Goal: Use online tool/utility: Utilize a website feature to perform a specific function

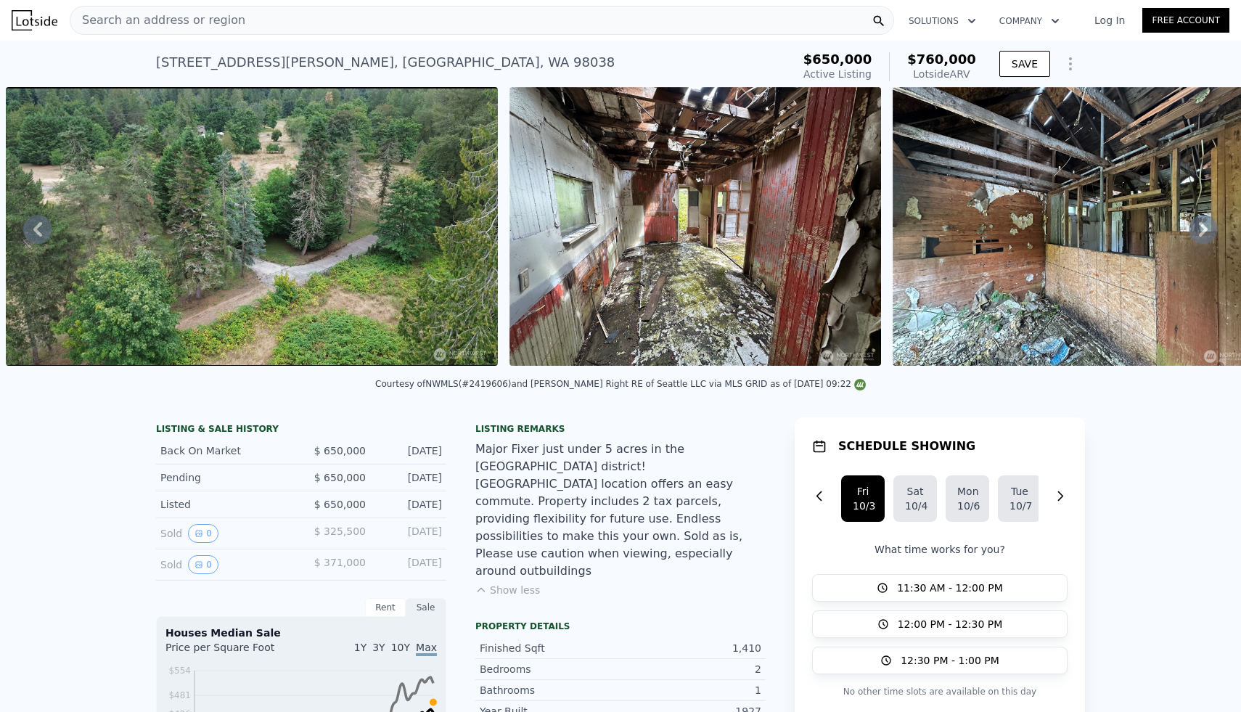
click at [408, 16] on div "Search an address or region" at bounding box center [482, 20] width 824 height 29
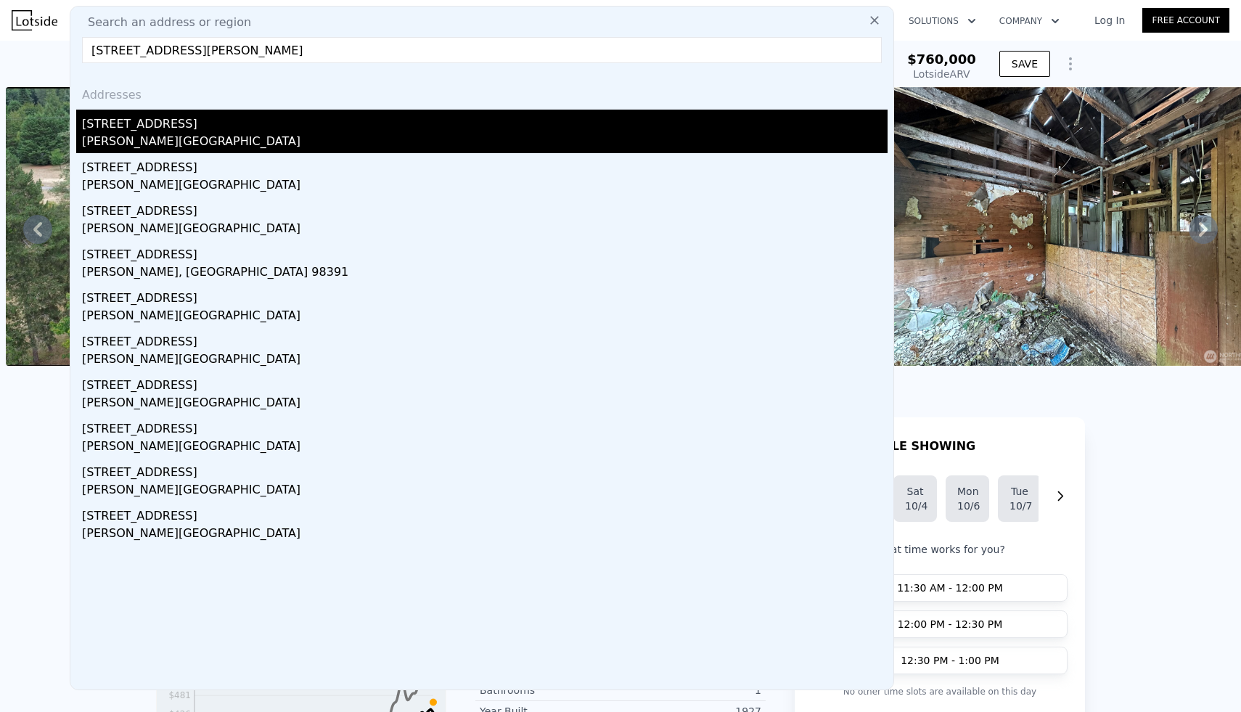
type input "21605 145th Street E, Bonney Lake, WA 98391"
click at [126, 124] on div "21605 144th Street E" at bounding box center [484, 121] width 805 height 23
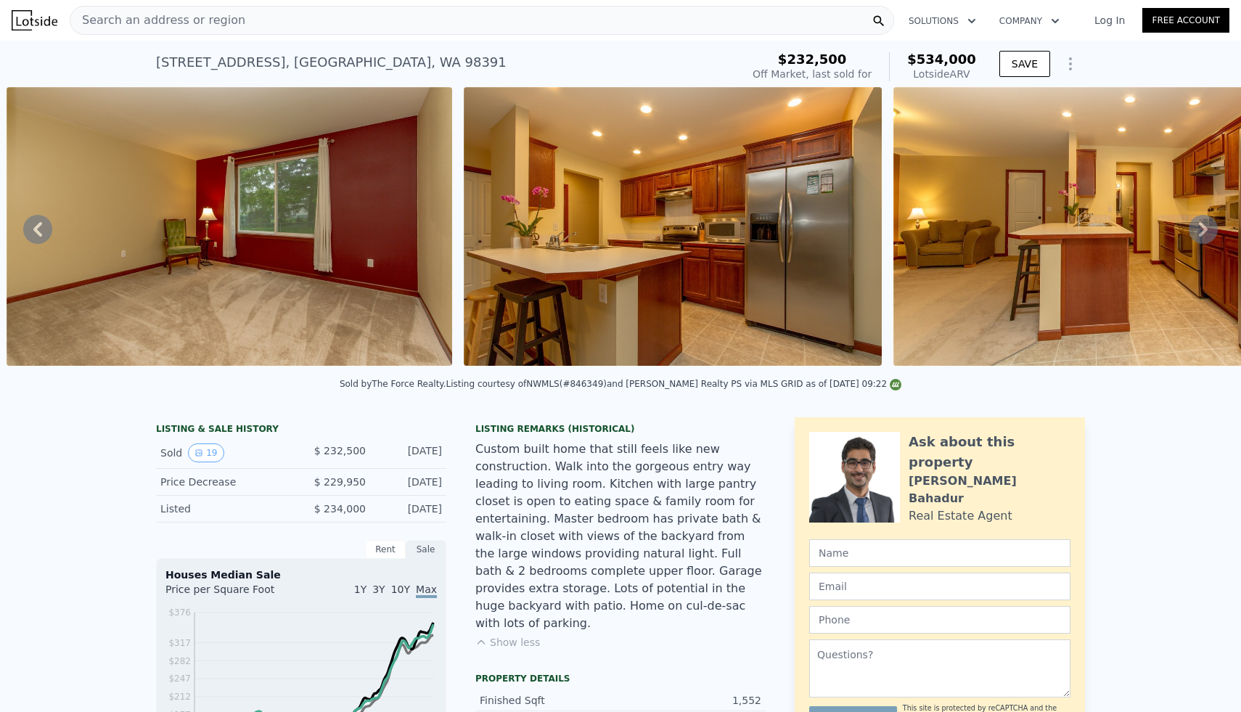
click at [262, 11] on div "Search an address or region" at bounding box center [482, 20] width 824 height 29
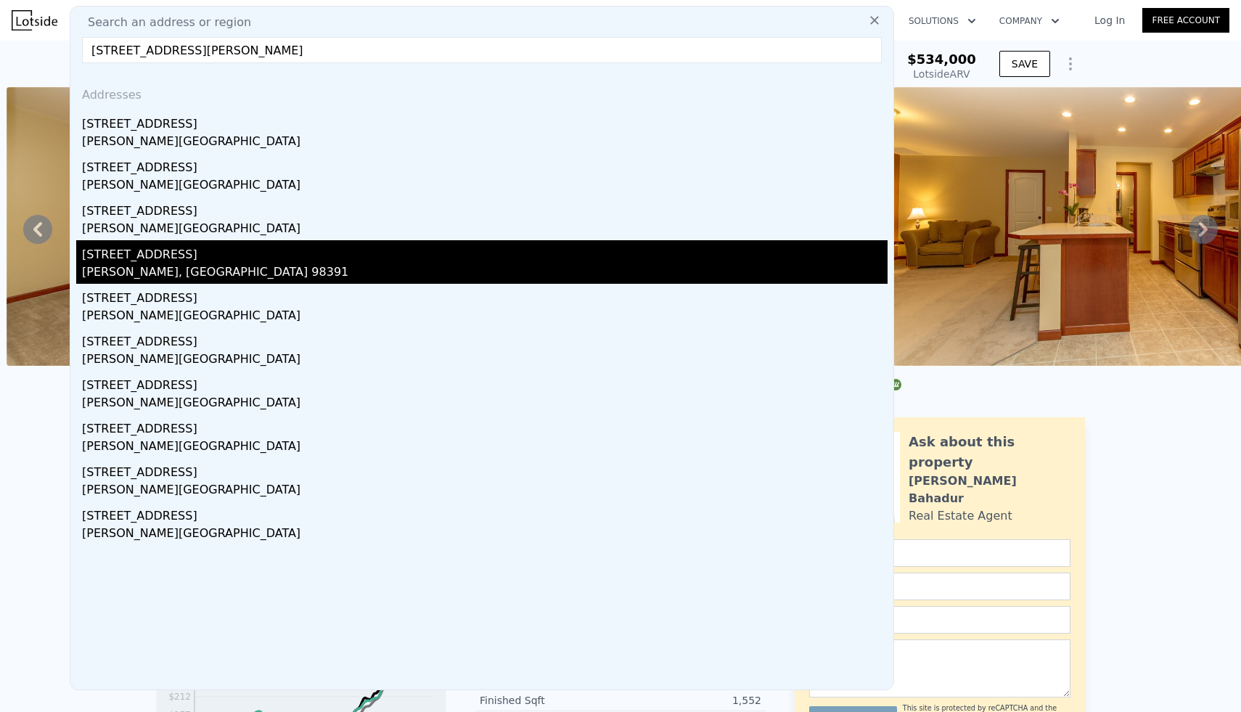
type input "21605 145th Street E, Bonney Lake, WA 98391"
click at [160, 266] on div "Sumner, WA 98391" at bounding box center [484, 273] width 805 height 20
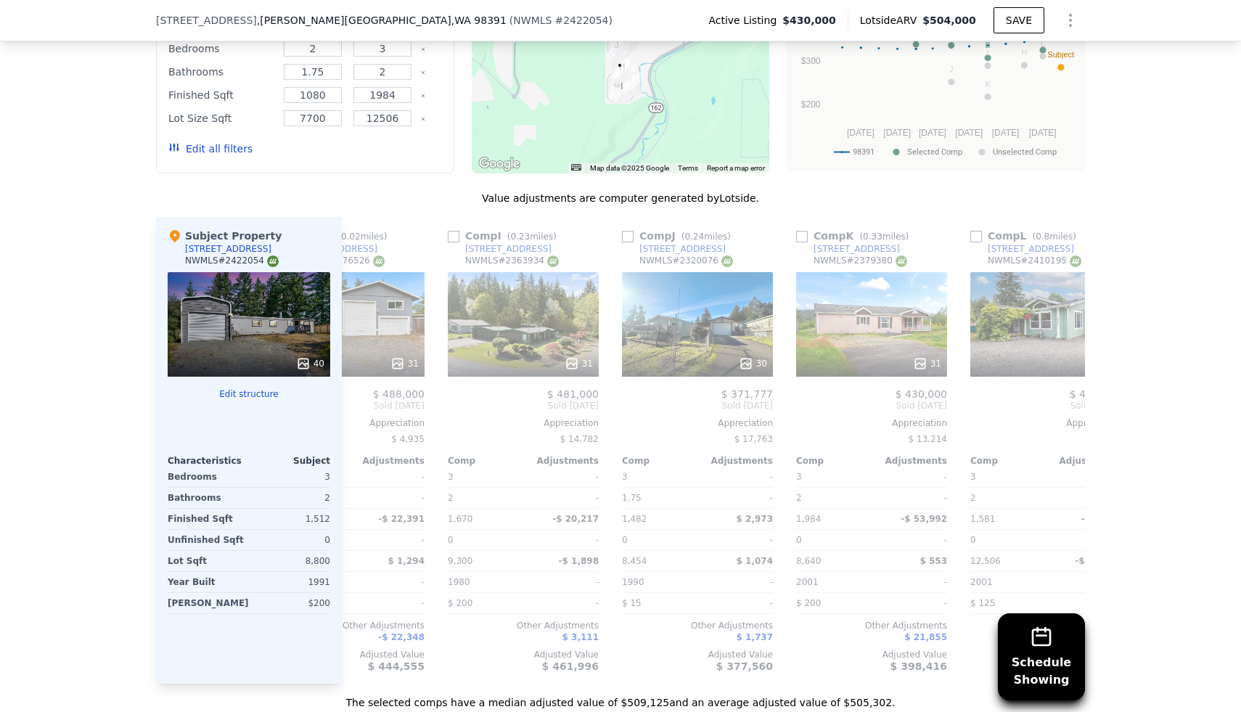
scroll to position [0, 1381]
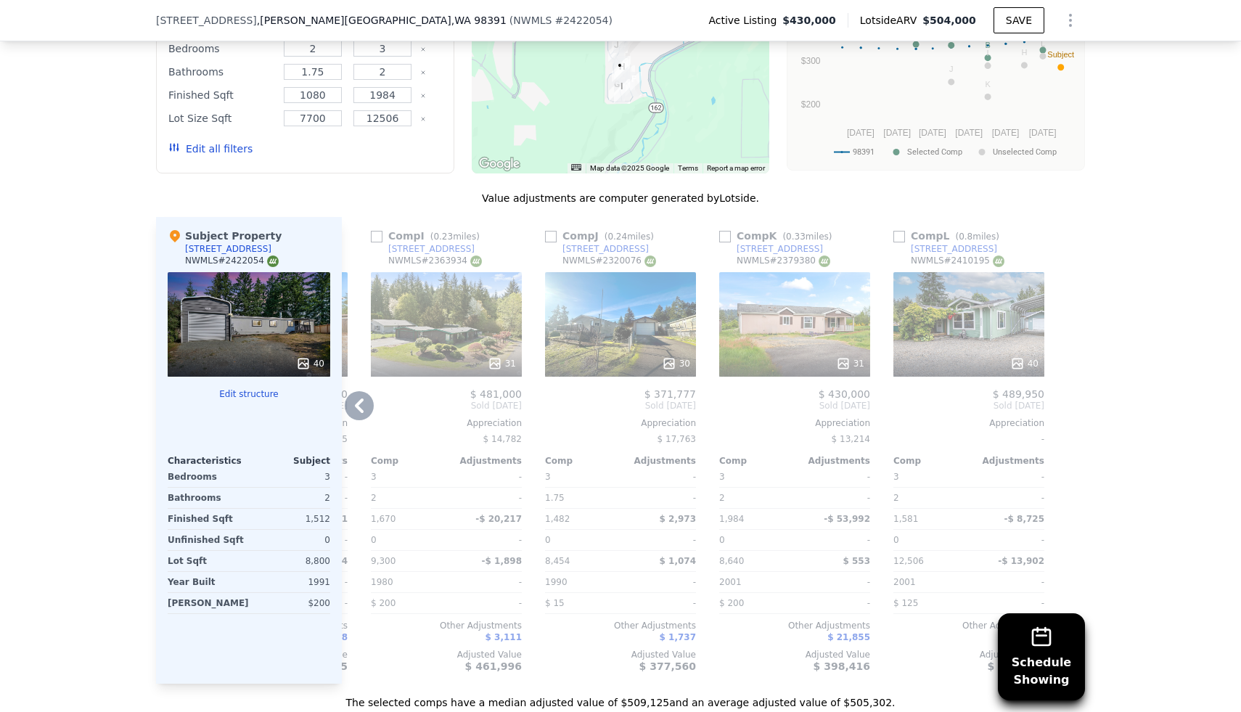
click at [1017, 358] on icon at bounding box center [1016, 362] width 9 height 9
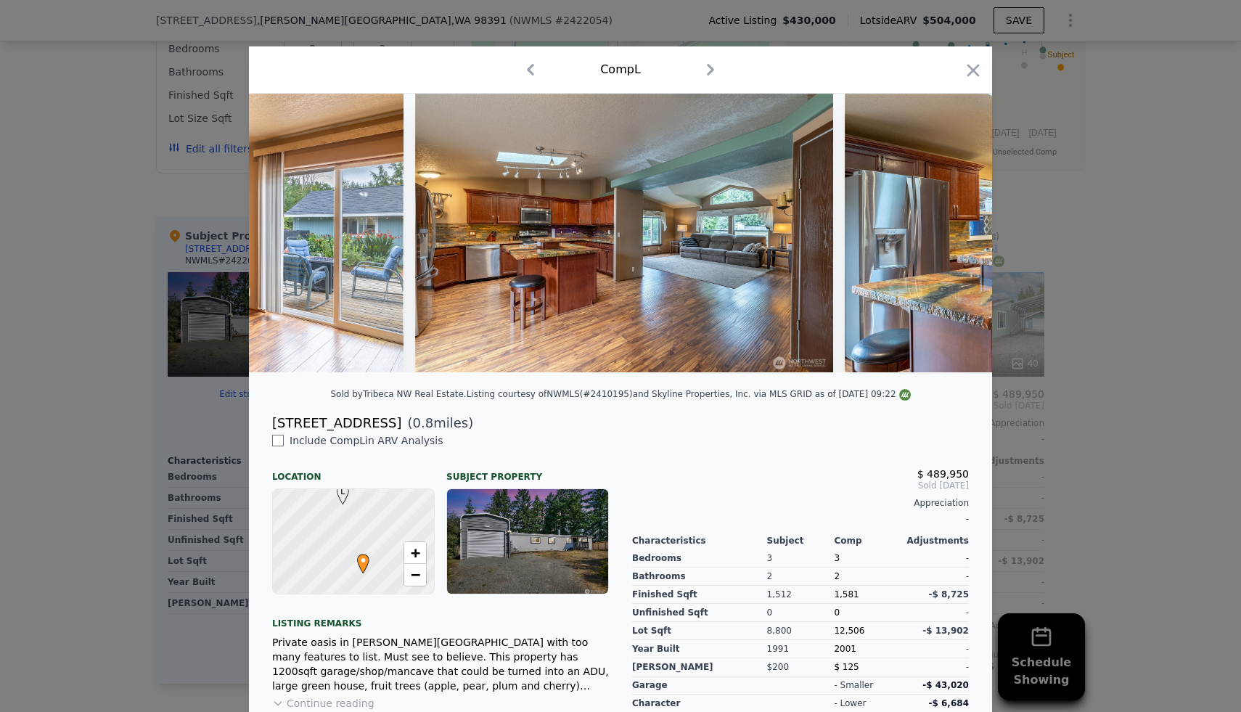
scroll to position [0, 4419]
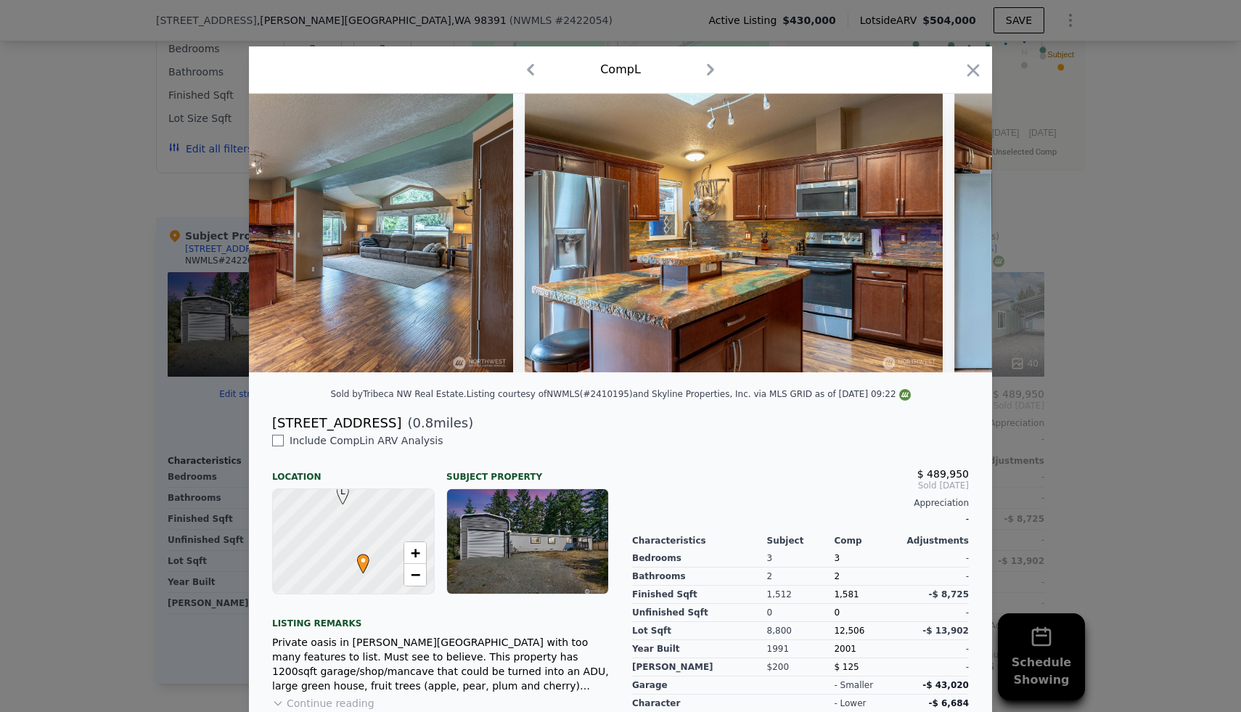
click at [1079, 222] on div at bounding box center [620, 356] width 1241 height 712
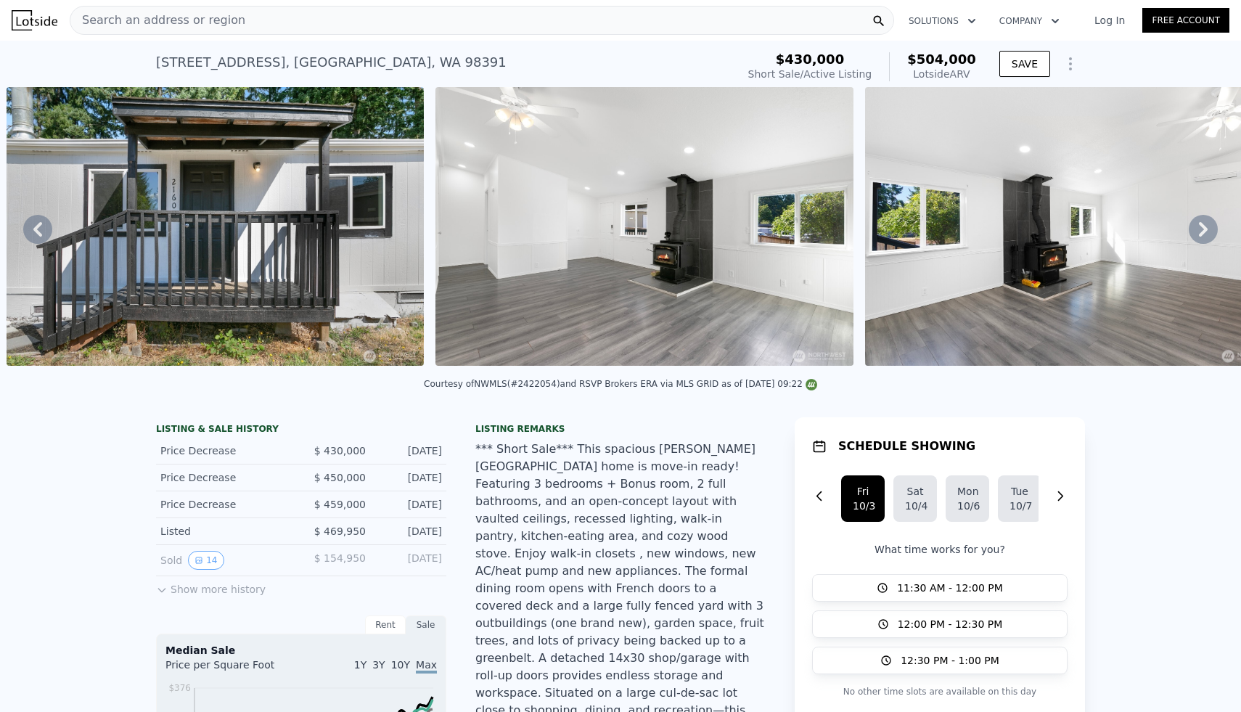
click at [390, 28] on div "Search an address or region" at bounding box center [482, 20] width 824 height 29
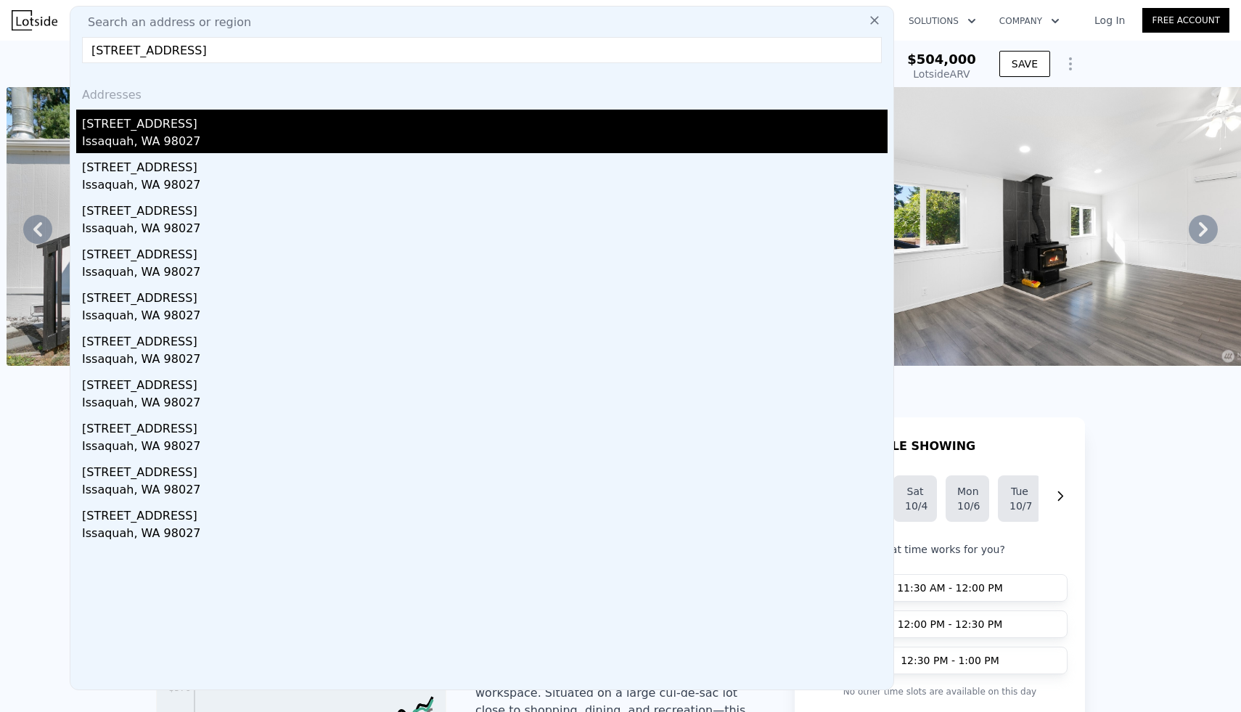
type input "4263 181st Pl SE Issaquah"
click at [160, 125] on div "[STREET_ADDRESS]" at bounding box center [484, 121] width 805 height 23
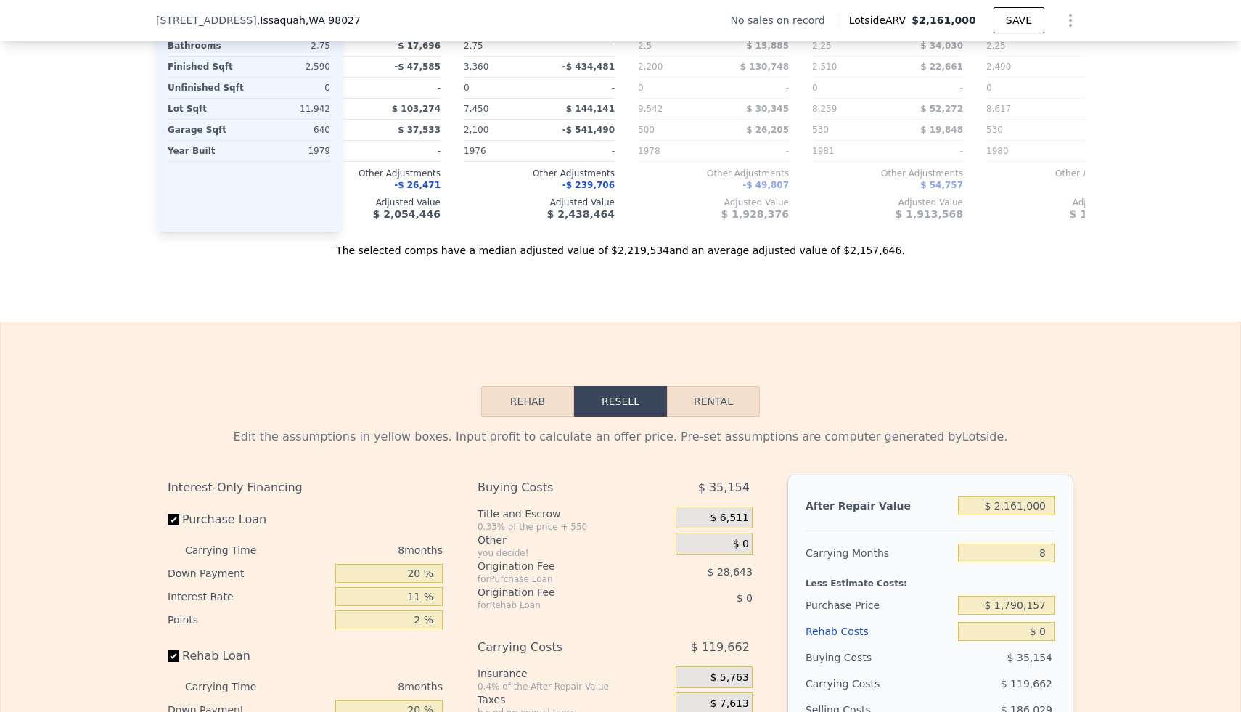
scroll to position [1801, 0]
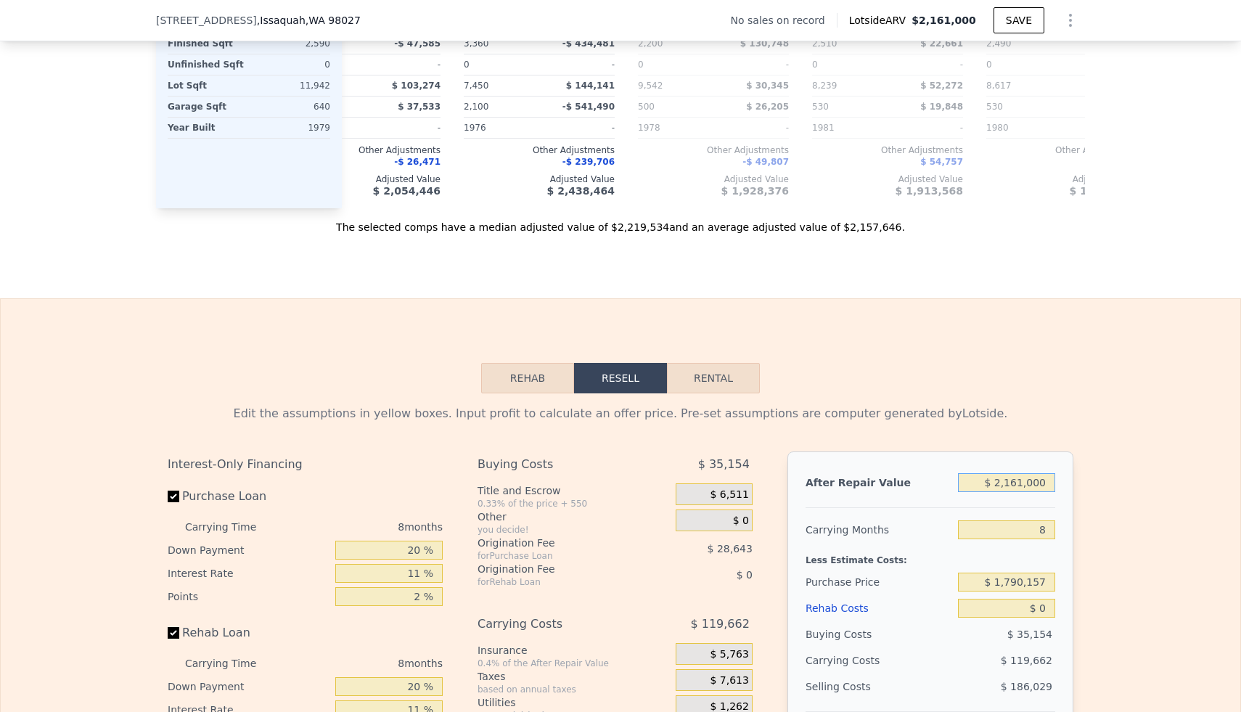
click at [1017, 485] on input "$ 2,161,000" at bounding box center [1006, 482] width 97 height 19
type input "$ 2"
type input "-$ 1,939,758"
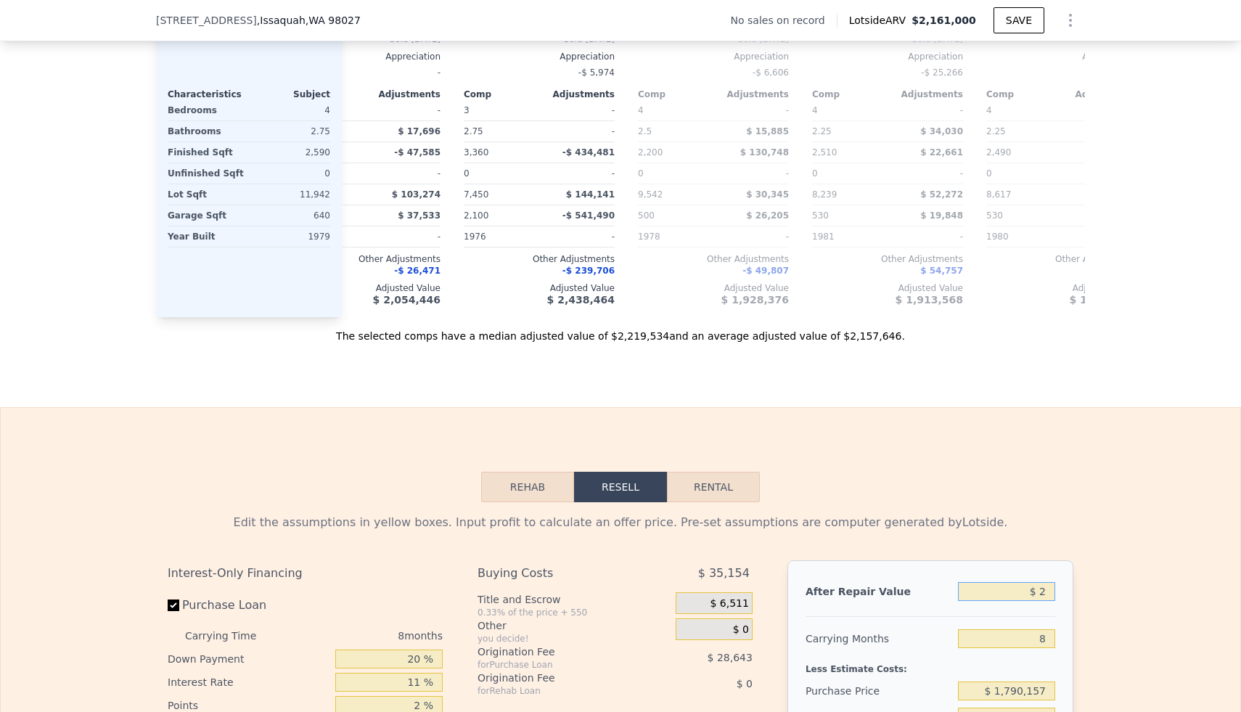
scroll to position [1704, 0]
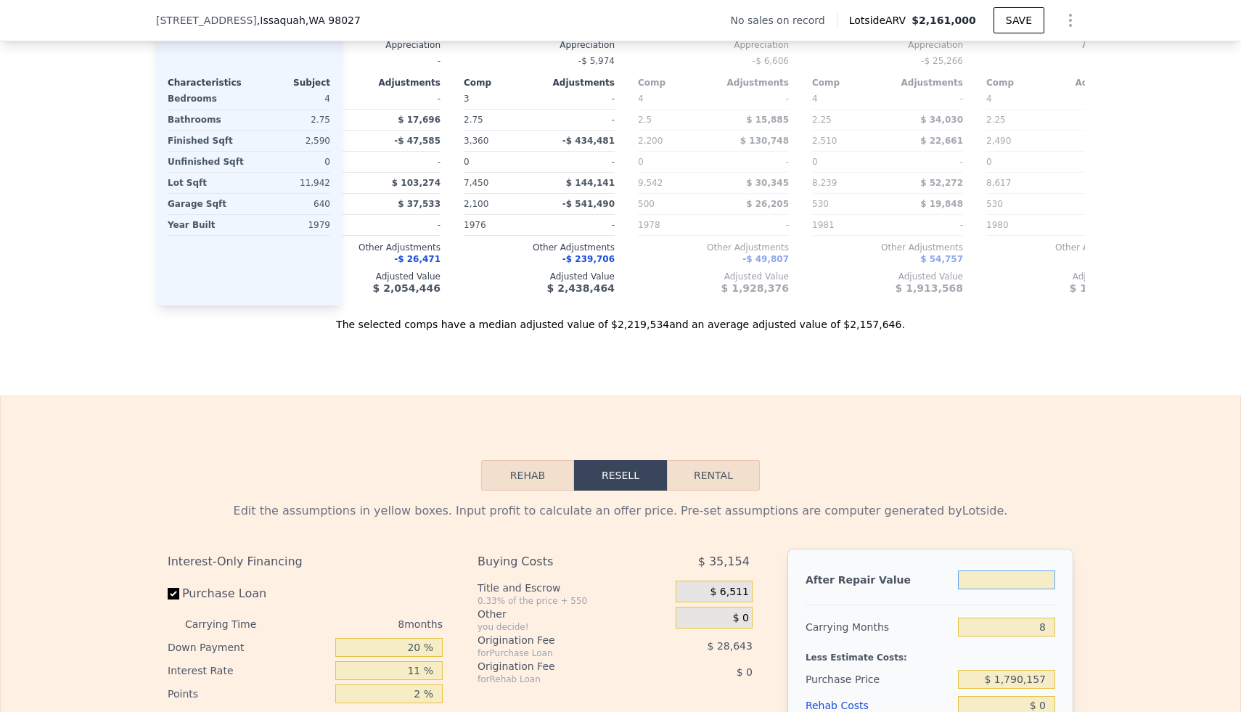
type input "$ 1"
type input "-$ 1,939,759"
type input "$ 17"
type input "-$ 1,939,744"
type input "$ 170"
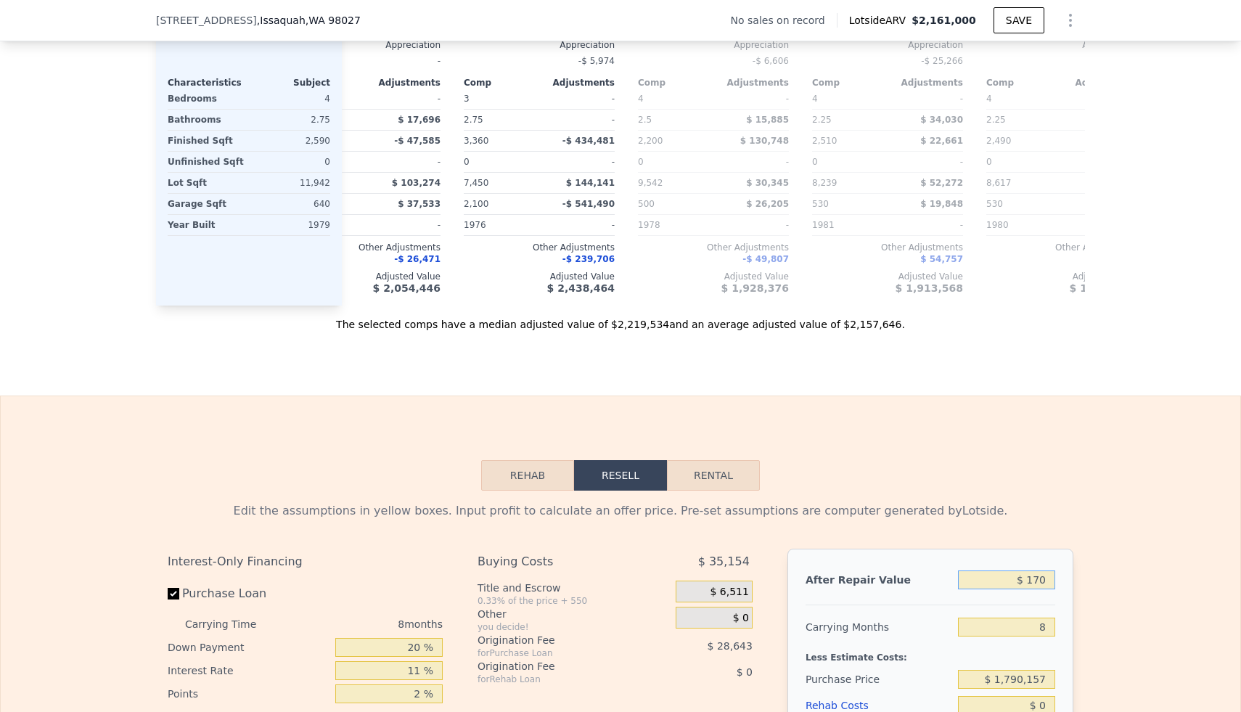
type input "-$ 1,939,605"
type input "$ 1,700"
type input "-$ 1,938,212"
type input "$ 17,000"
type input "-$ 1,924,265"
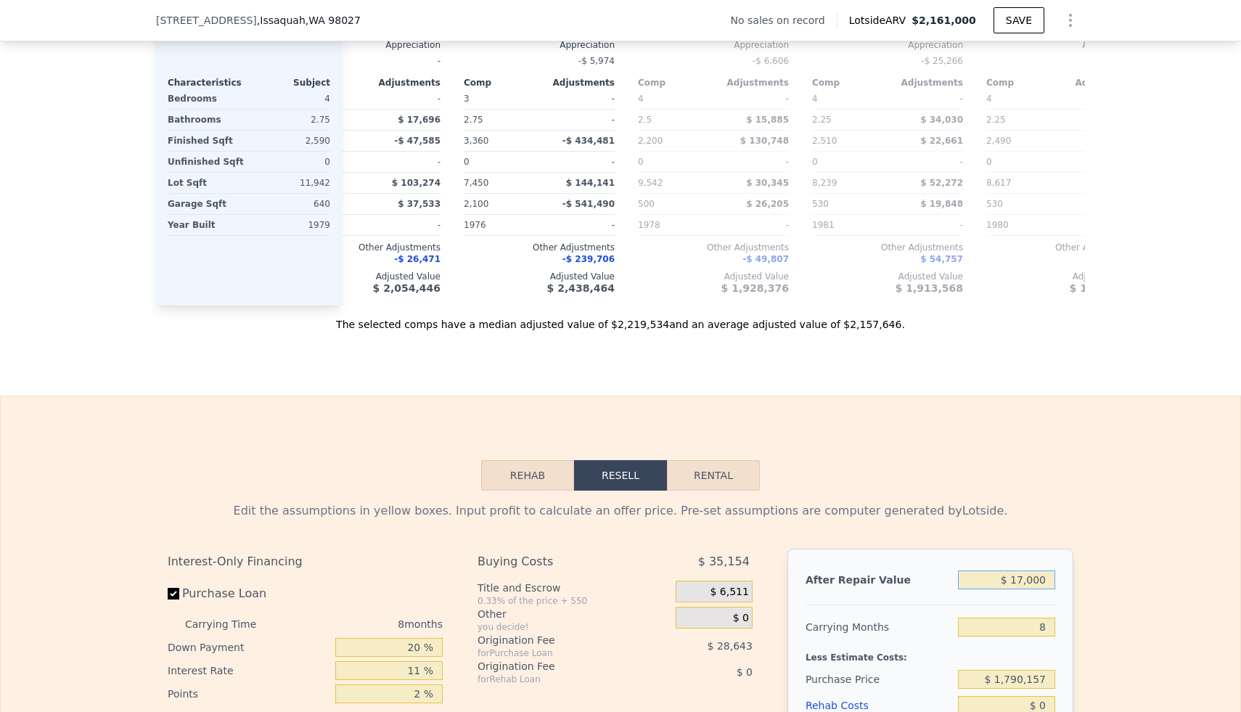
type input "$ 170,000"
type input "-$ 1,784,804"
type input "$ 1,700,000"
type input "-$ 390,204"
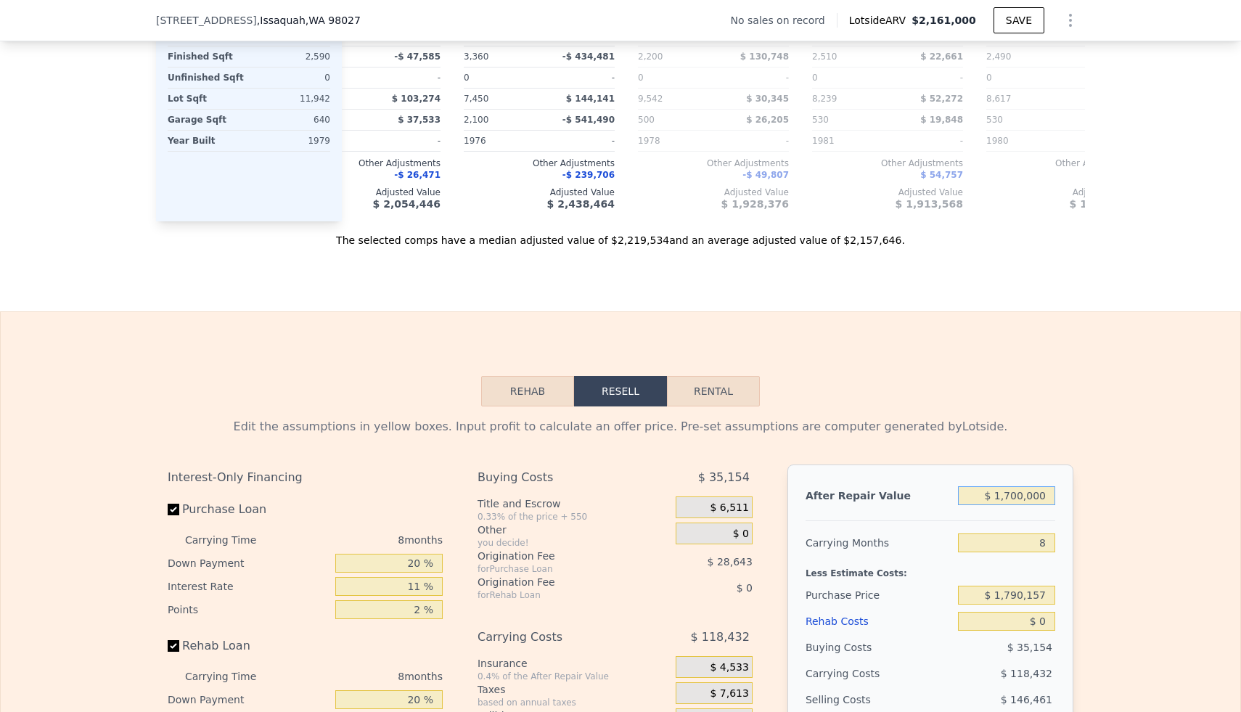
scroll to position [1793, 0]
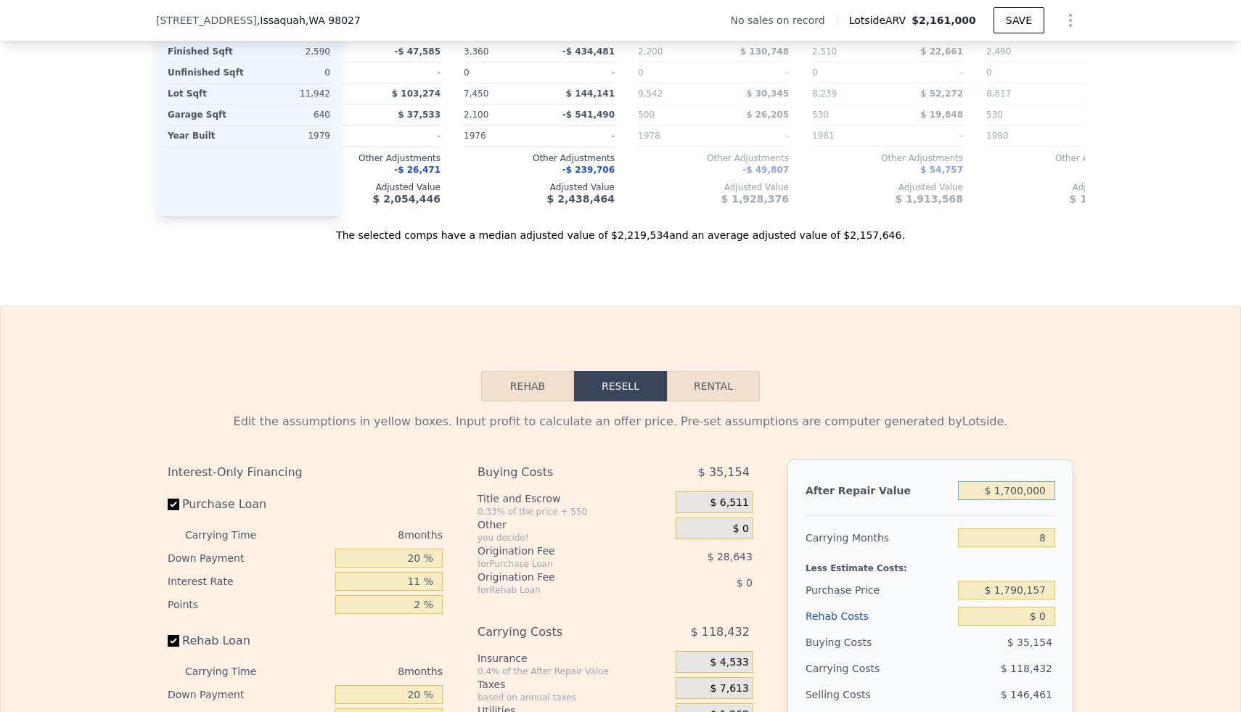
type input "$ 1,700,000"
click at [1026, 596] on input "$ 1,790,157" at bounding box center [1006, 589] width 97 height 19
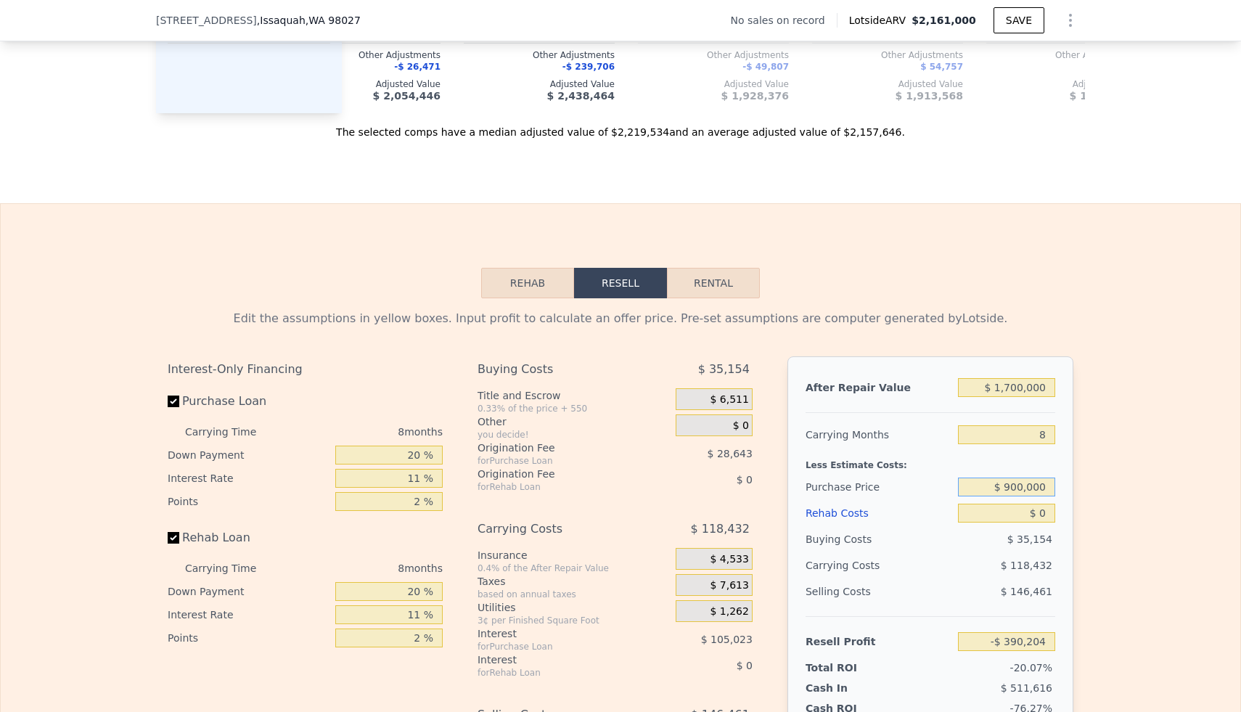
type input "$ 900,000"
click at [1081, 561] on div "Edit the assumptions in yellow boxes. Input profit to calculate an offer price.…" at bounding box center [620, 568] width 929 height 540
type input "$ 569,384"
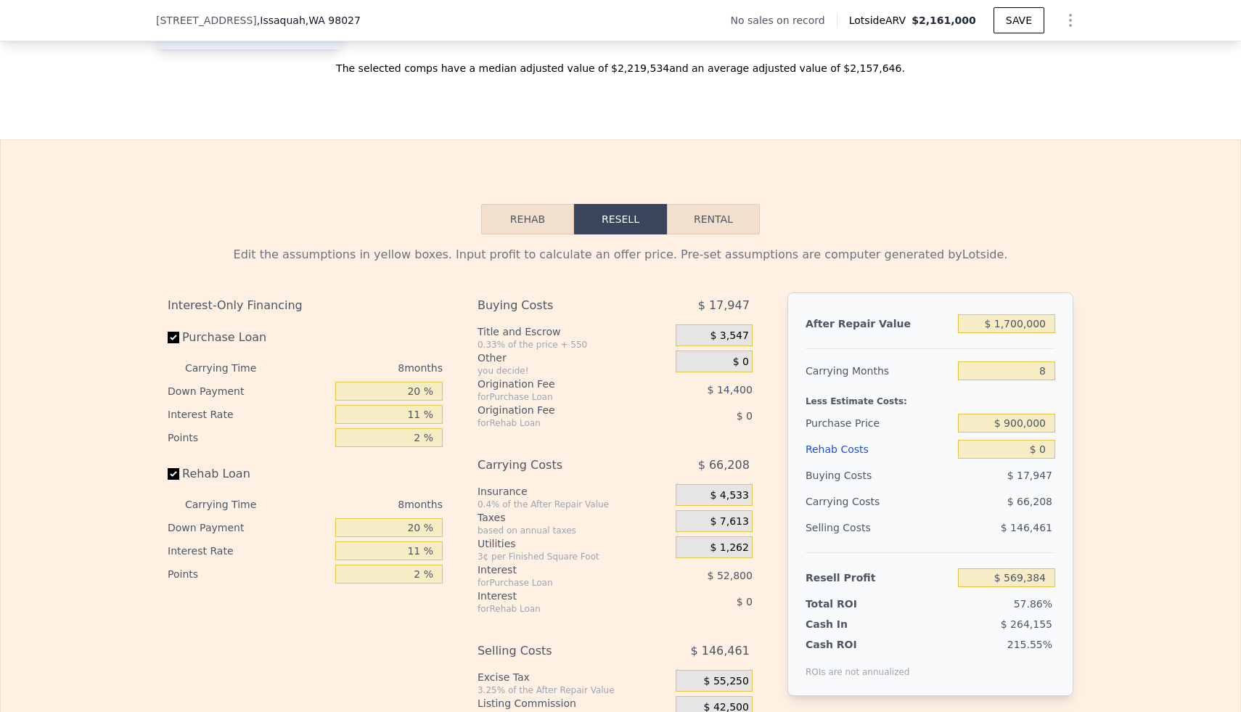
scroll to position [1978, 0]
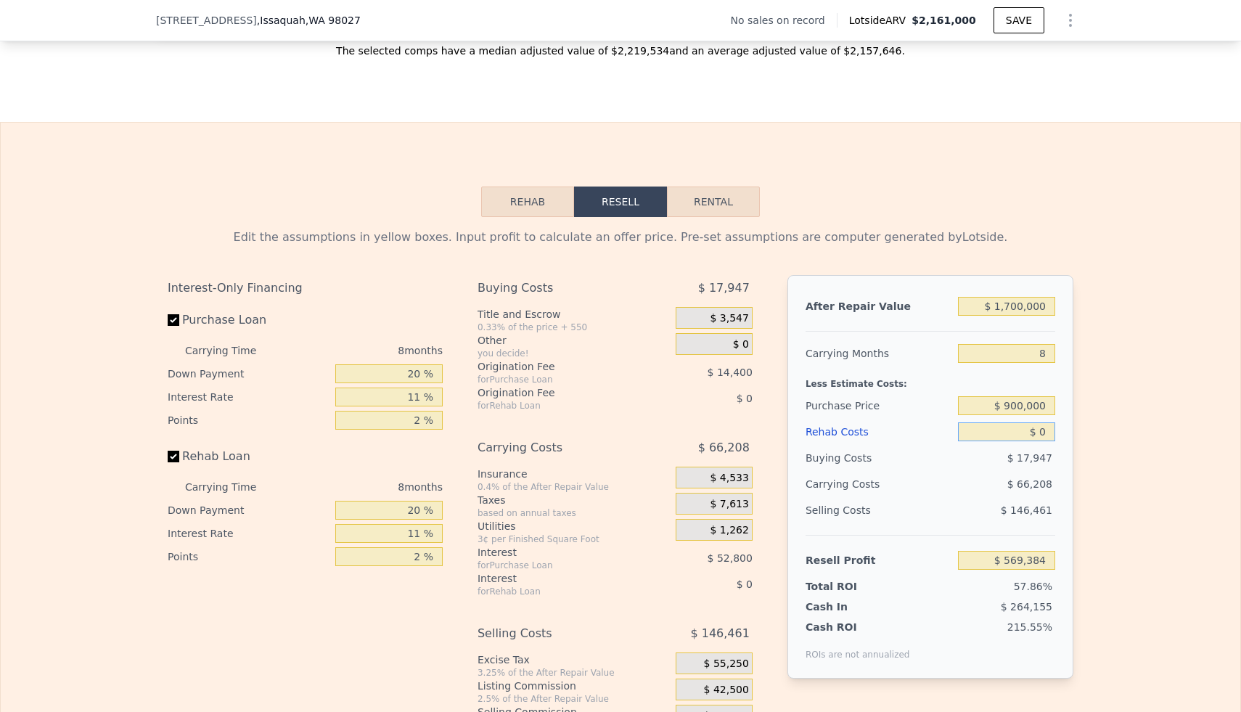
click at [1040, 433] on input "$ 0" at bounding box center [1006, 431] width 97 height 19
type input "$ 10"
type input "$ 569,374"
type input "$ 150"
type input "$ 569,224"
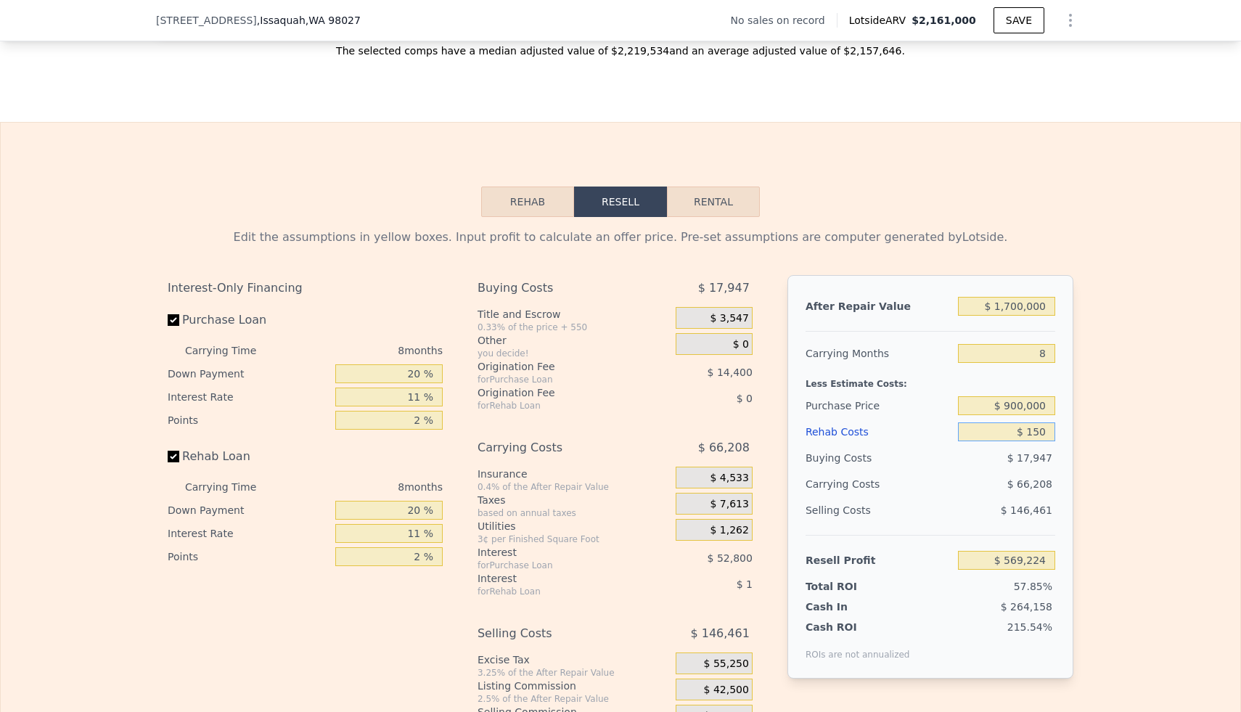
type input "$ 1,500"
type input "$ 567,772"
type input "$ 15,000"
type input "$ 553,264"
type input "$ 150,000"
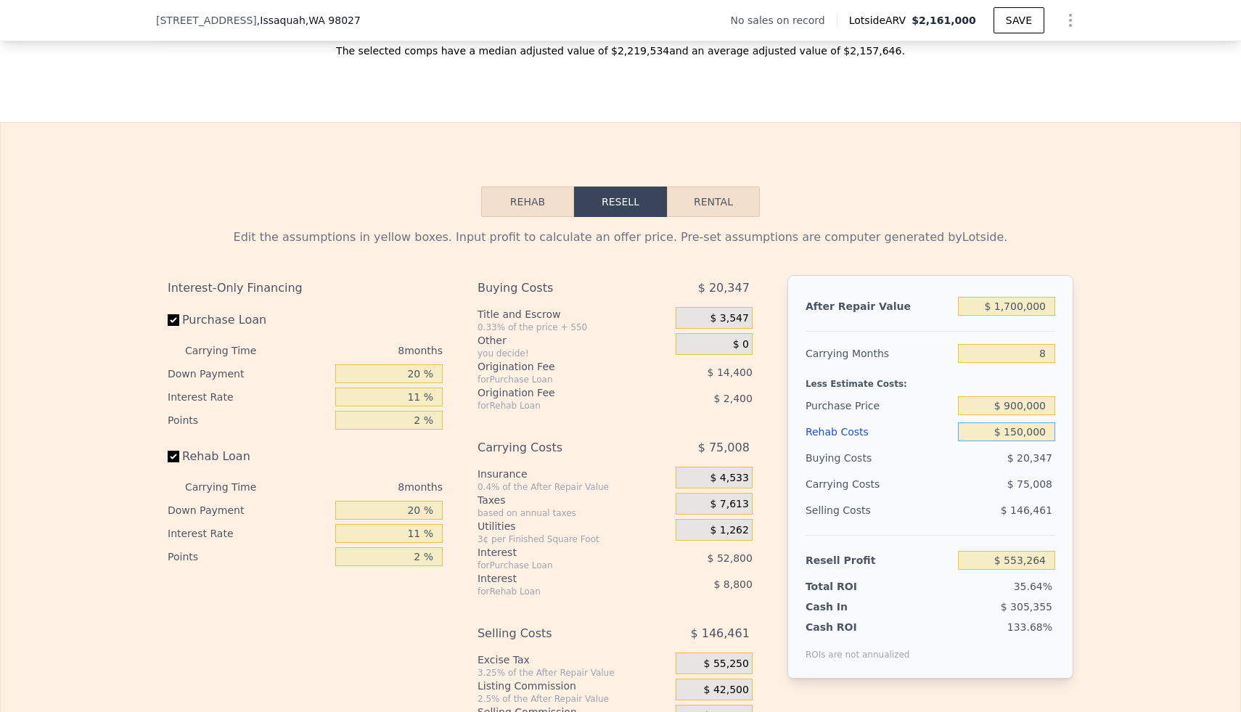
type input "$ 408,184"
type input "$ 150,000"
click at [1109, 440] on div "Edit the assumptions in yellow boxes. Input profit to calculate an offer price.…" at bounding box center [620, 487] width 1239 height 540
type input "$ 2,161,000"
type input "$ 0"
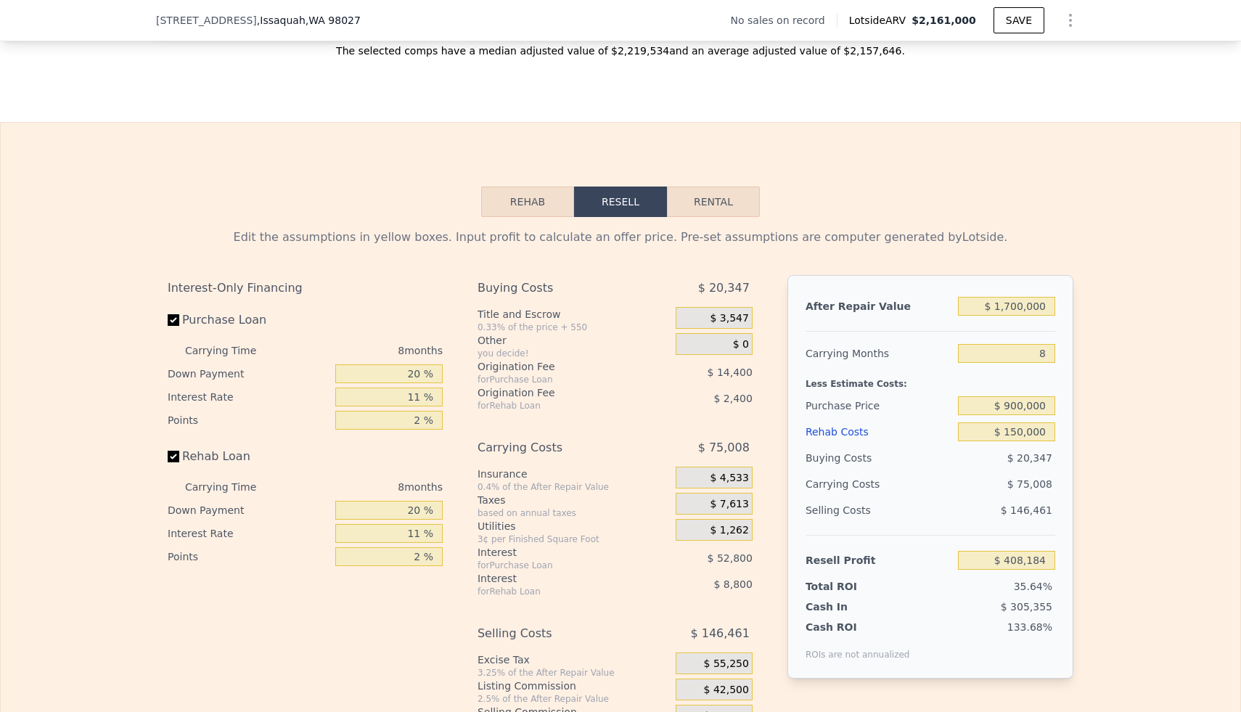
type input "$ 29,998"
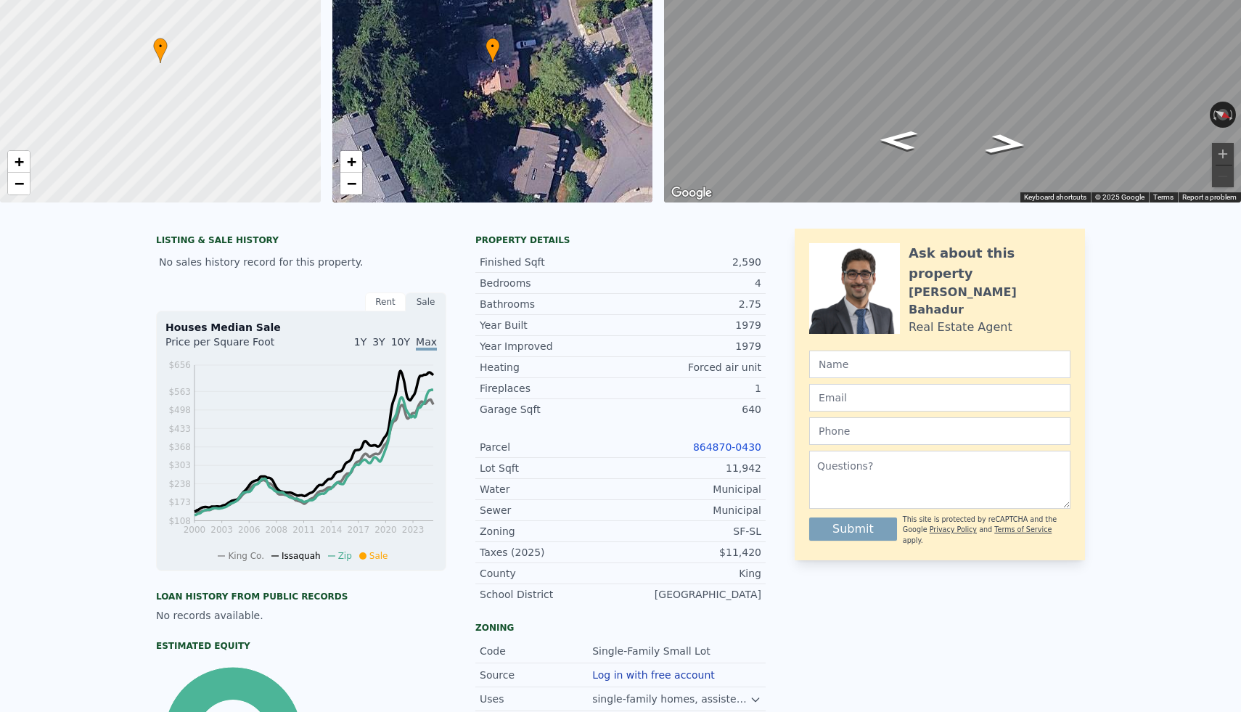
scroll to position [0, 0]
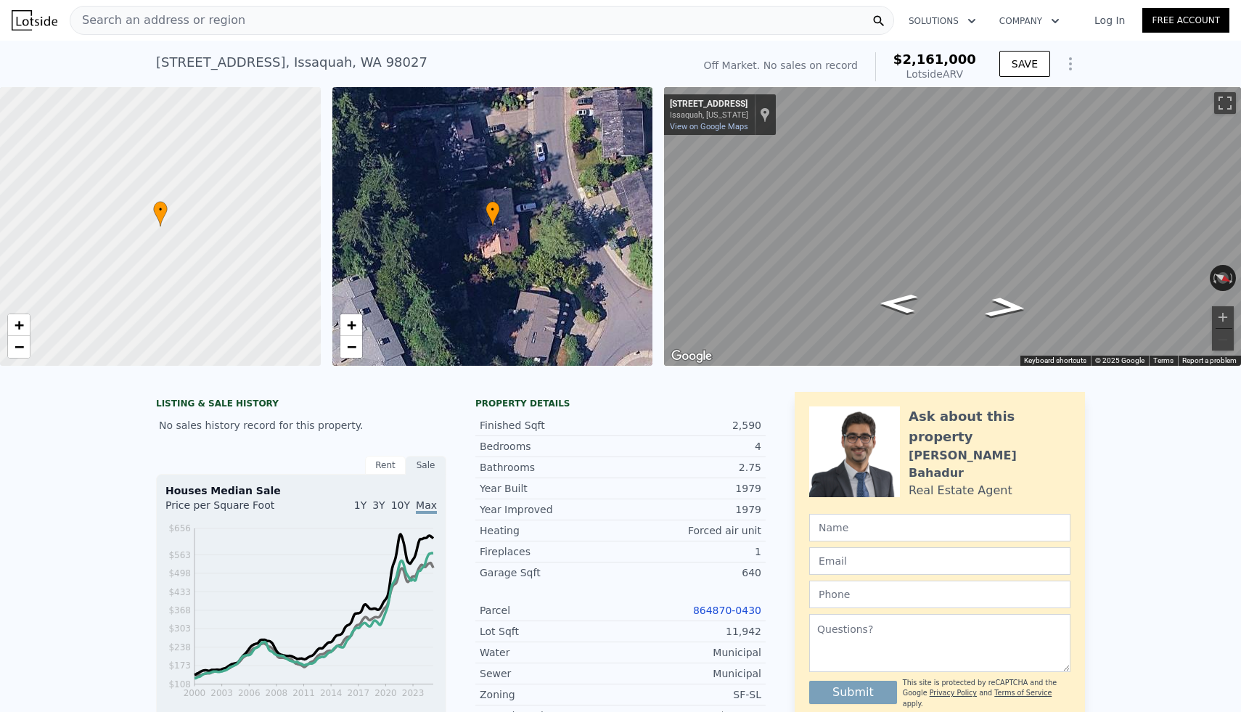
click at [303, 22] on div "Search an address or region" at bounding box center [482, 20] width 824 height 29
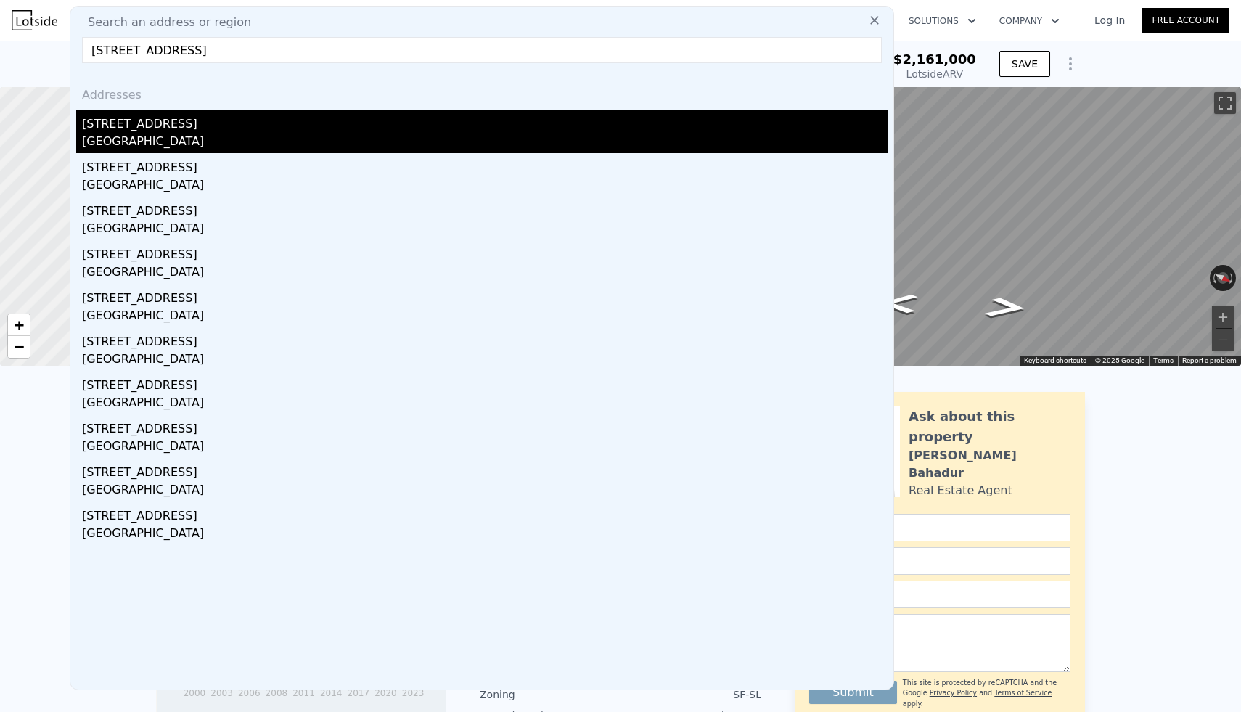
type input "5619 228th St East in Spanaway"
click at [160, 129] on div "[STREET_ADDRESS]" at bounding box center [484, 121] width 805 height 23
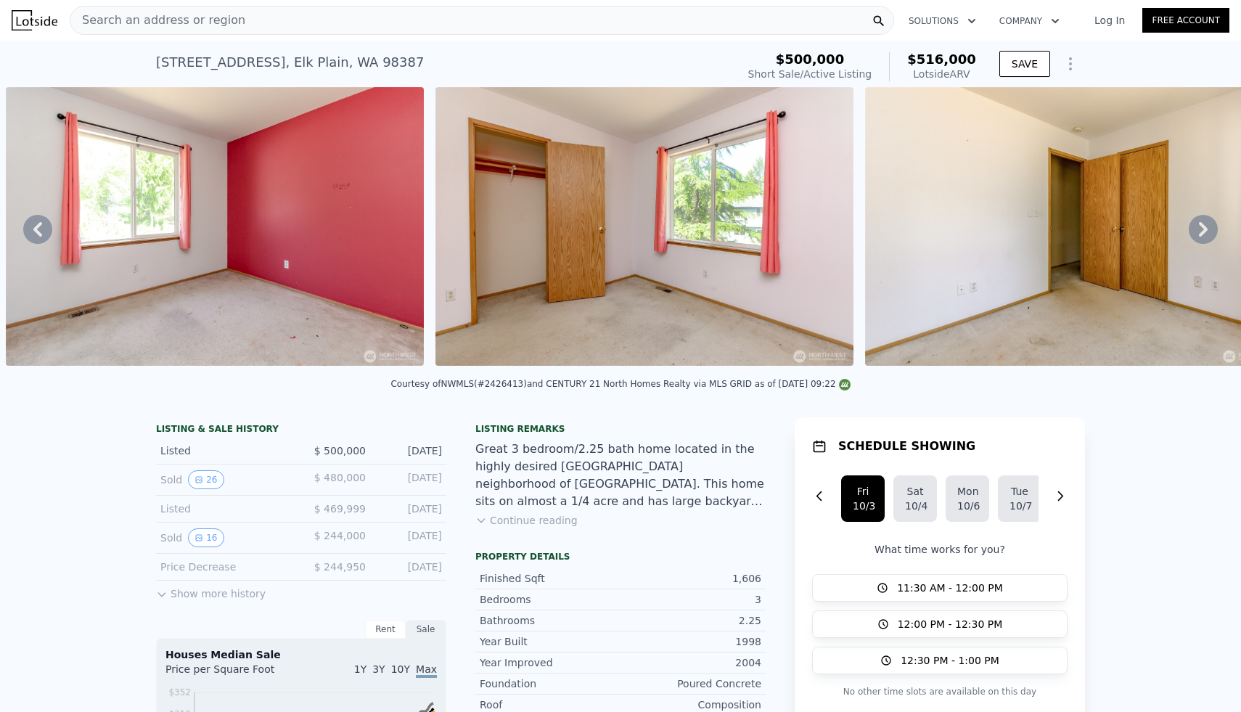
click at [307, 21] on div "Search an address or region" at bounding box center [482, 20] width 824 height 29
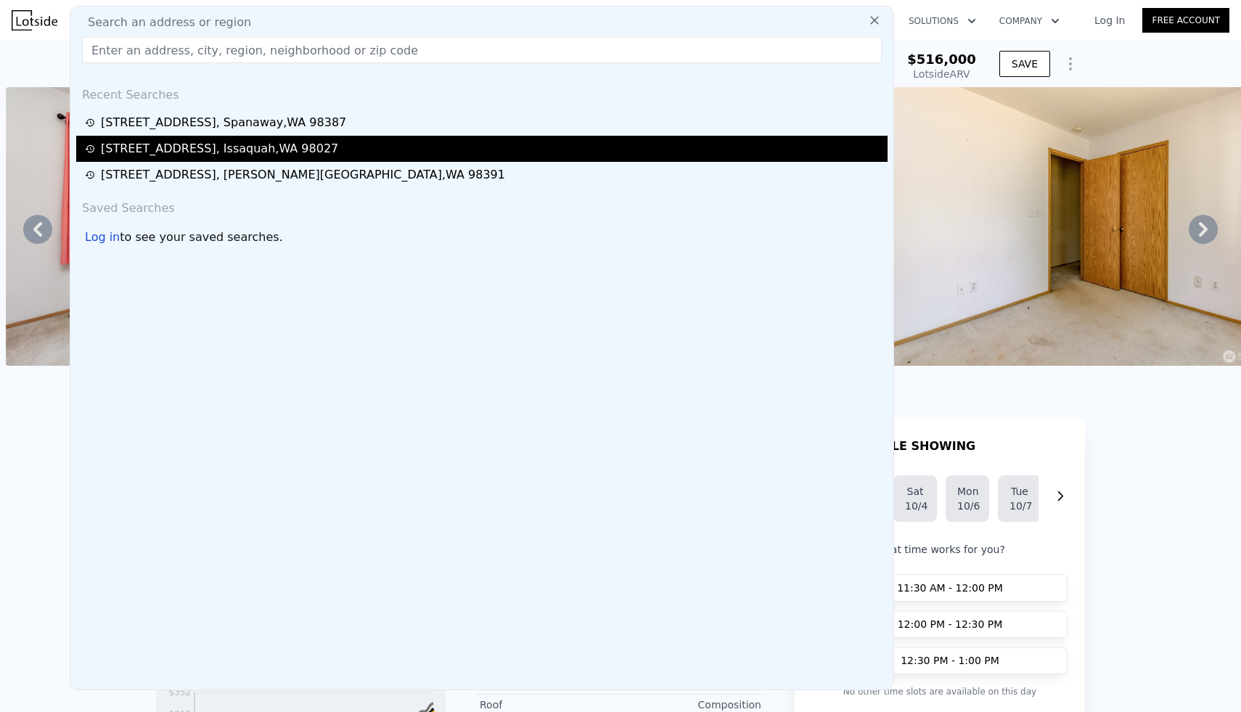
click at [252, 143] on div "4263 181st Pl SE , Issaquah , WA 98027" at bounding box center [219, 148] width 237 height 17
type input "3"
type input "2140"
type input "3360"
type input "6753"
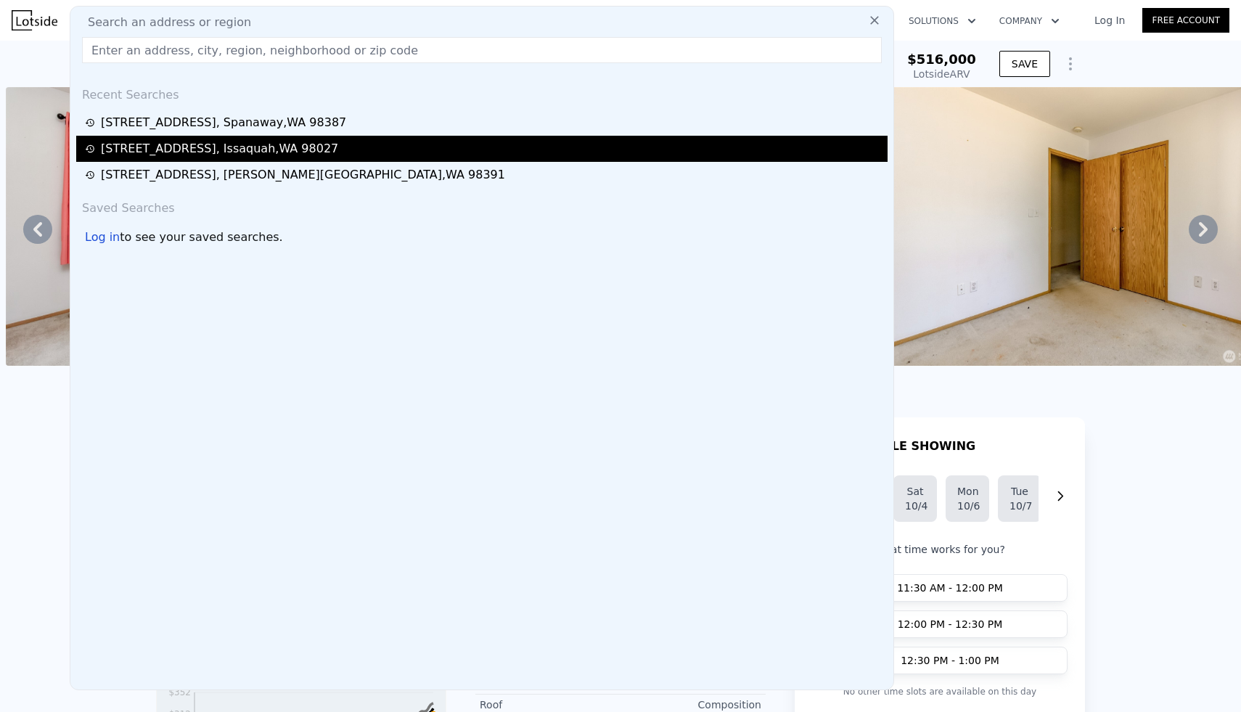
type input "20914"
type input "$ 2,161,000"
type input "8"
type input "$ 29,998"
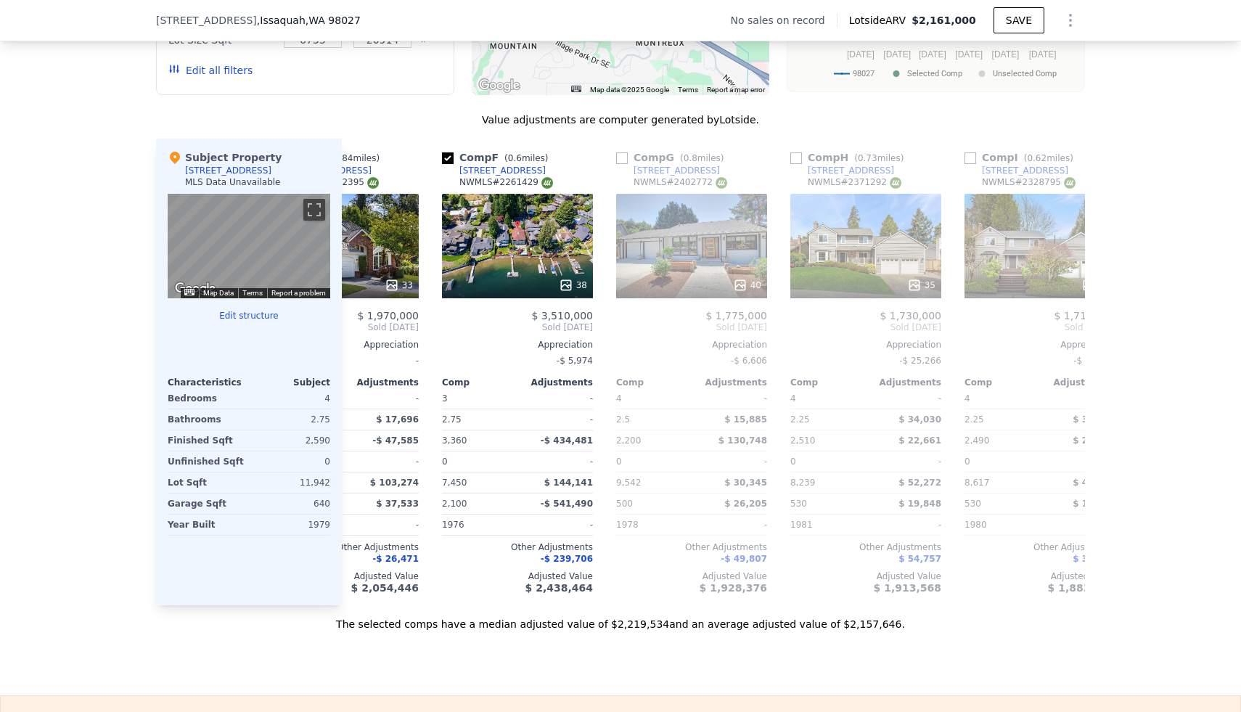
scroll to position [0, 794]
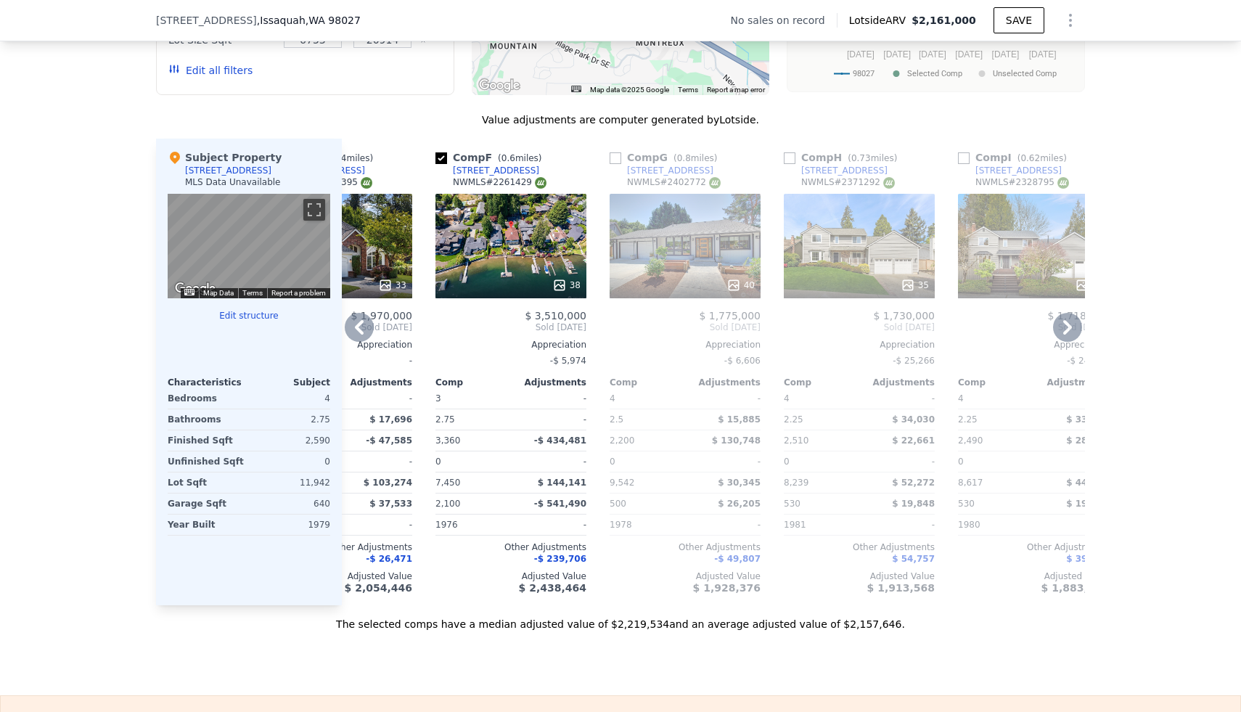
click at [739, 285] on icon at bounding box center [733, 285] width 15 height 15
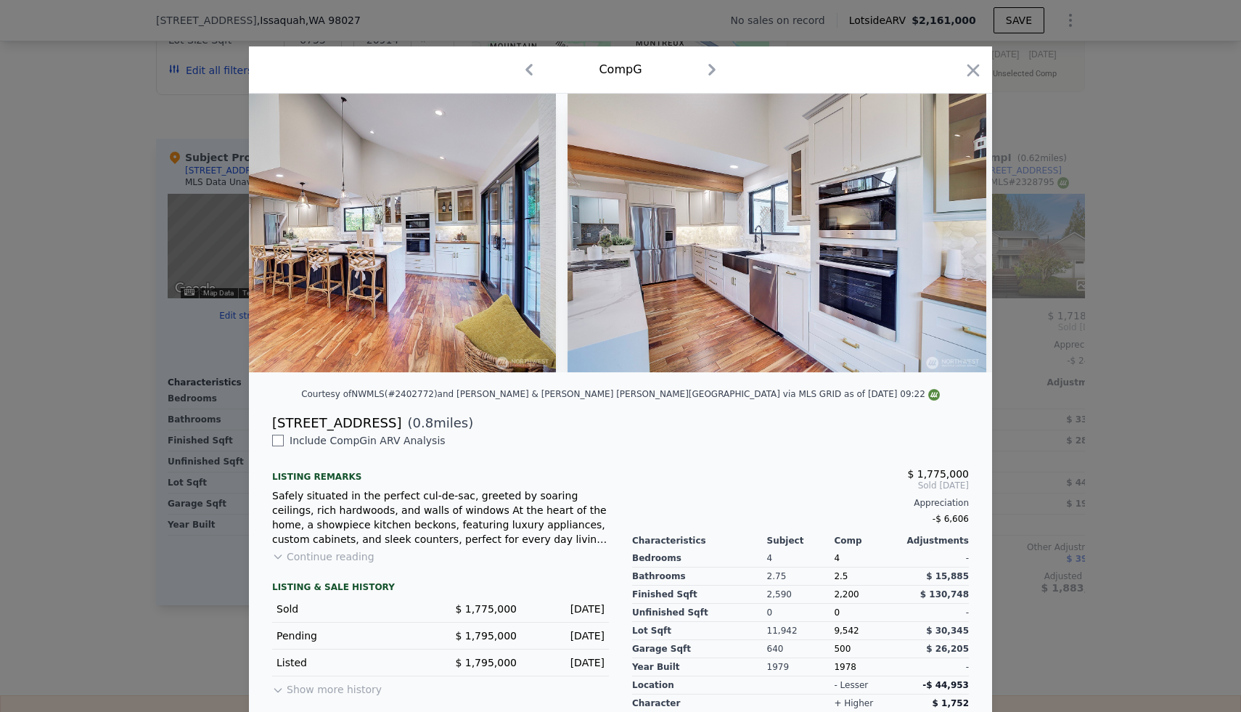
scroll to position [59, 0]
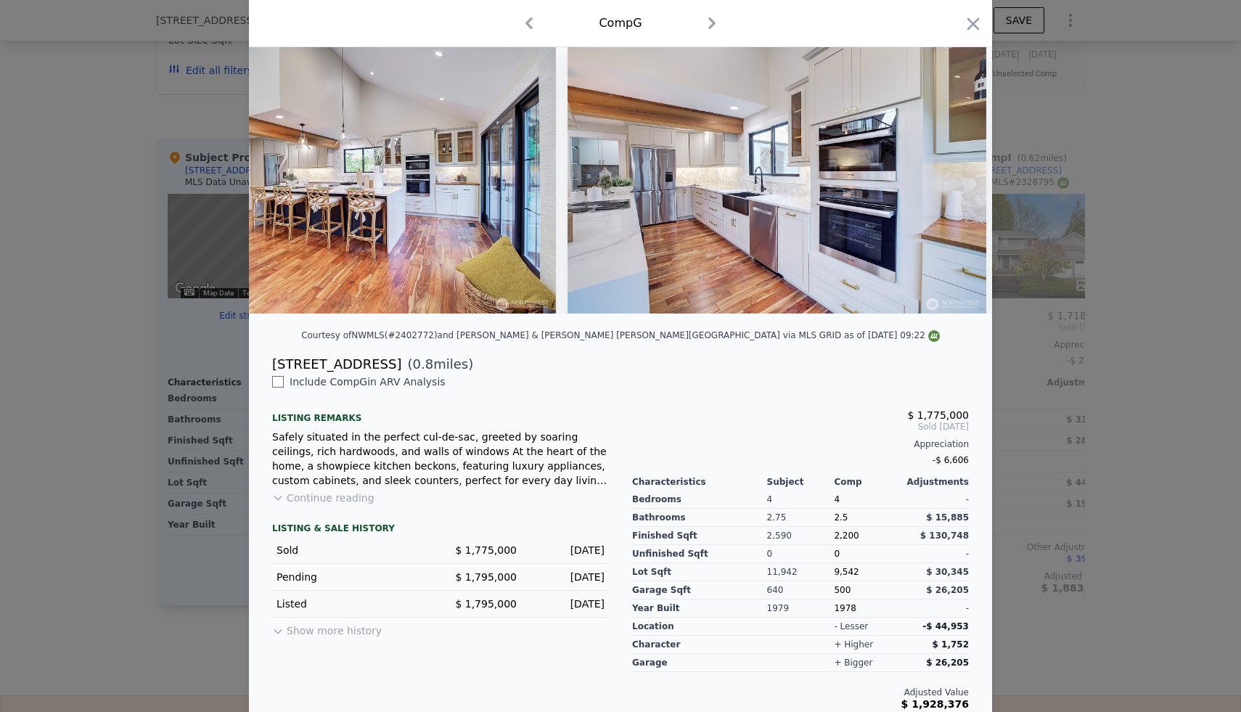
click at [358, 633] on button "Show more history" at bounding box center [327, 627] width 110 height 20
click at [1045, 474] on div at bounding box center [620, 356] width 1241 height 712
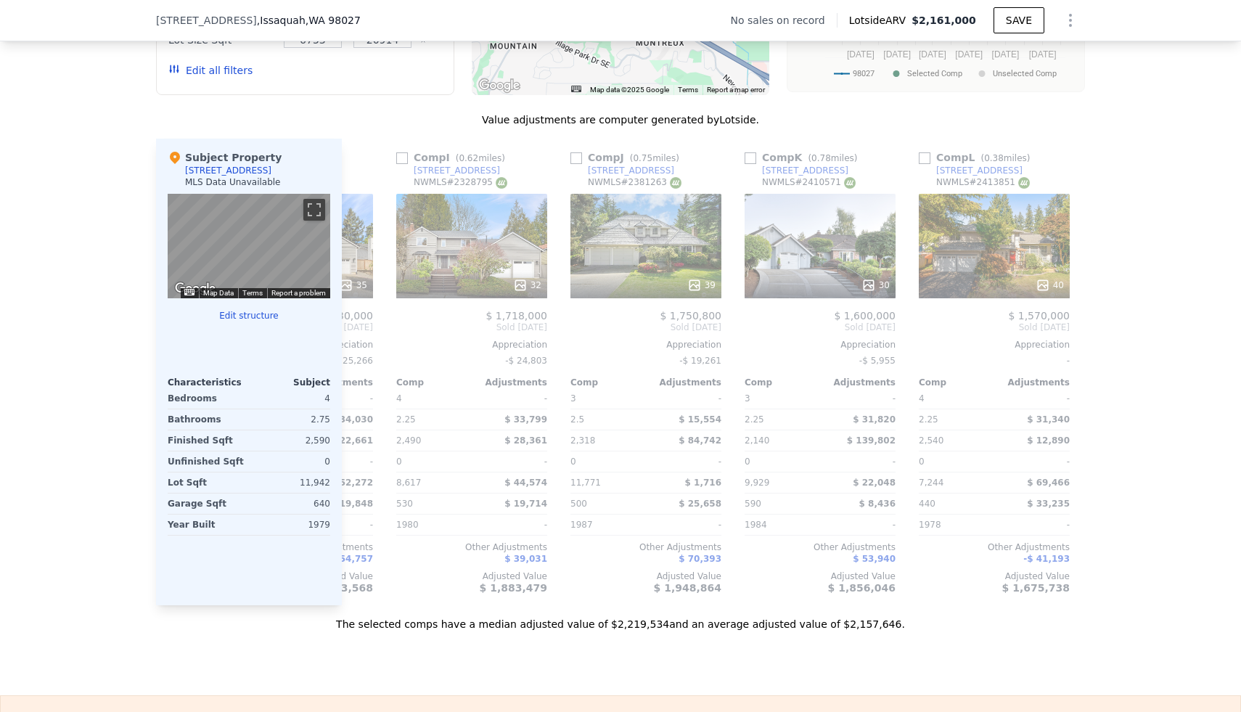
scroll to position [0, 1381]
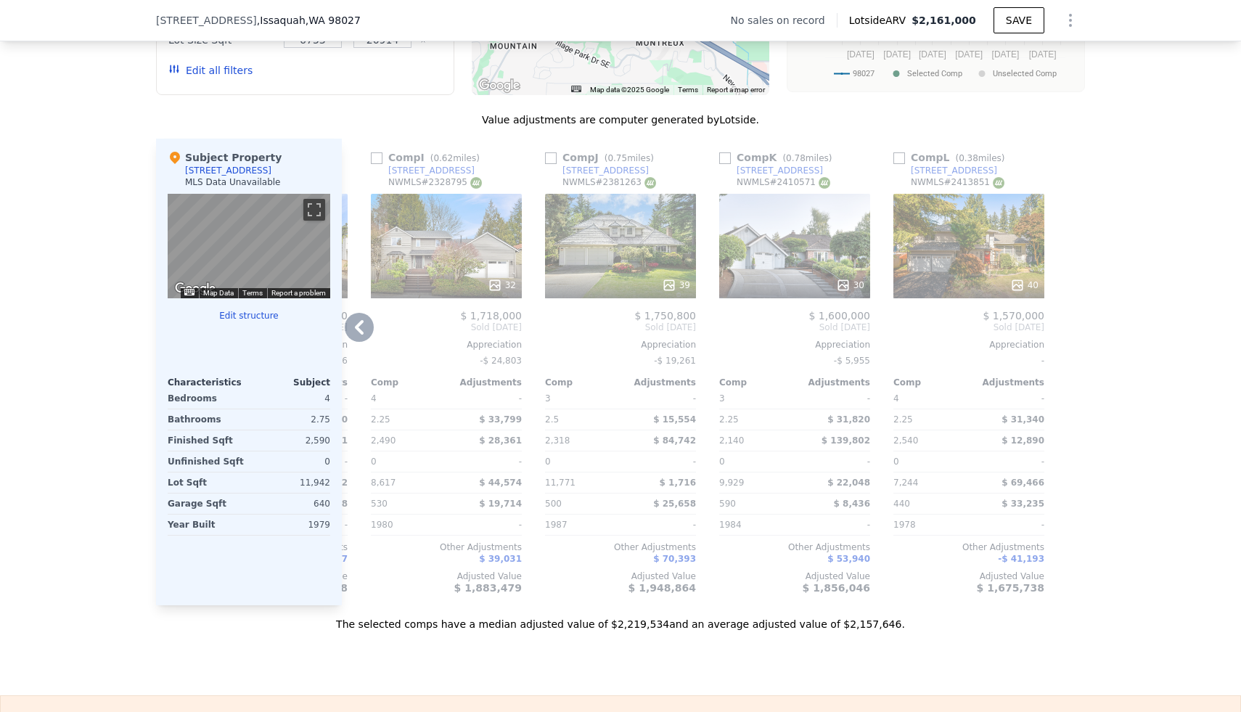
click at [1019, 286] on icon at bounding box center [1016, 284] width 9 height 9
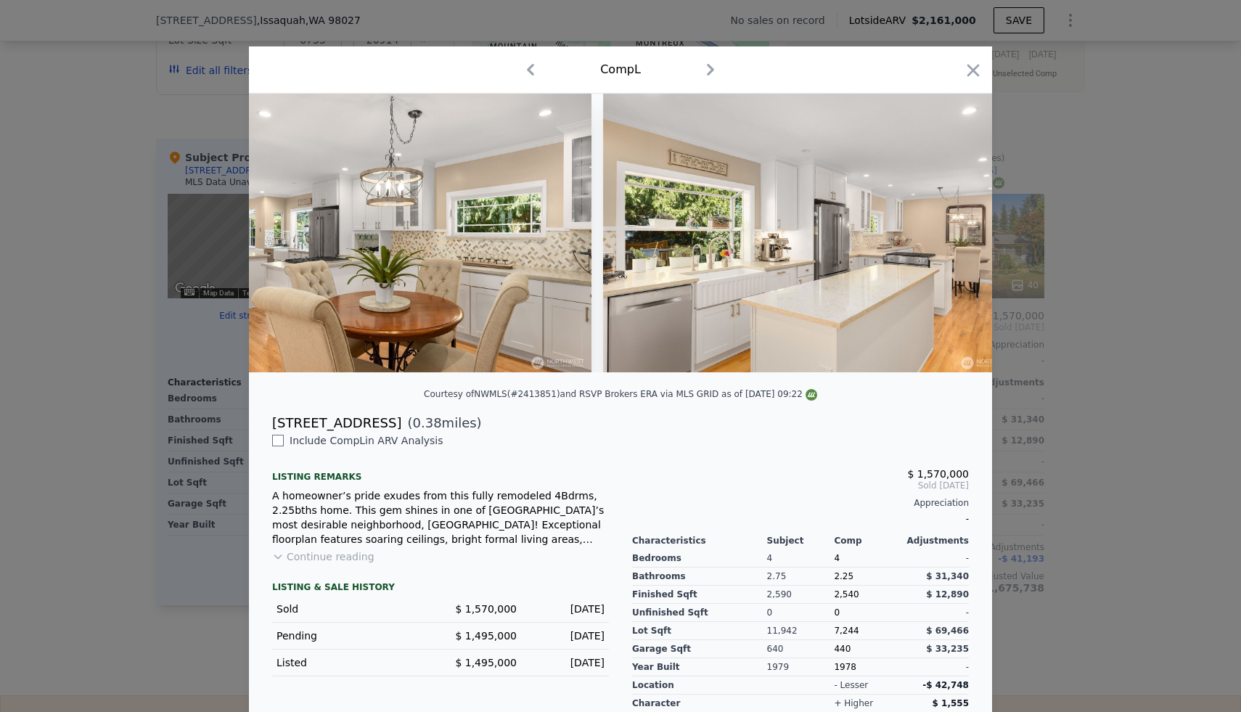
scroll to position [0, 3513]
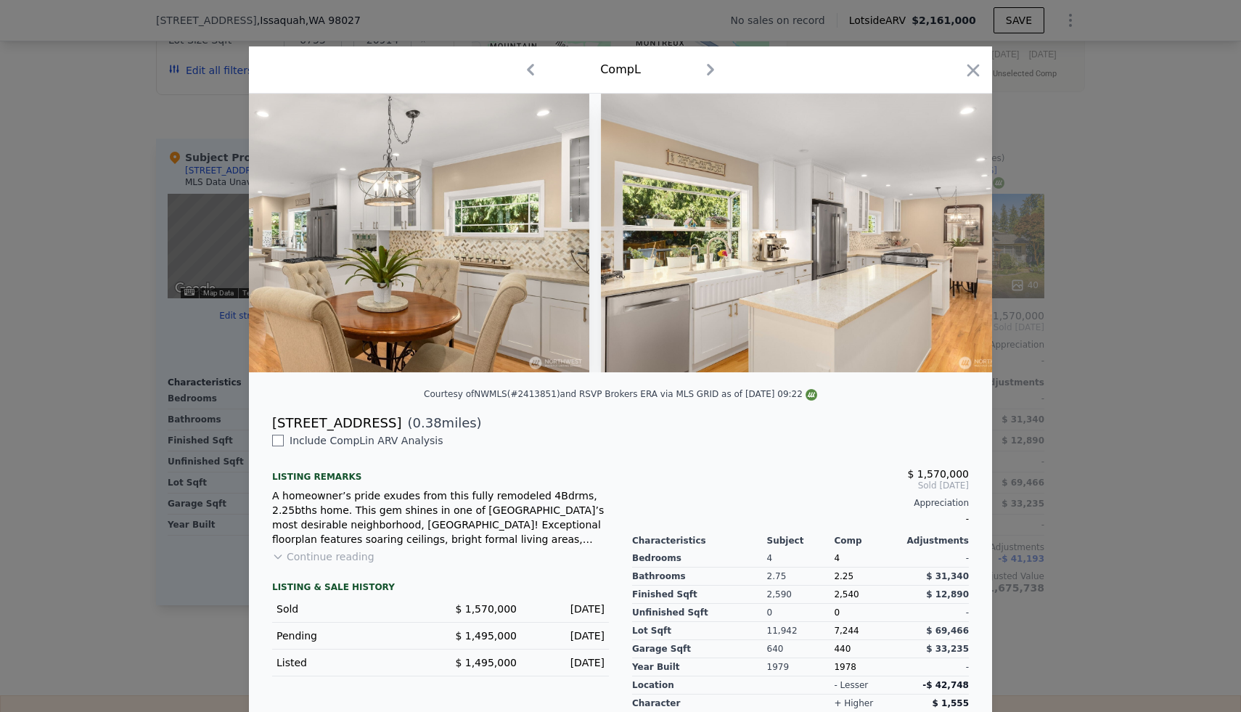
click at [1085, 251] on div at bounding box center [620, 356] width 1241 height 712
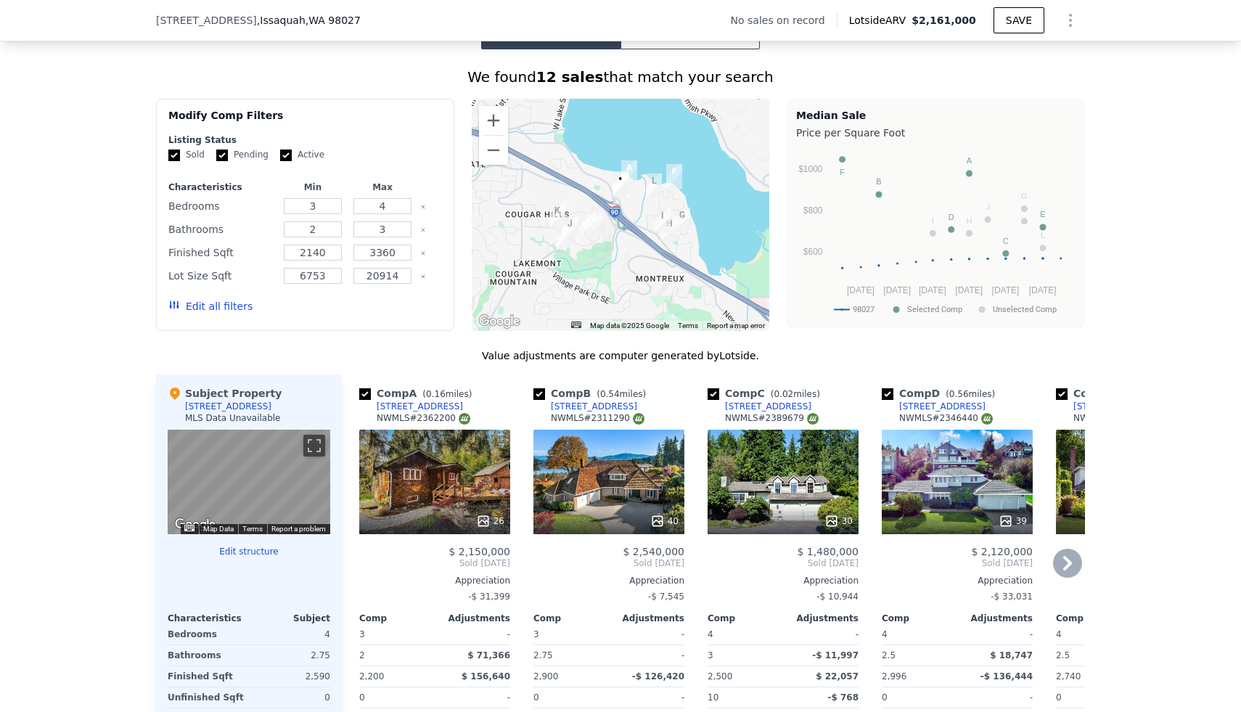
scroll to position [1164, 0]
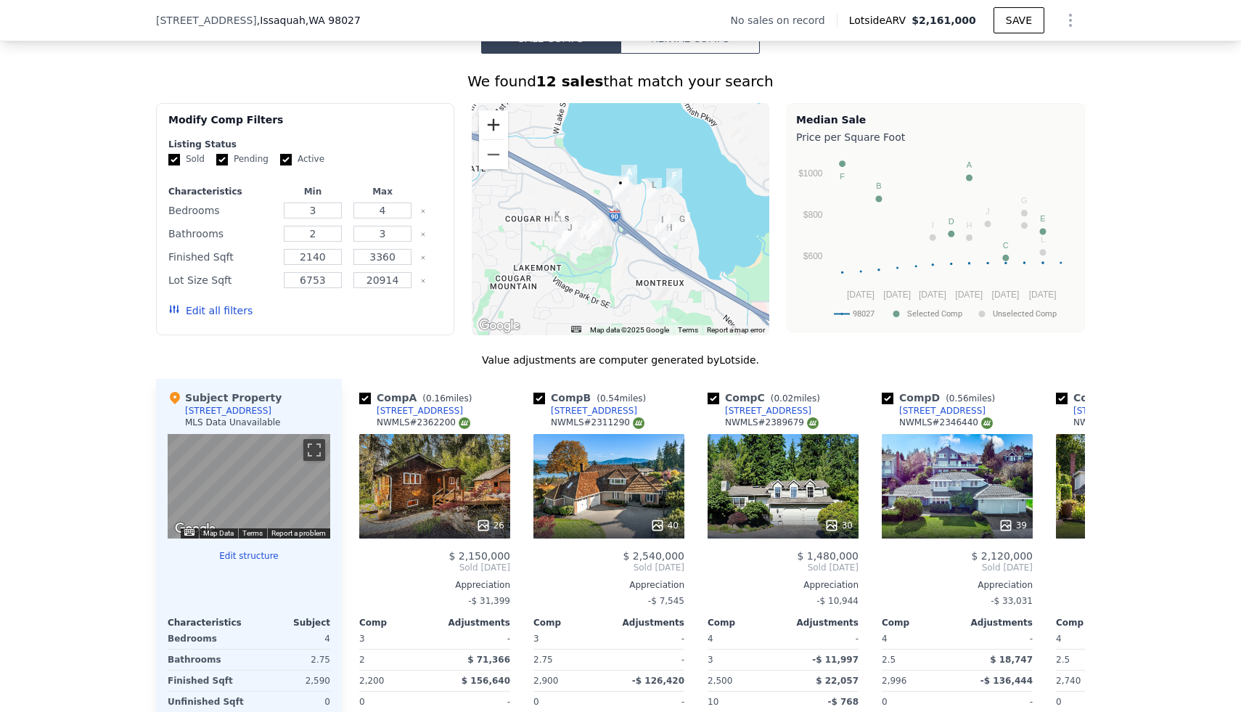
click at [499, 126] on button "Zoom in" at bounding box center [493, 124] width 29 height 29
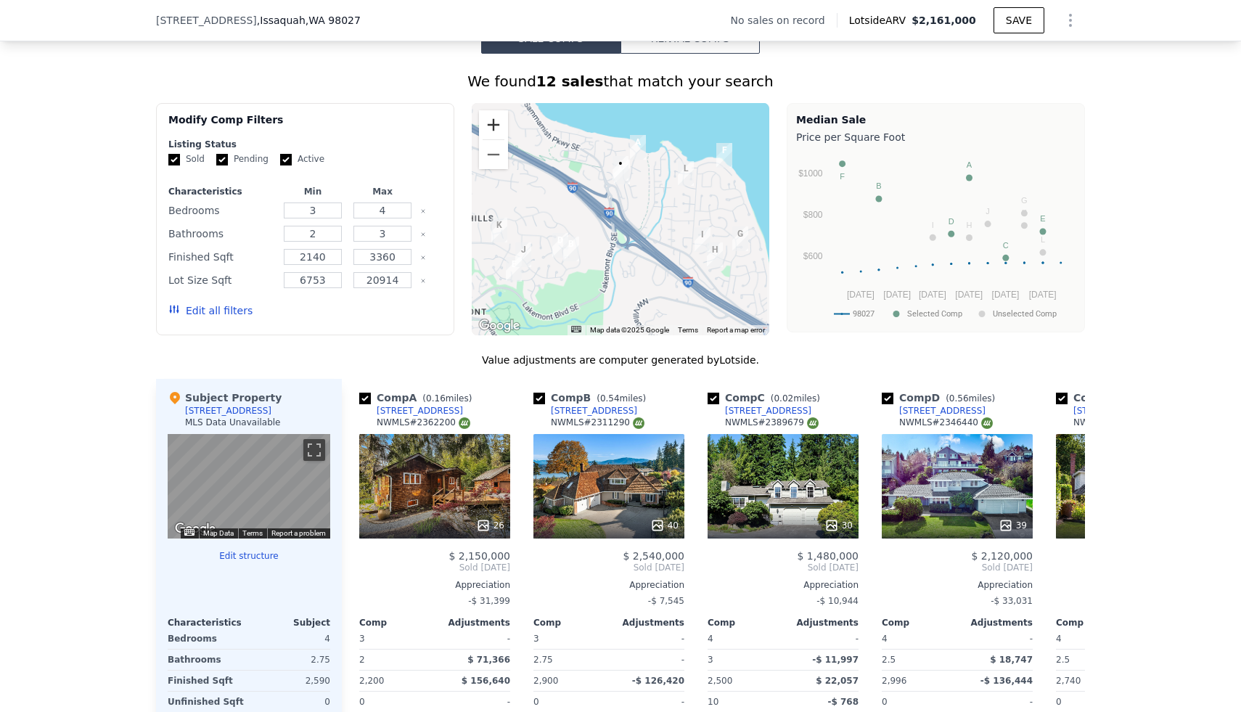
click at [499, 126] on button "Zoom in" at bounding box center [493, 124] width 29 height 29
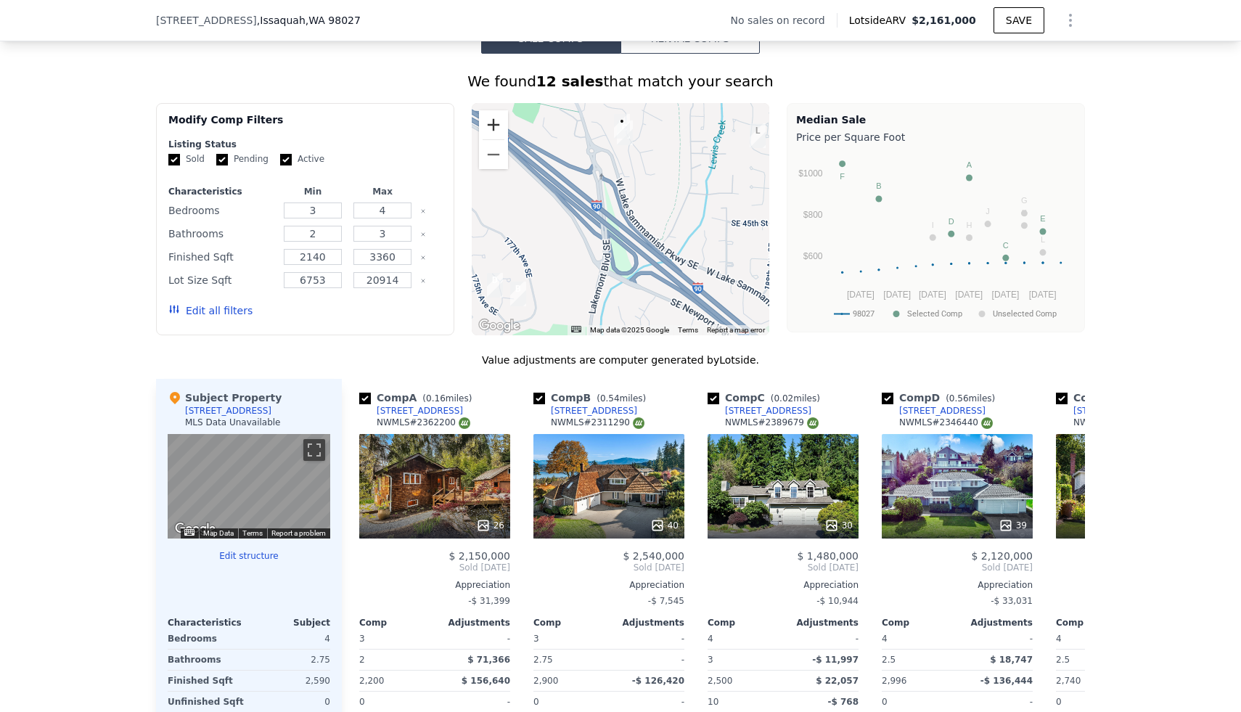
click at [499, 126] on button "Zoom in" at bounding box center [493, 124] width 29 height 29
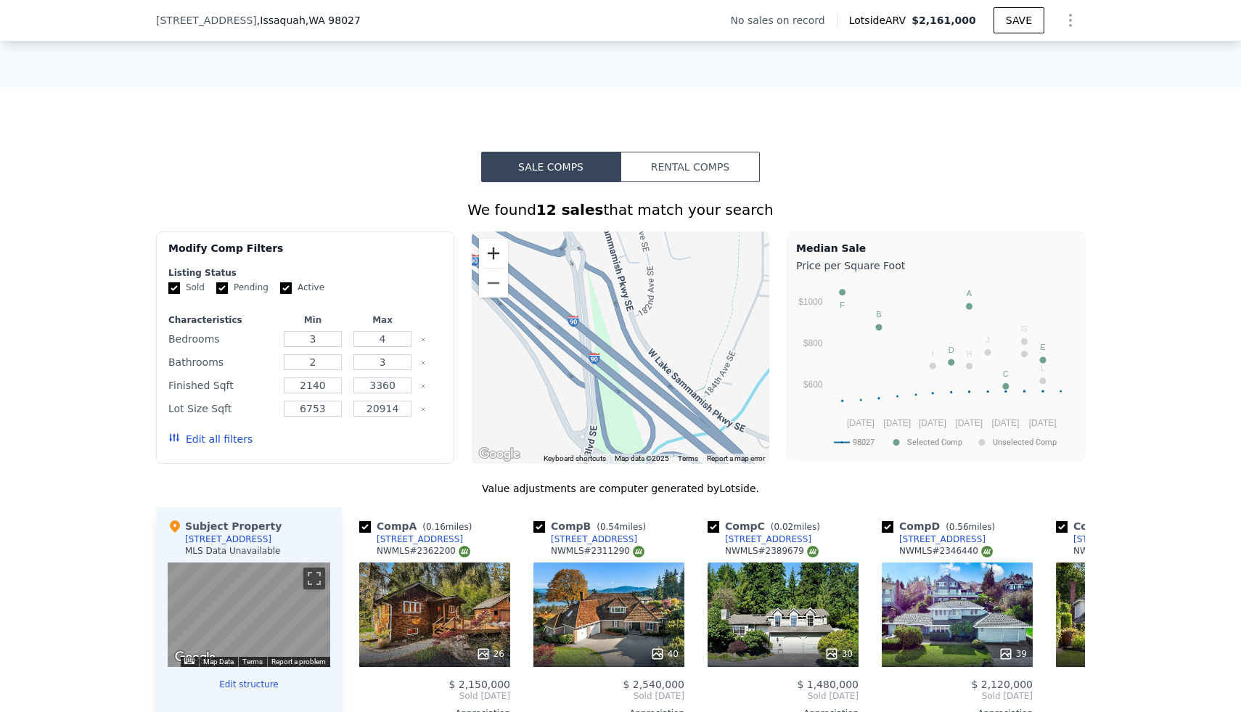
scroll to position [1021, 0]
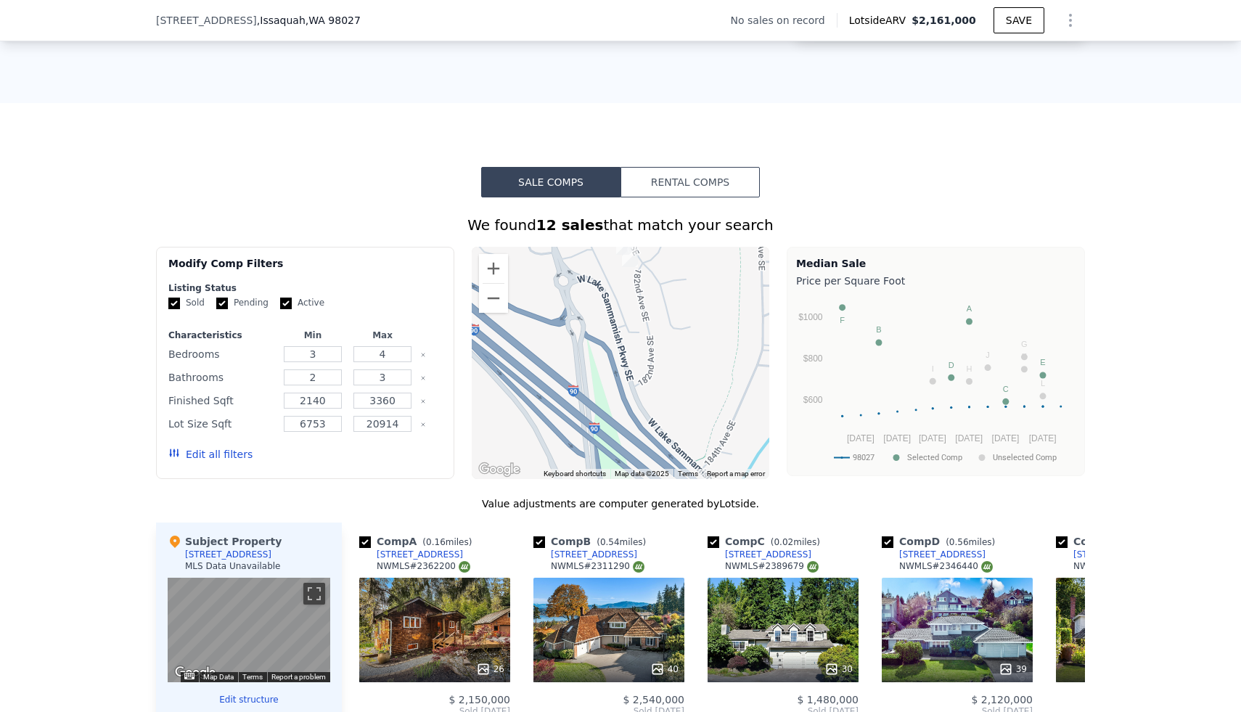
drag, startPoint x: 583, startPoint y: 266, endPoint x: 583, endPoint y: 328, distance: 61.7
click at [583, 328] on div at bounding box center [621, 363] width 298 height 232
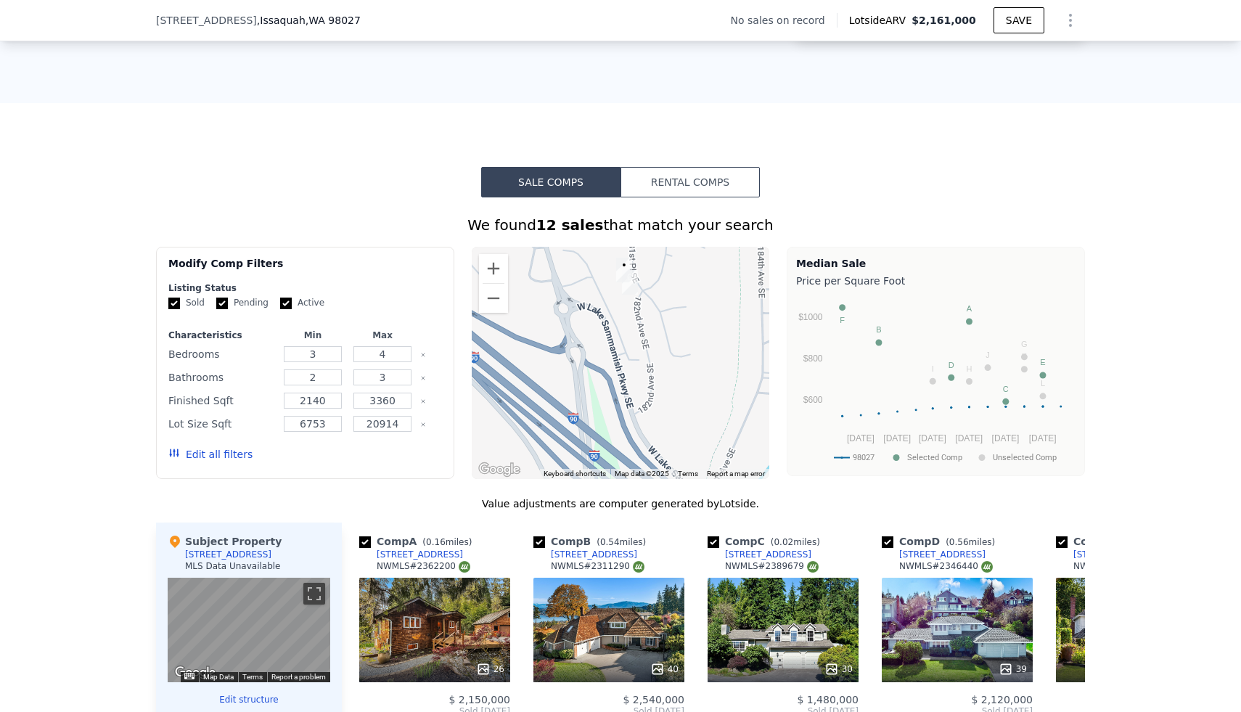
drag, startPoint x: 583, startPoint y: 328, endPoint x: 583, endPoint y: 382, distance: 53.7
click at [583, 382] on div at bounding box center [621, 363] width 298 height 232
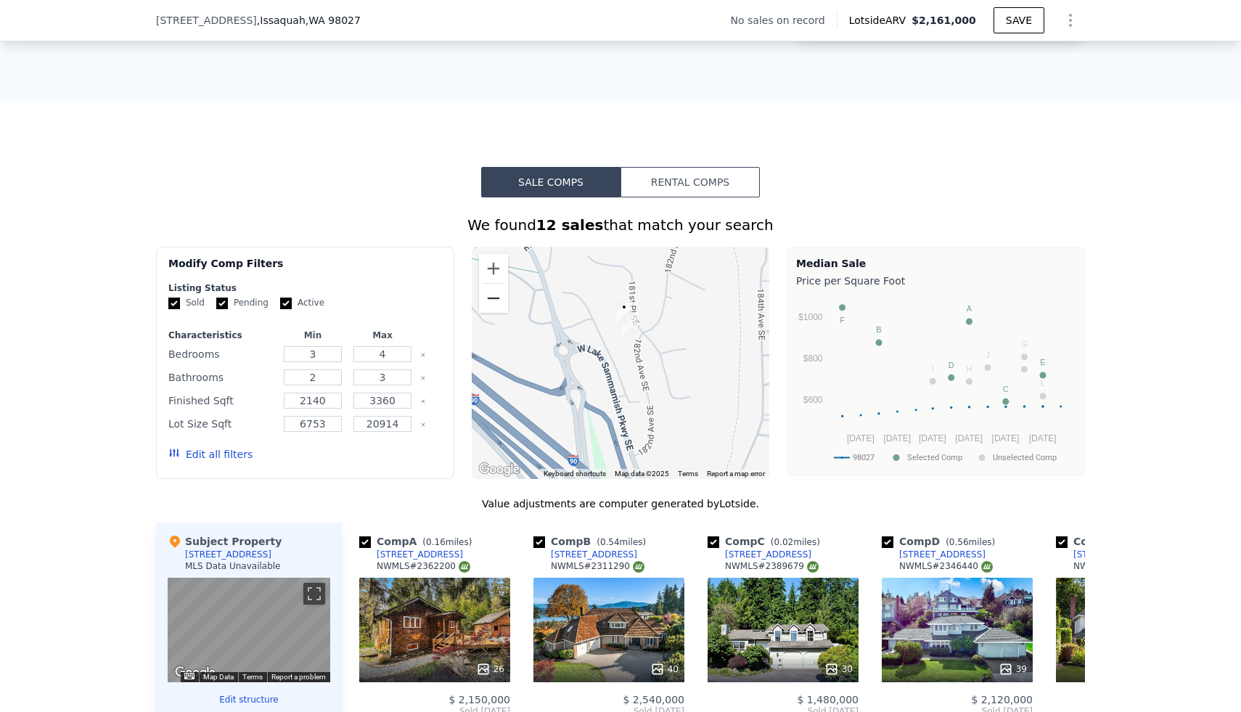
click at [496, 302] on button "Zoom out" at bounding box center [493, 298] width 29 height 29
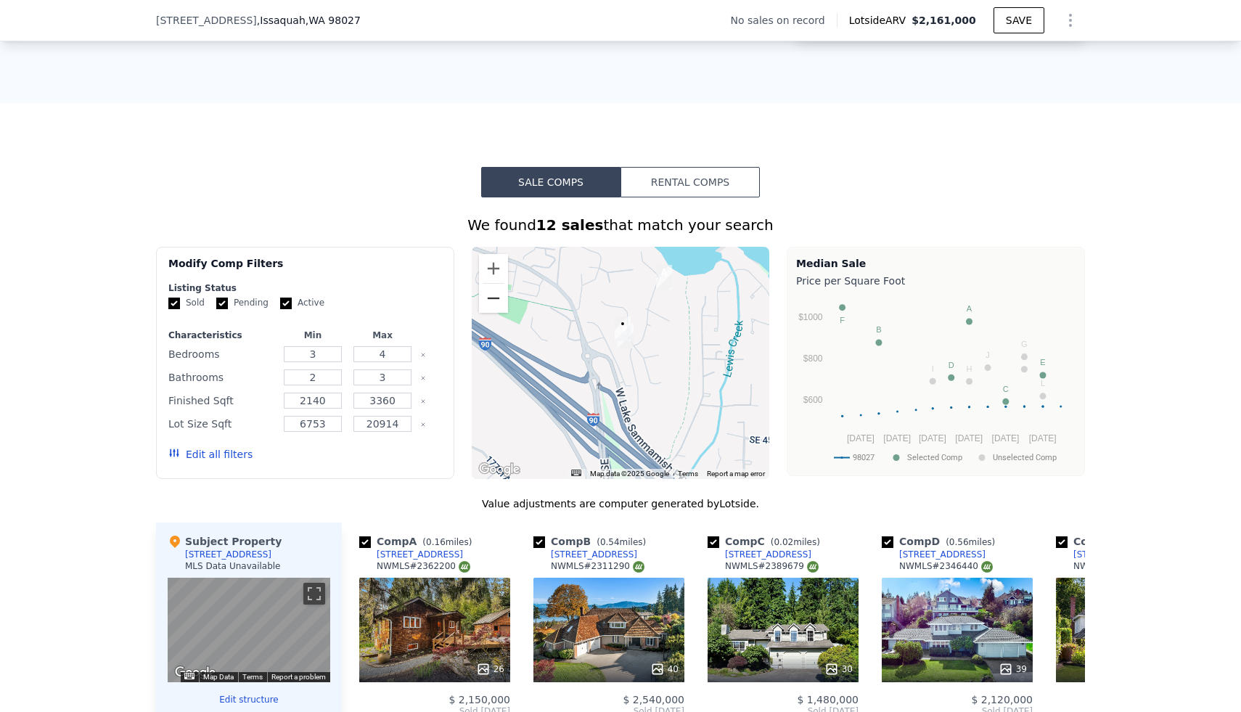
click at [496, 302] on button "Zoom out" at bounding box center [493, 298] width 29 height 29
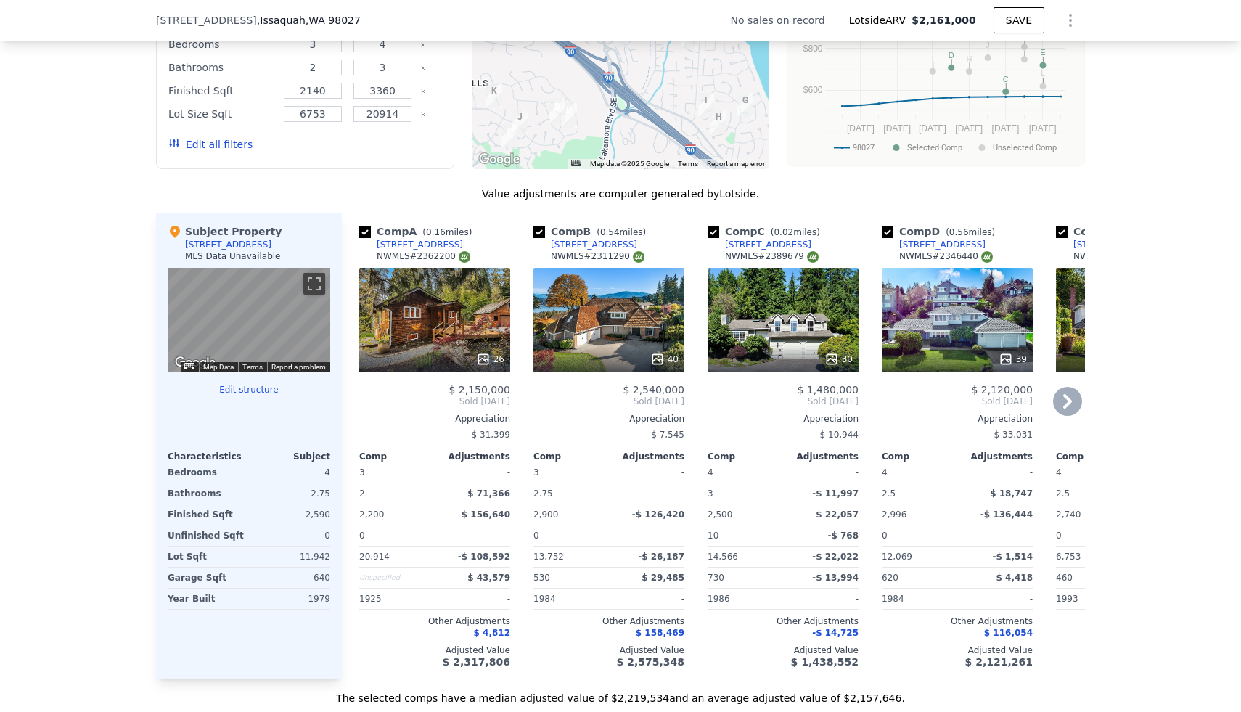
scroll to position [1361, 0]
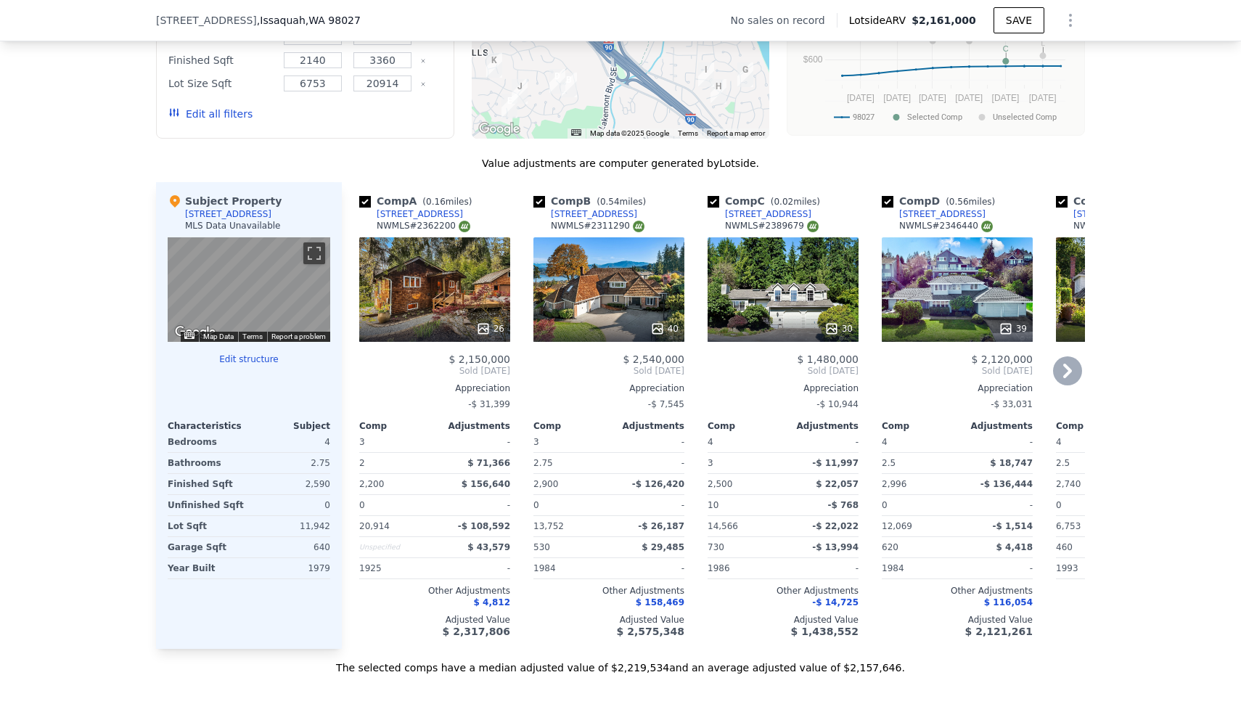
click at [486, 335] on icon at bounding box center [483, 328] width 15 height 15
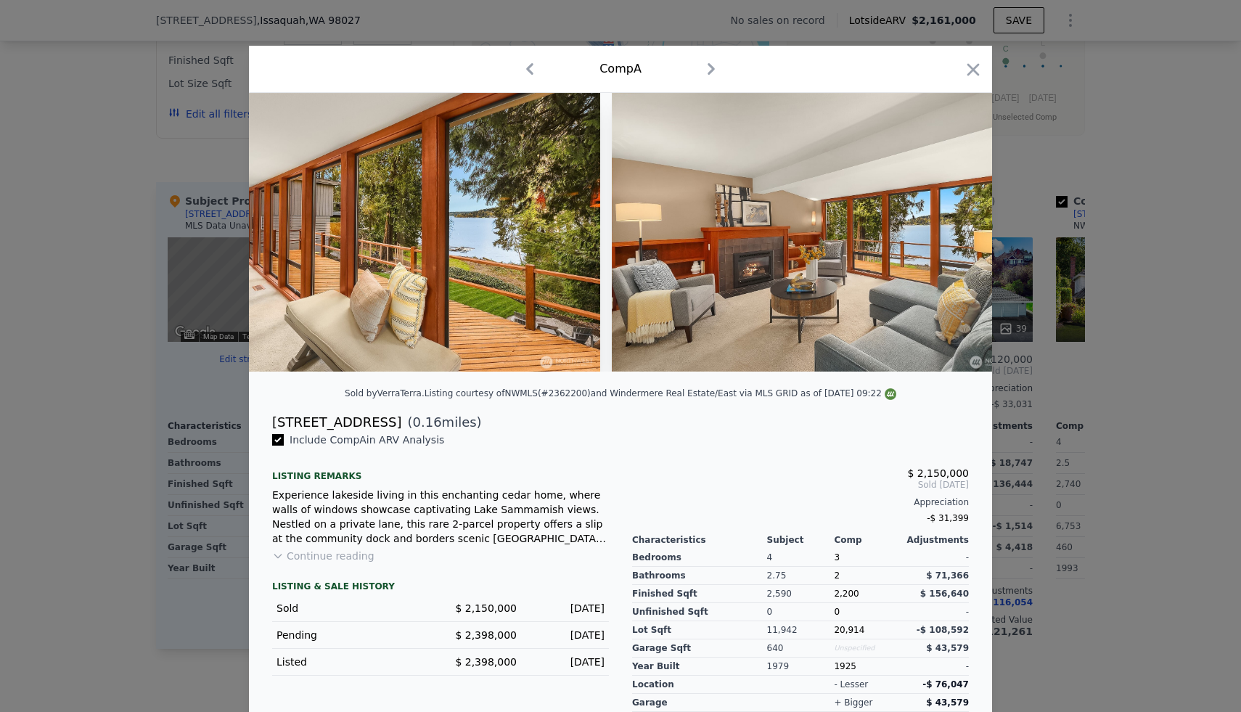
scroll to position [0, 1790]
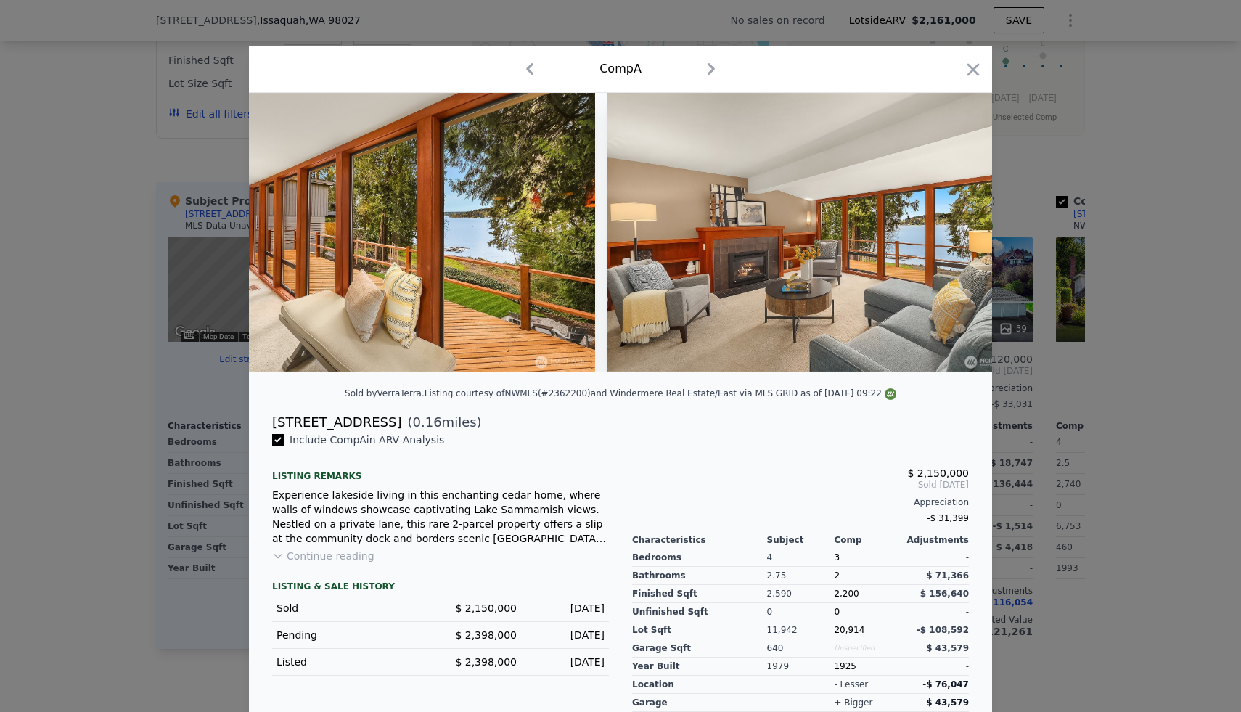
click at [1111, 302] on div at bounding box center [620, 356] width 1241 height 712
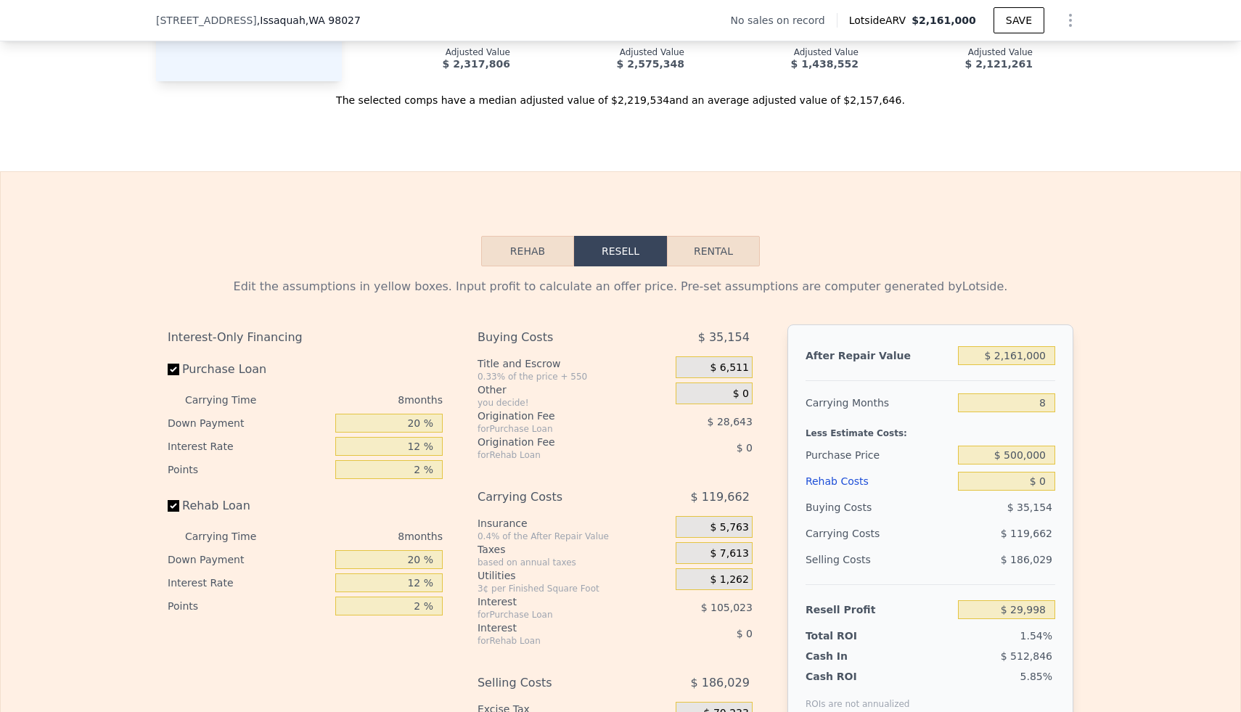
scroll to position [1977, 0]
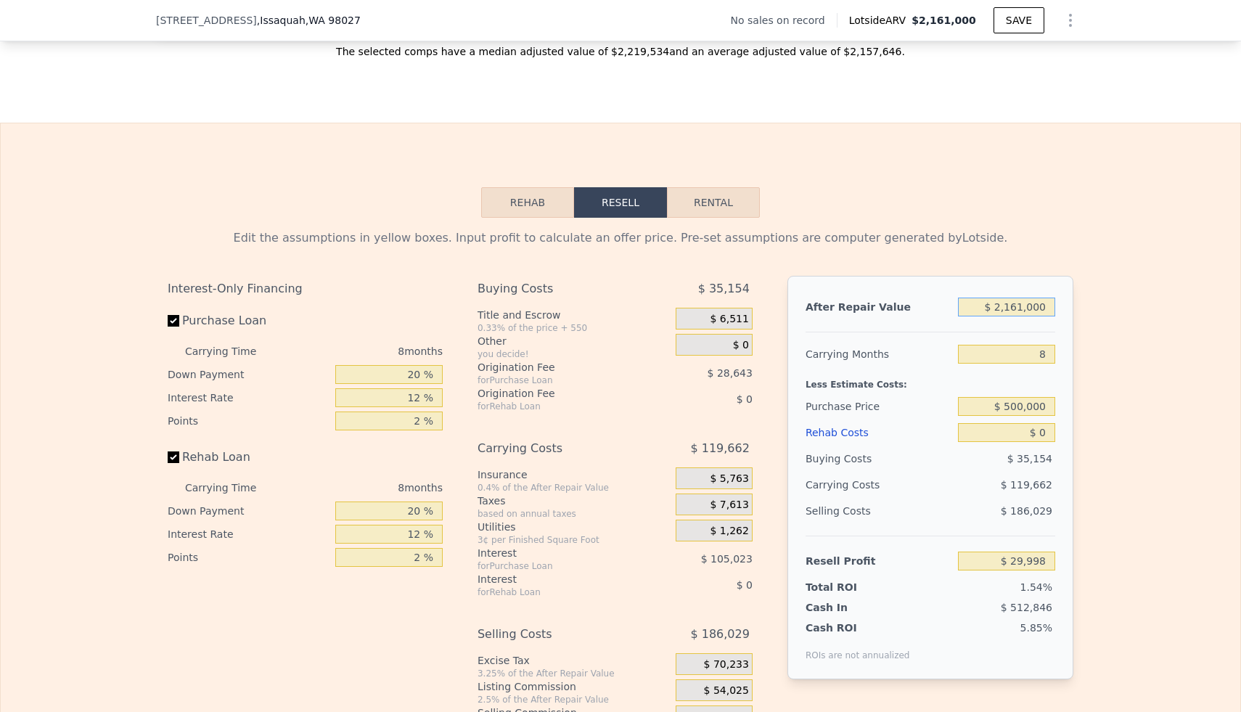
click at [1020, 309] on input "$ 2,161,000" at bounding box center [1006, 306] width 97 height 19
type input "$ 1"
type input "-$ 1,939,759"
type input "$ 17"
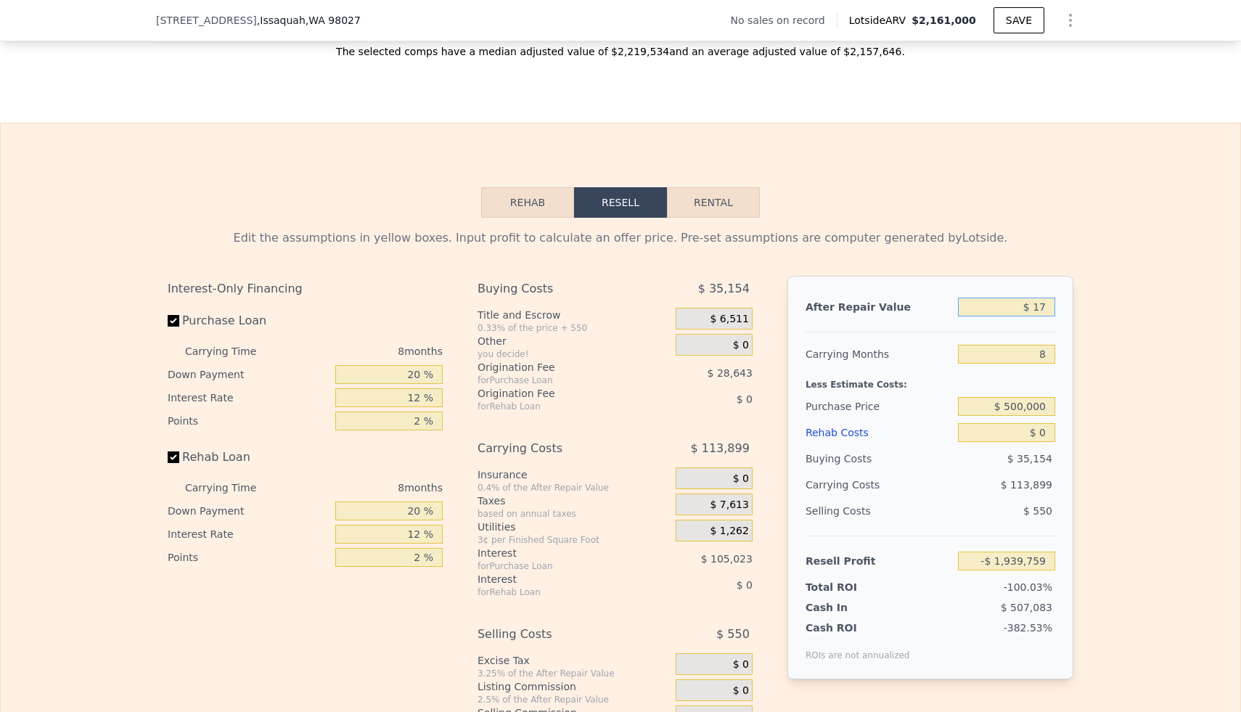
type input "-$ 1,939,744"
type input "$ 170"
type input "-$ 1,939,605"
type input "$ 1,700"
type input "-$ 1,938,212"
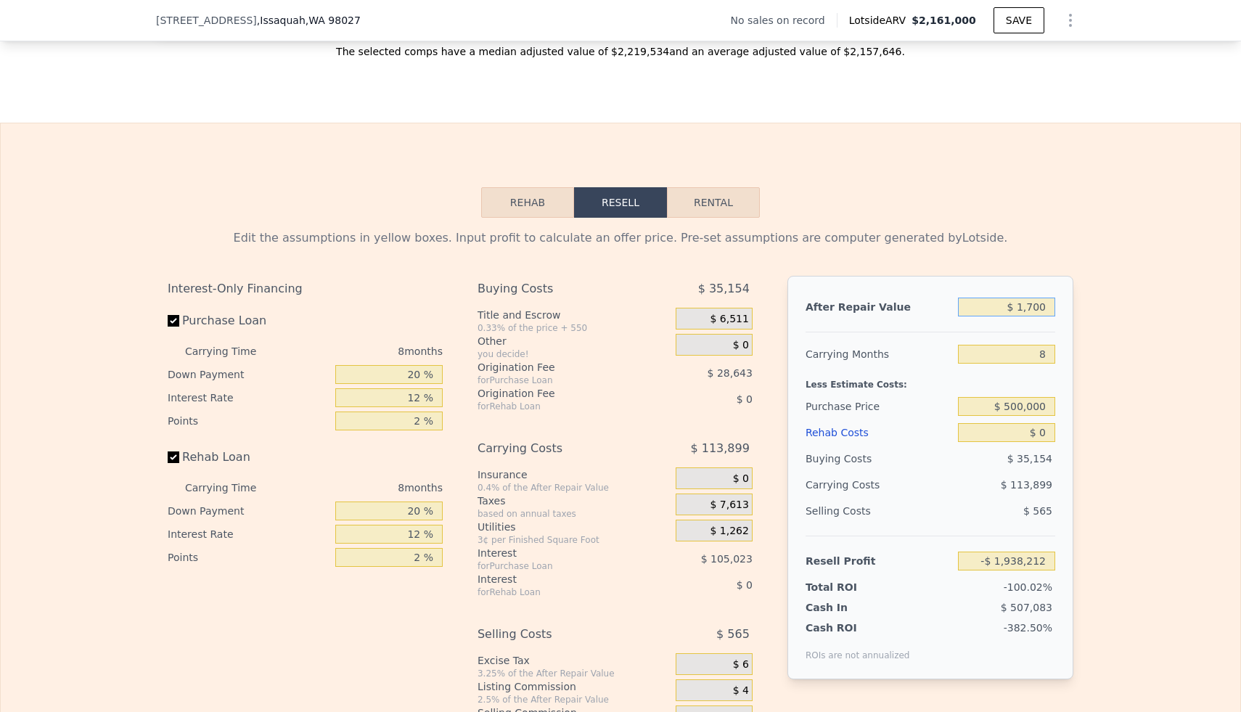
type input "$ 17,000"
type input "-$ 1,924,265"
type input "$ 170,000"
type input "-$ 1,784,804"
type input "$ 1,700,000"
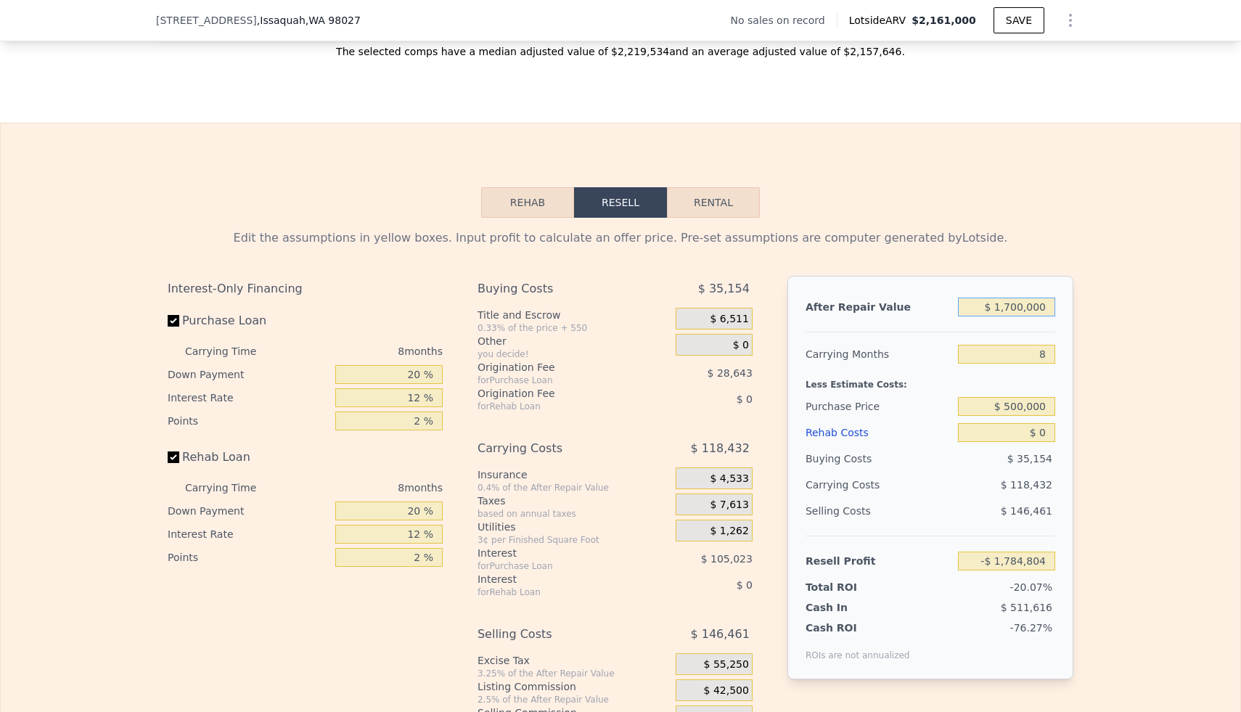
type input "-$ 390,204"
type input "$ 1,700,000"
click at [1030, 407] on input "$ 500,000" at bounding box center [1006, 406] width 97 height 19
type input "$ 1,200,000"
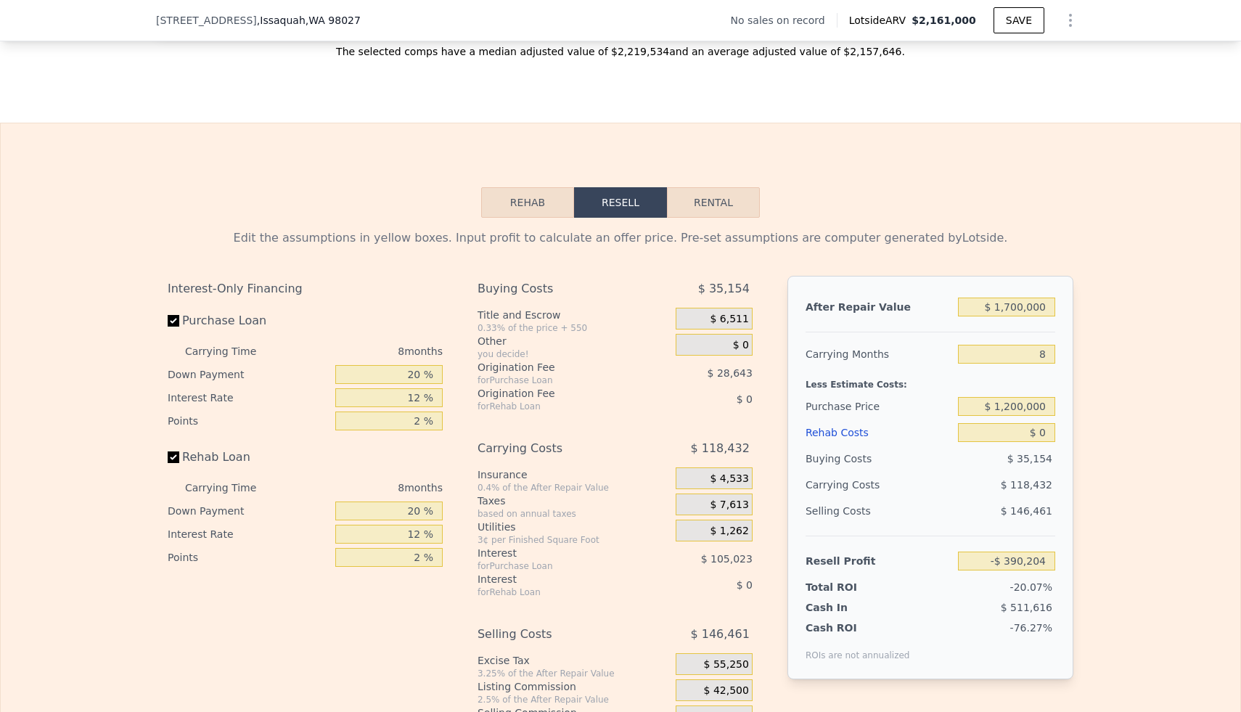
click at [1100, 401] on div "Edit the assumptions in yellow boxes. Input profit to calculate an offer price.…" at bounding box center [620, 488] width 1239 height 540
type input "$ 245,985"
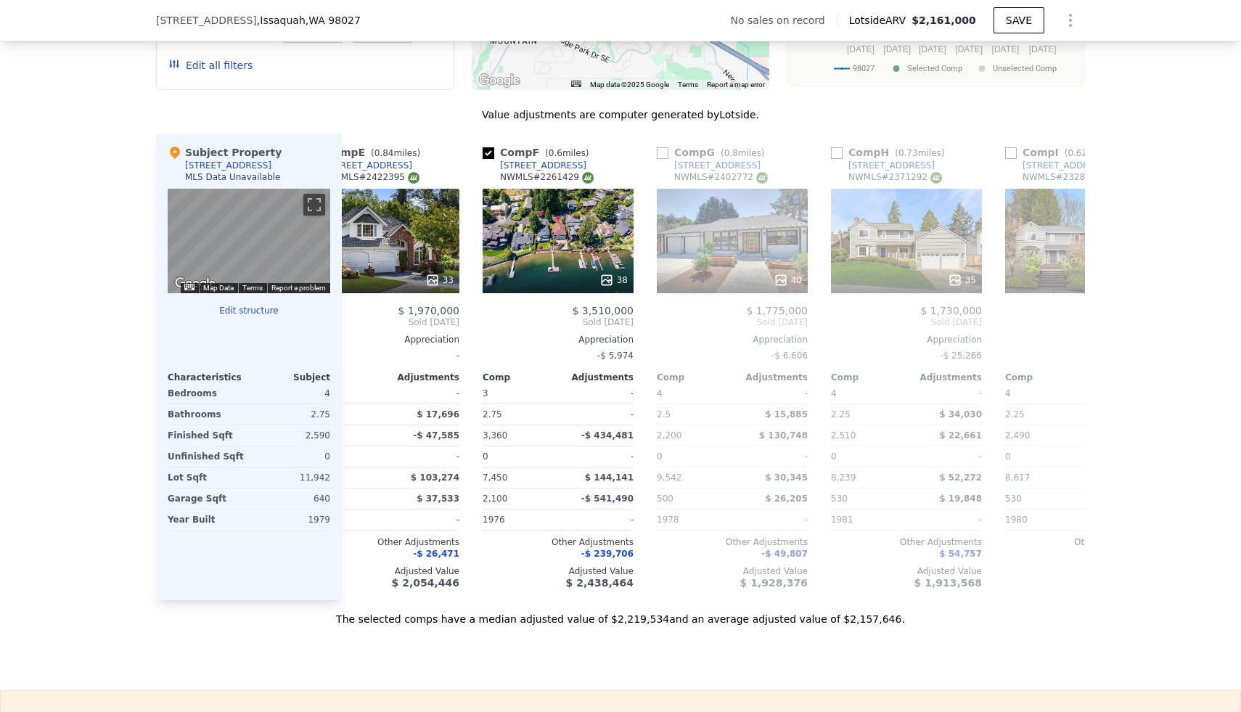
scroll to position [0, 749]
click at [939, 279] on div "35" at bounding box center [905, 280] width 139 height 15
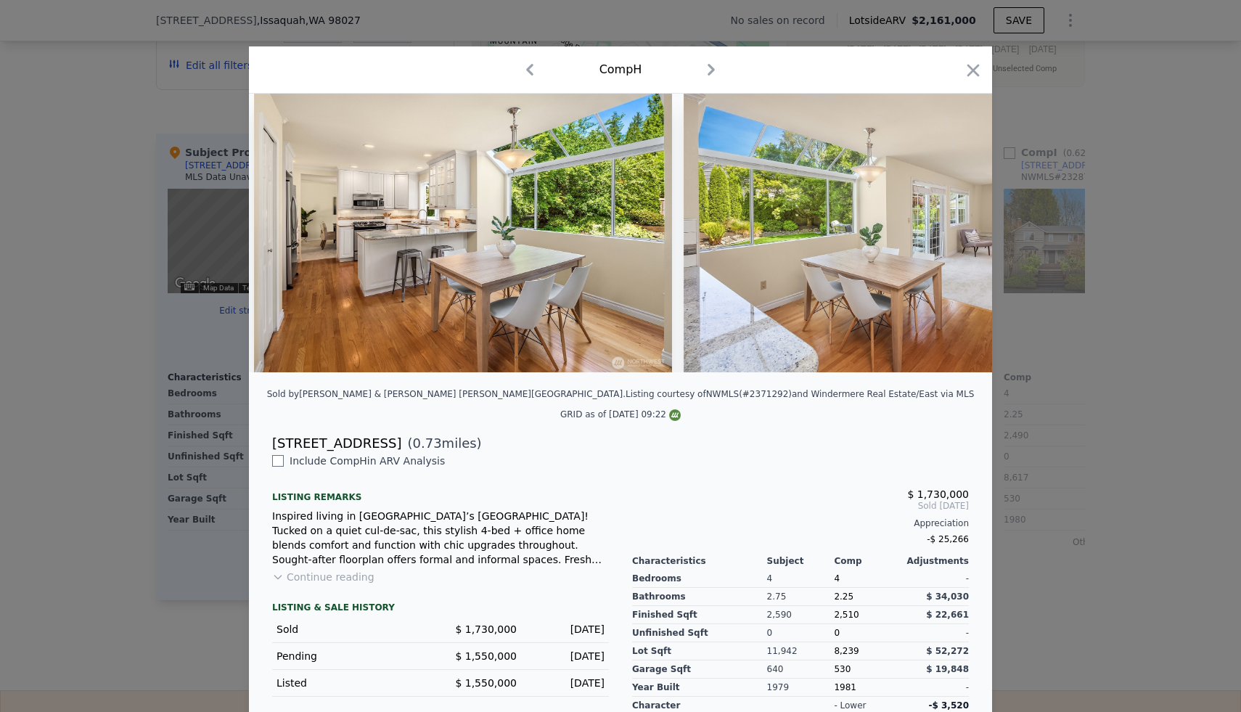
scroll to position [0, 1817]
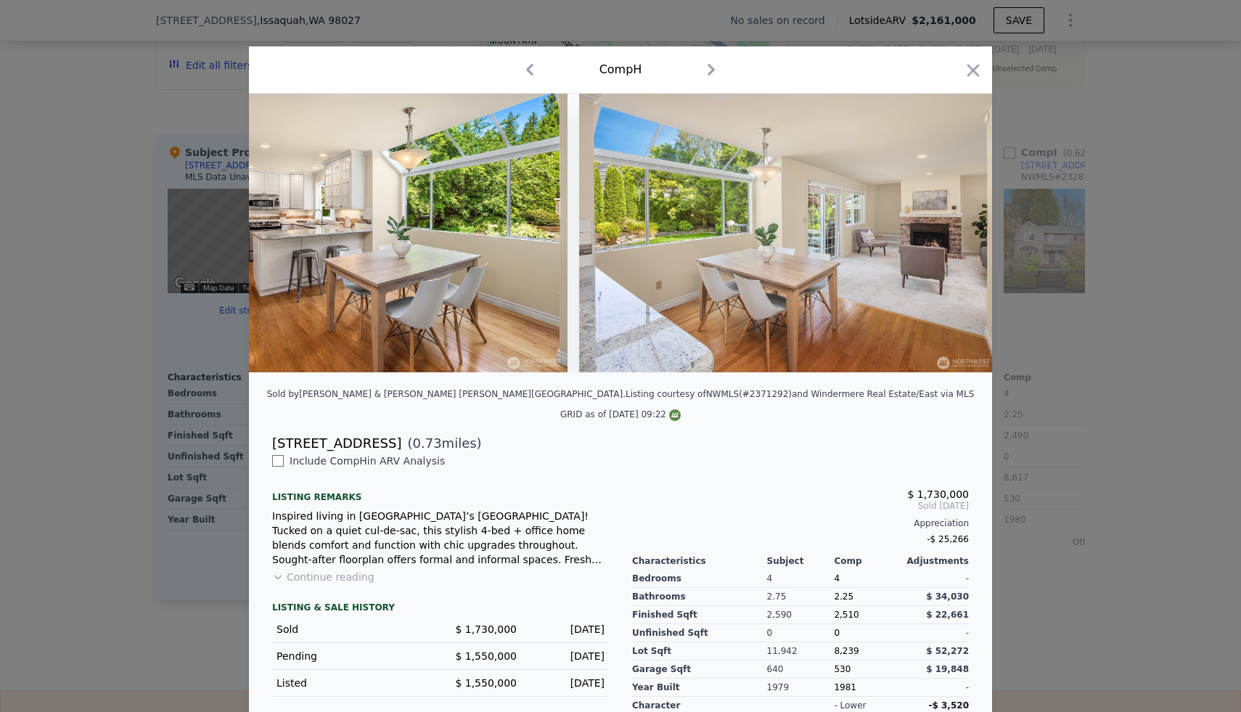
click at [1087, 288] on div at bounding box center [620, 356] width 1241 height 712
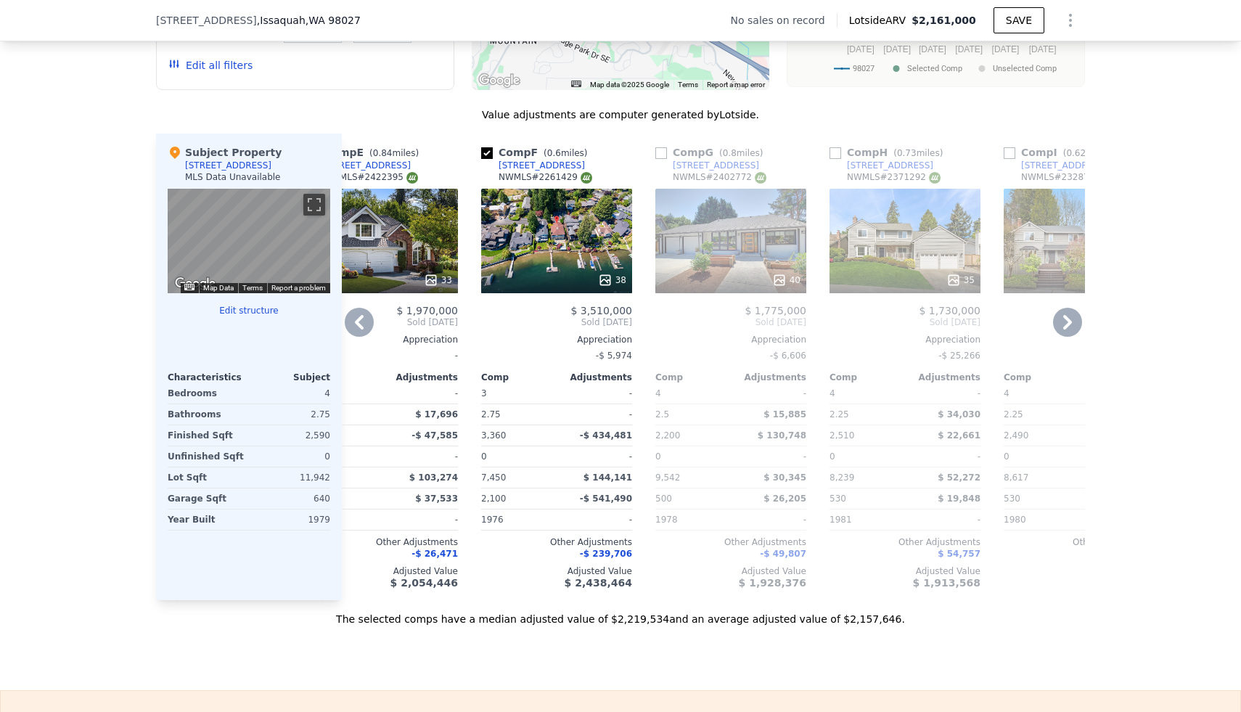
click at [783, 267] on div at bounding box center [730, 280] width 151 height 26
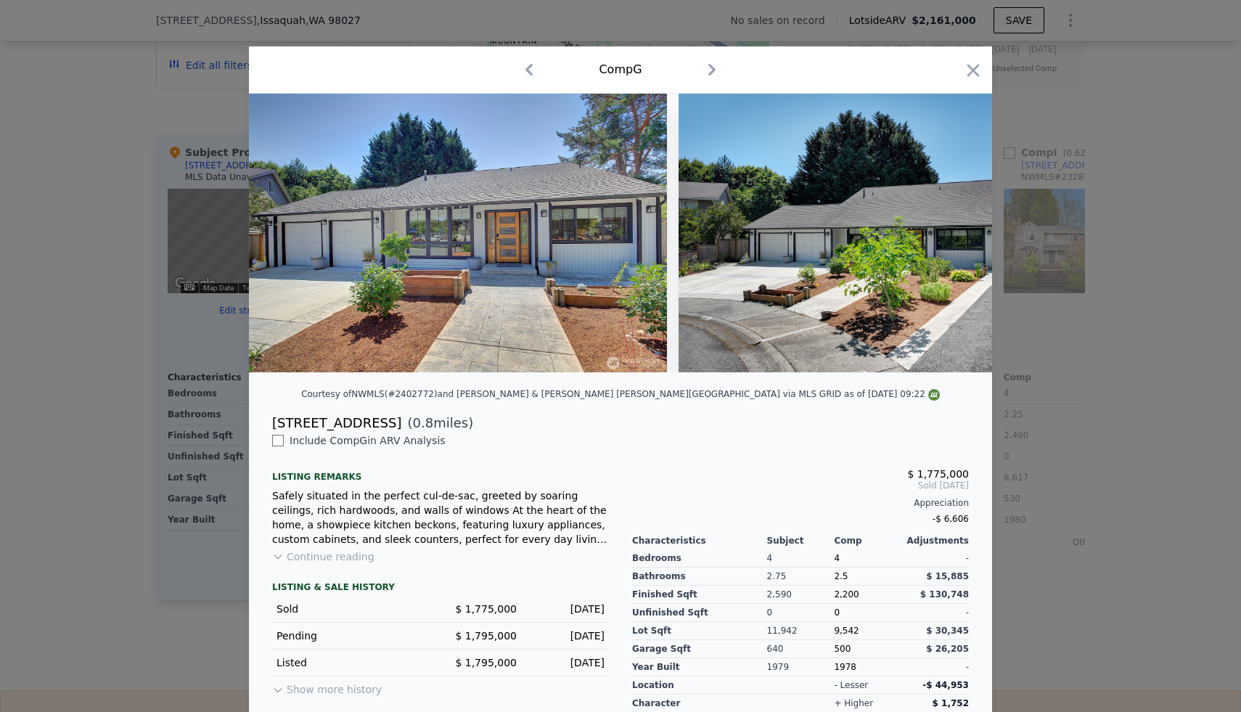
click at [332, 429] on div "[STREET_ADDRESS]" at bounding box center [336, 423] width 129 height 20
copy div "[STREET_ADDRESS]"
click at [968, 67] on icon "button" at bounding box center [973, 70] width 12 height 12
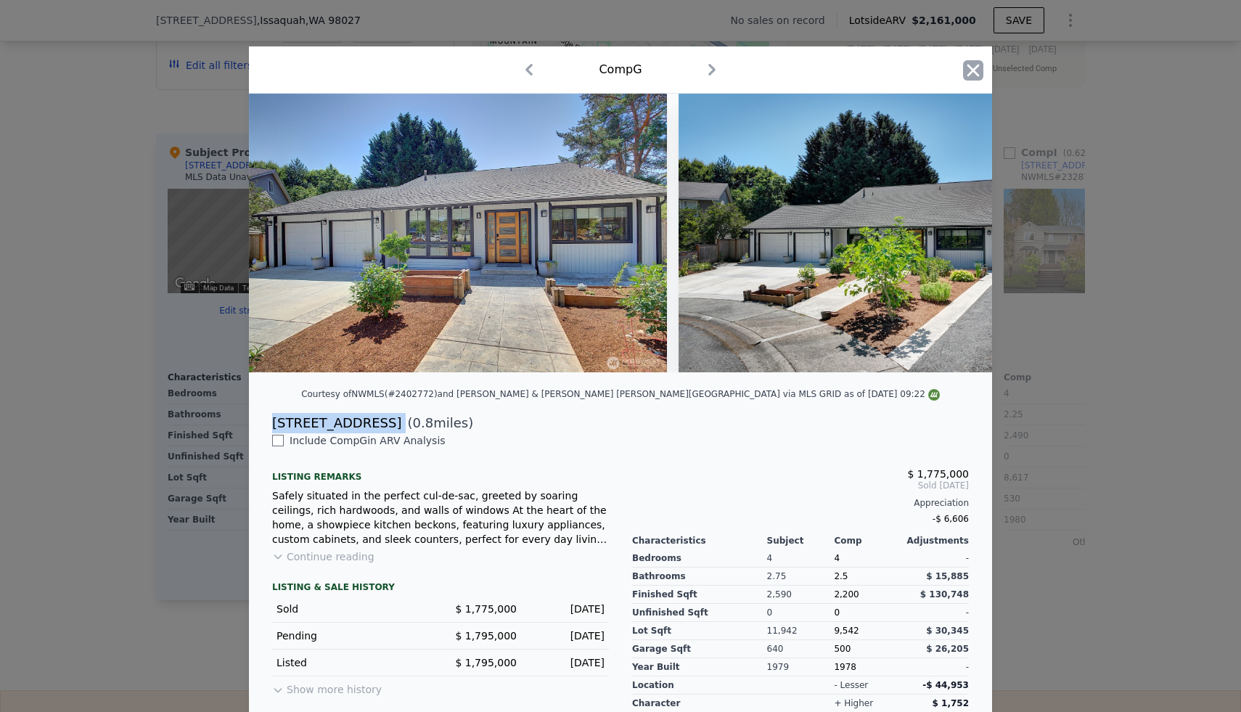
type input "$ 2,161,000"
type input "$ 29,998"
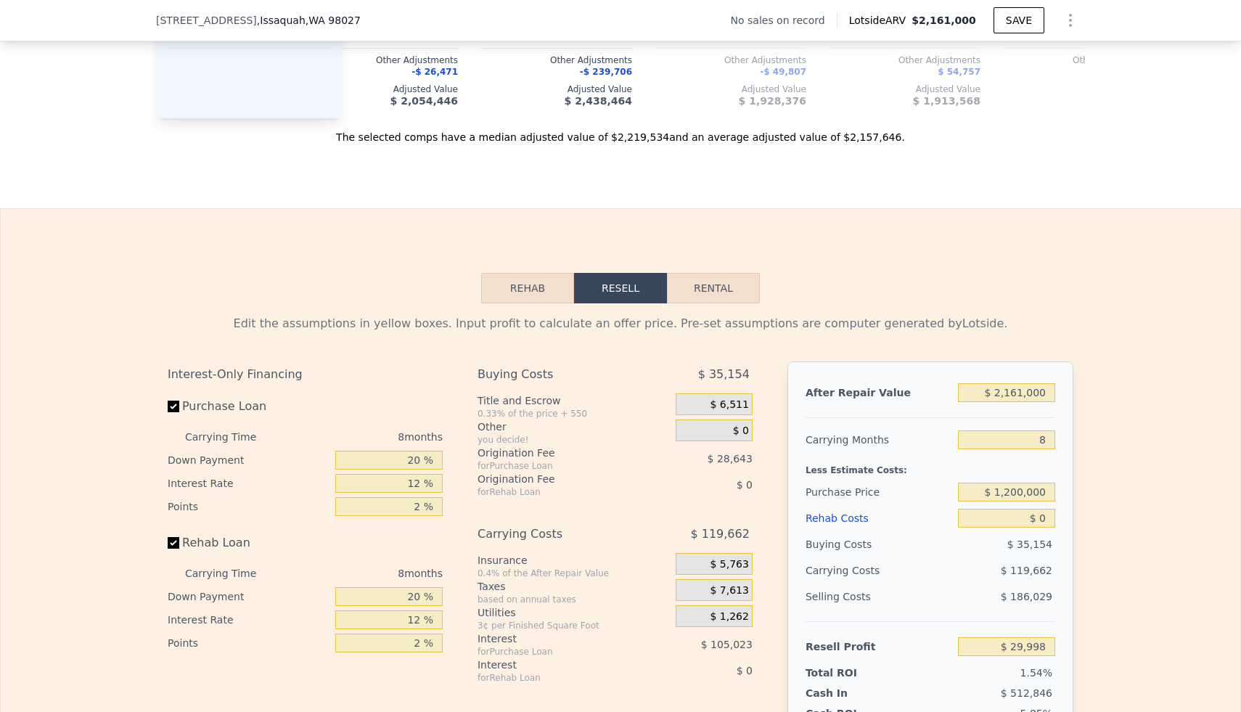
scroll to position [1893, 0]
click at [1023, 392] on input "$ 2,161,000" at bounding box center [1006, 390] width 97 height 19
type input "$ 1"
type input "-$ 1,939,759"
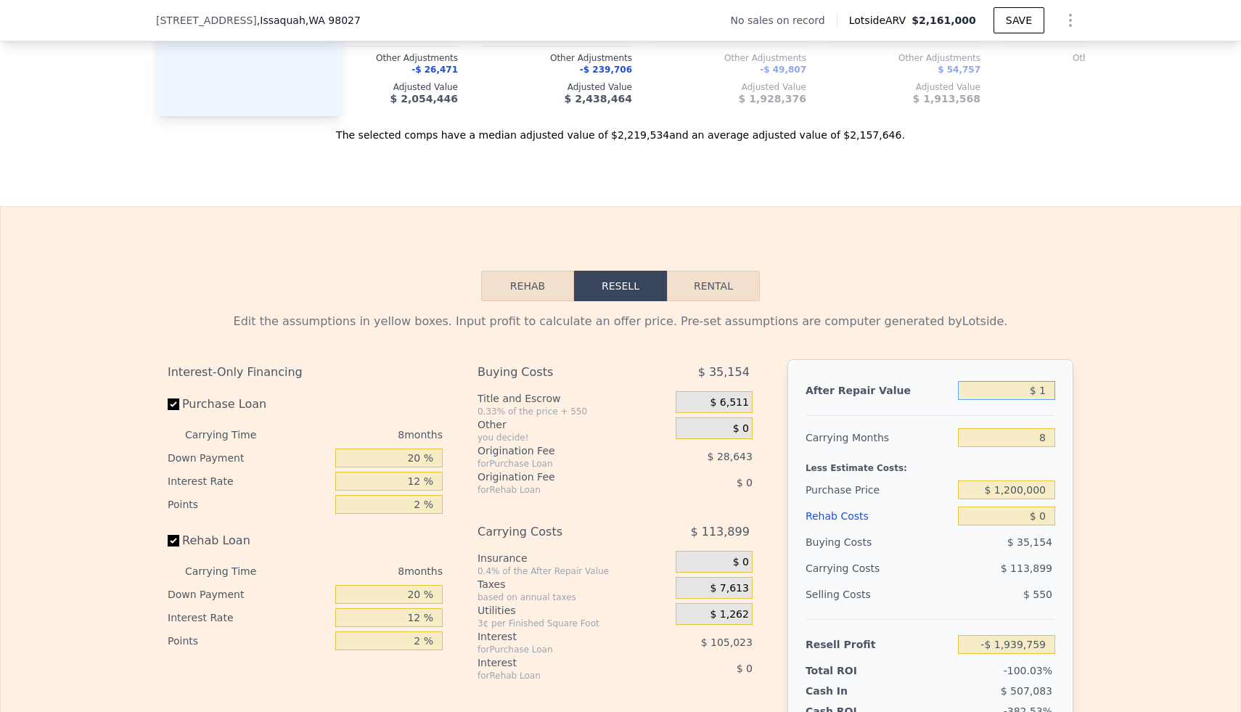
type input "$ 18"
type input "-$ 1,939,743"
type input "$ 180"
type input "-$ 1,939,597"
type input "$ 1,800"
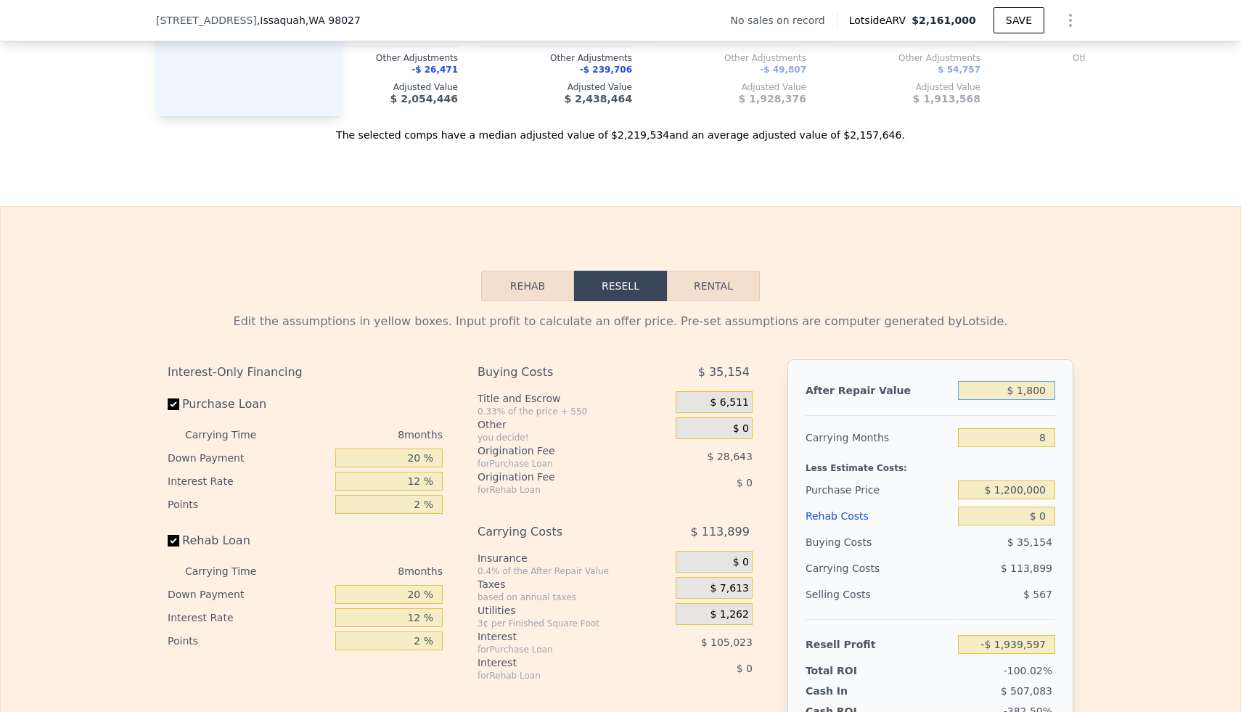
type input "-$ 1,938,120"
type input "$ 18,000"
type input "-$ 1,923,353"
type input "$ 180,000"
type input "-$ 1,775,689"
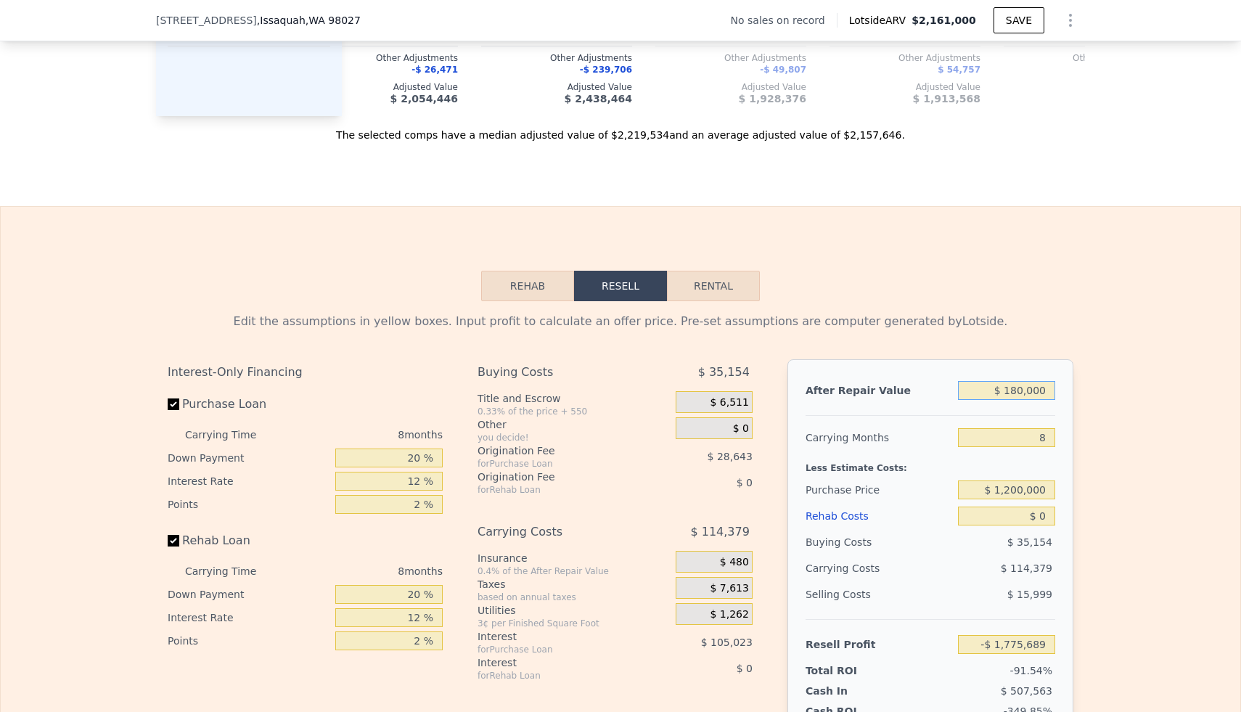
type input "$ 1,800,000"
type input "-$ 299,054"
type input "$ 1,800,000"
click at [1098, 410] on div "Edit the assumptions in yellow boxes. Input profit to calculate an offer price.…" at bounding box center [620, 571] width 1239 height 540
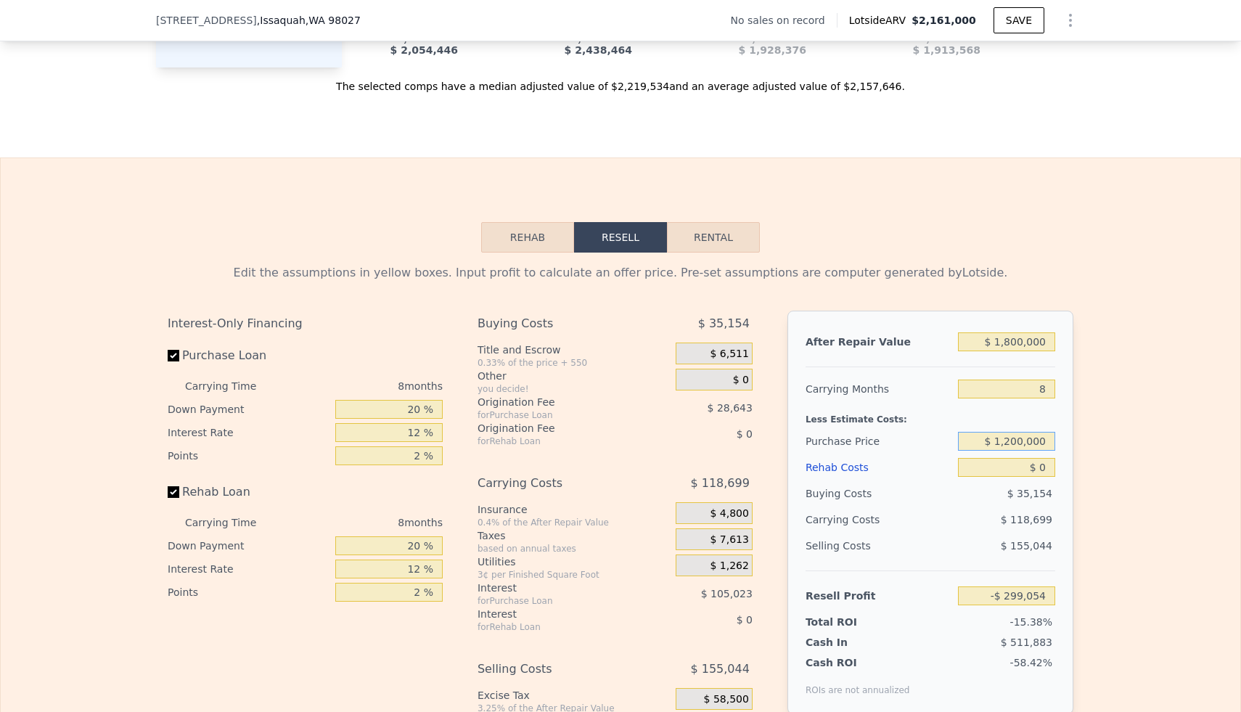
click at [1019, 437] on input "$ 1,200,000" at bounding box center [1006, 441] width 97 height 19
type input "$ 1,000,000"
click at [1079, 410] on div "Edit the assumptions in yellow boxes. Input profit to calculate an offer price.…" at bounding box center [620, 522] width 929 height 540
type input "$ 552,737"
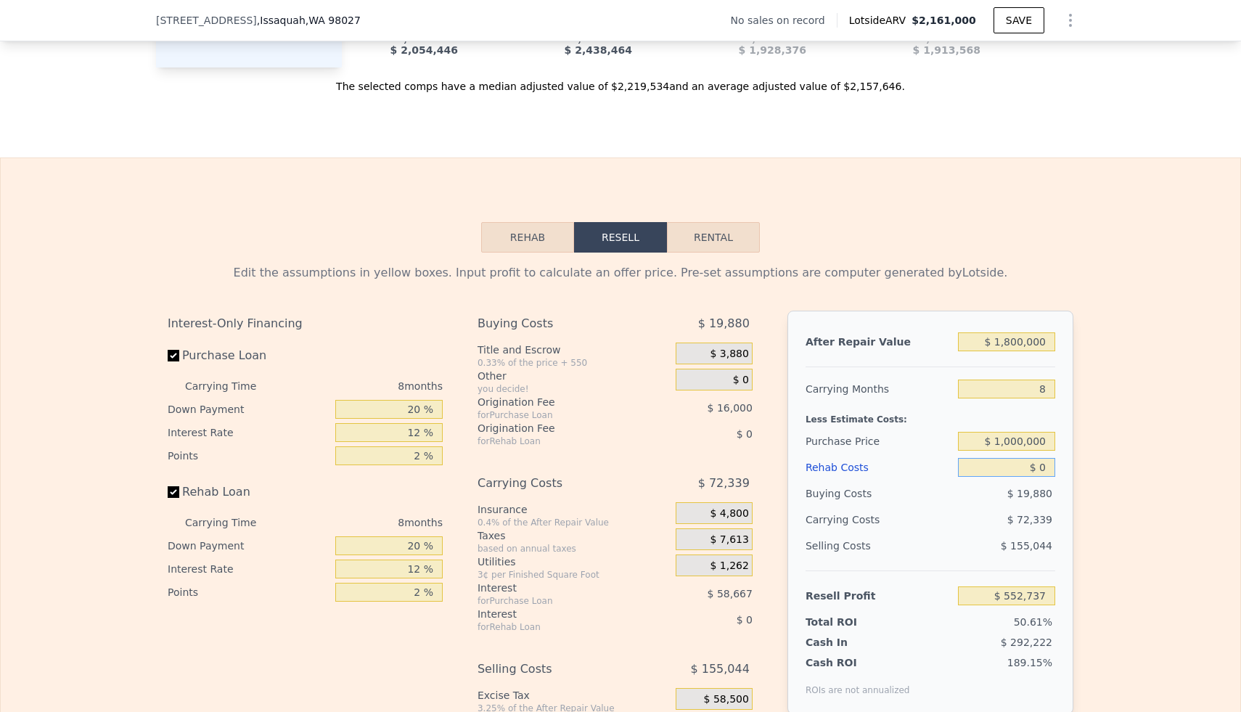
click at [1042, 472] on input "$ 0" at bounding box center [1006, 467] width 97 height 19
type input "$ 10"
type input "$ 552,727"
type input "$ 150"
type input "$ 552,577"
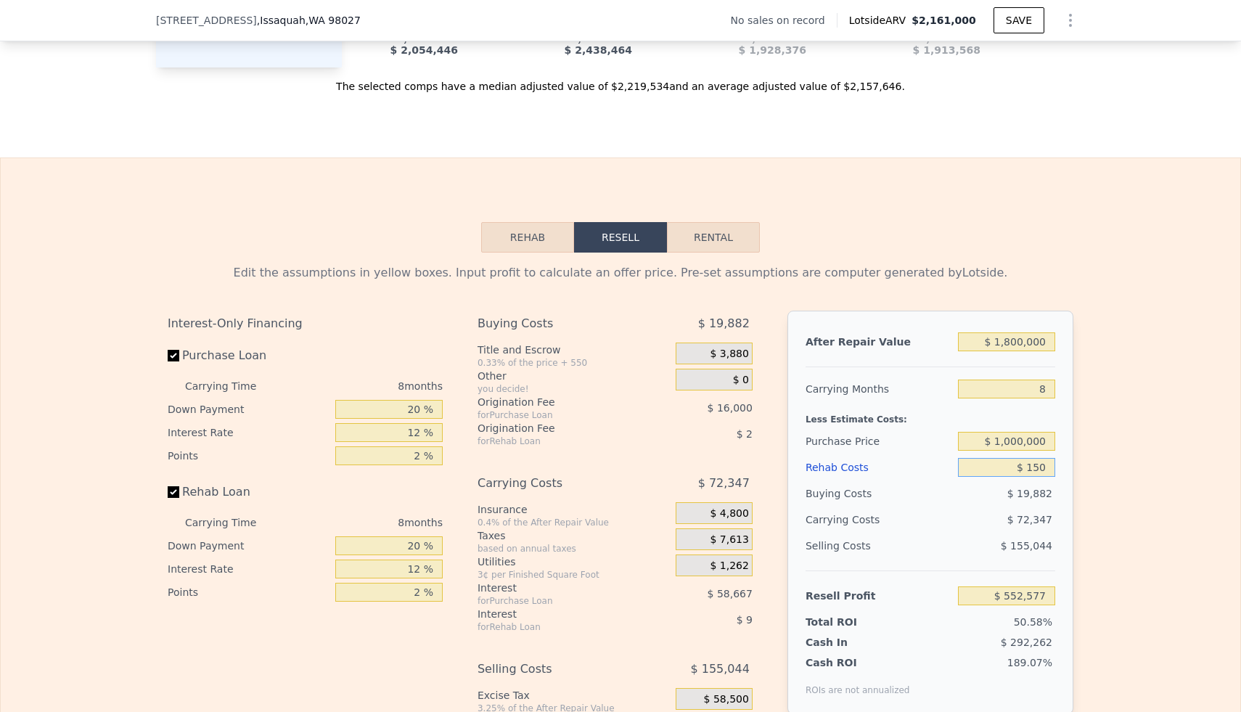
type input "$ 1,500"
type input "$ 551,125"
type input "$ 15,000"
type input "$ 536,617"
type input "$ 150,000"
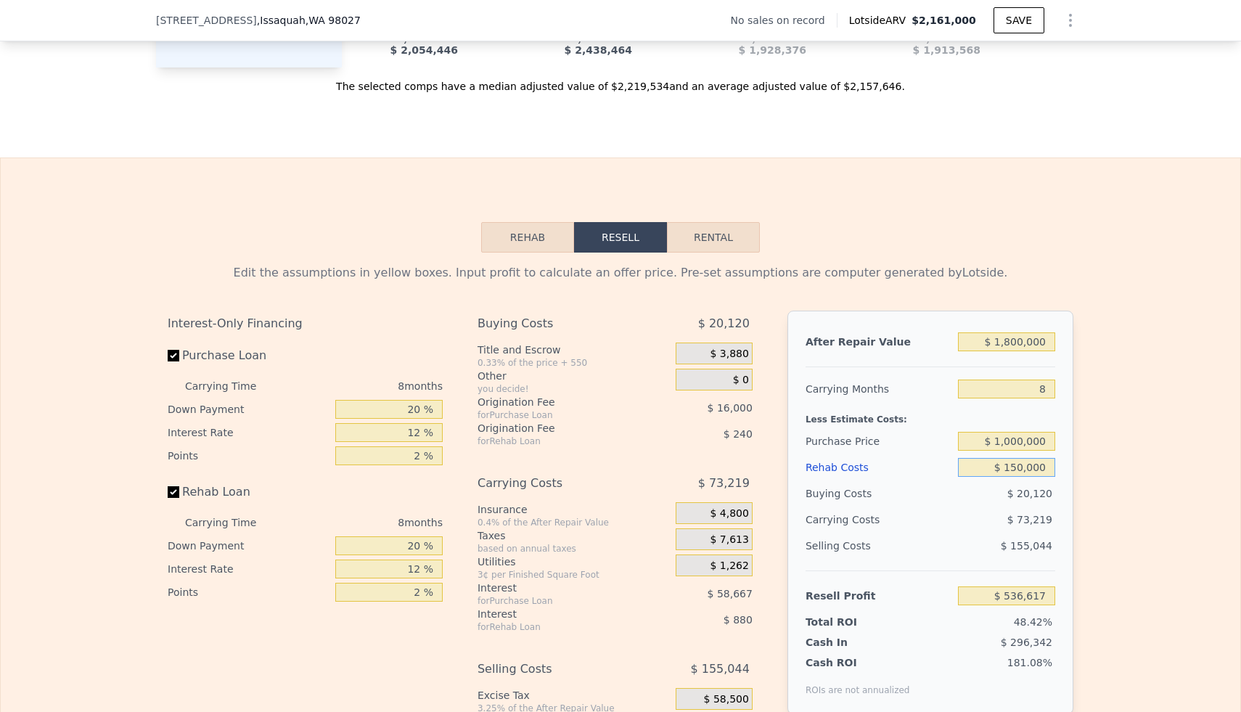
type input "$ 391,537"
type input "$ 150,000"
click at [1114, 486] on div "Edit the assumptions in yellow boxes. Input profit to calculate an offer price.…" at bounding box center [620, 522] width 1239 height 540
click at [1034, 439] on input "$ 1,000,000" at bounding box center [1006, 441] width 97 height 19
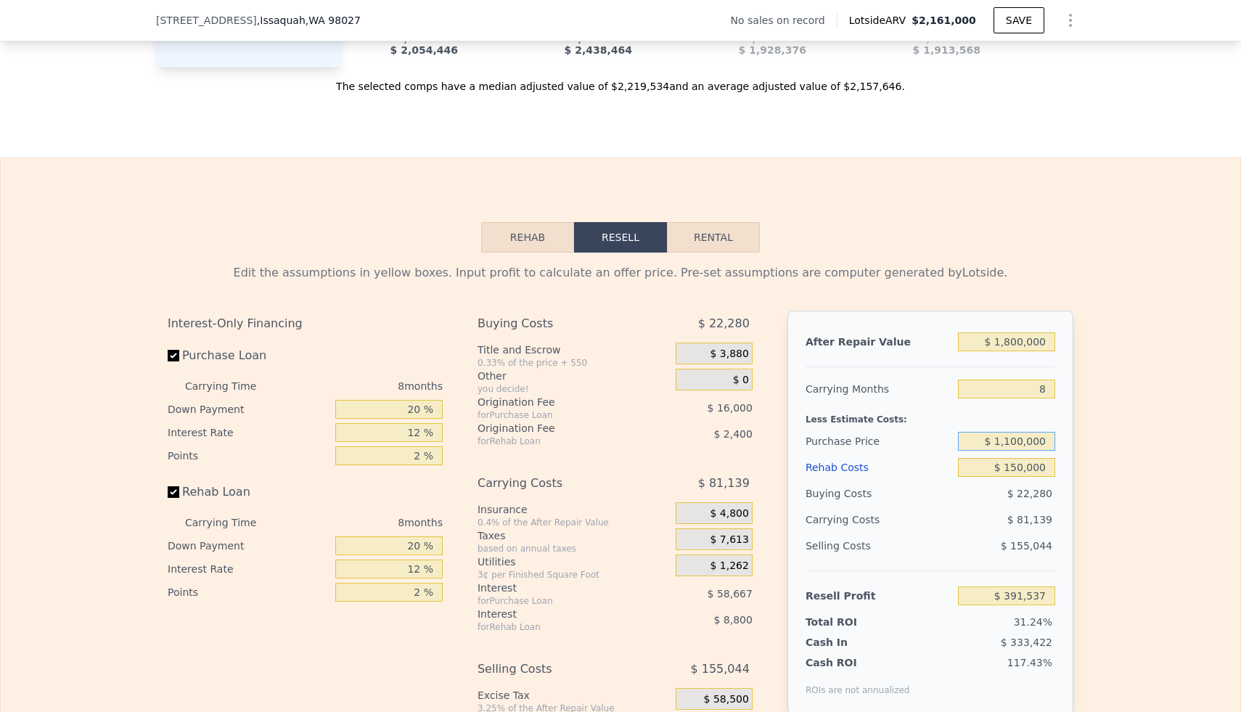
type input "$ 1,100,000"
click at [1127, 440] on div "Edit the assumptions in yellow boxes. Input profit to calculate an offer price.…" at bounding box center [620, 522] width 1239 height 540
type input "$ 283,732"
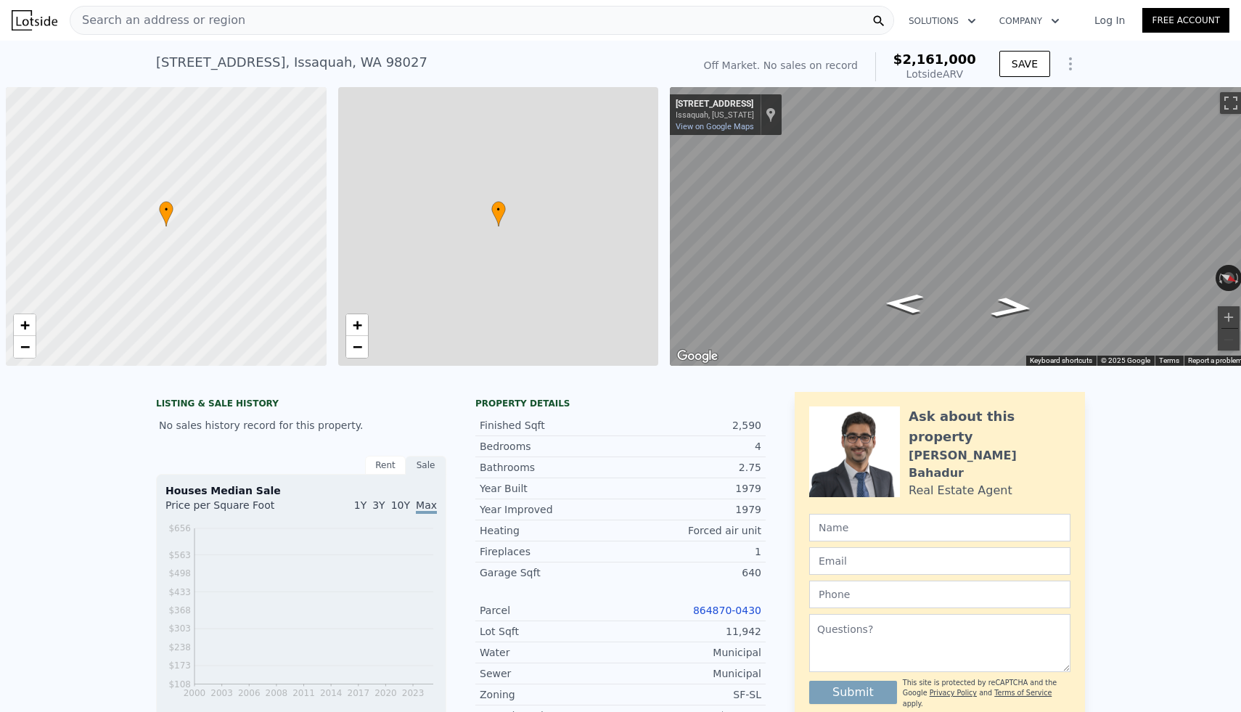
scroll to position [0, 6]
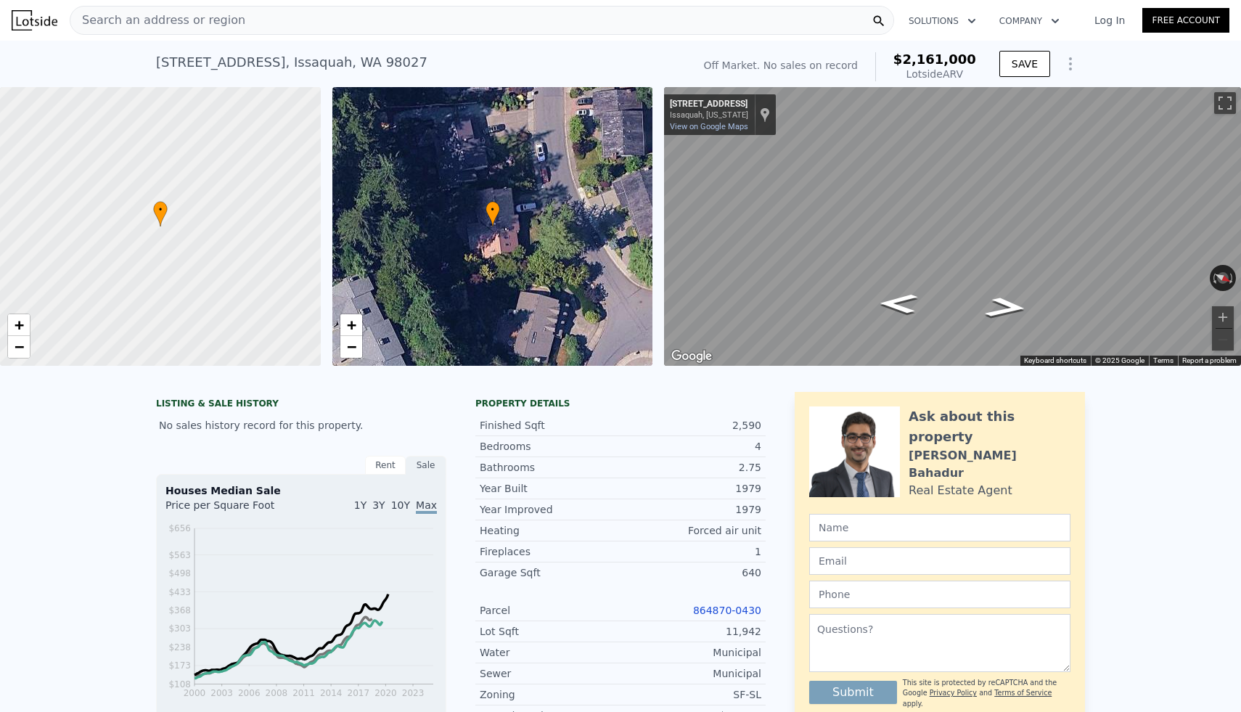
click at [422, 18] on div "Search an address or region" at bounding box center [482, 20] width 824 height 29
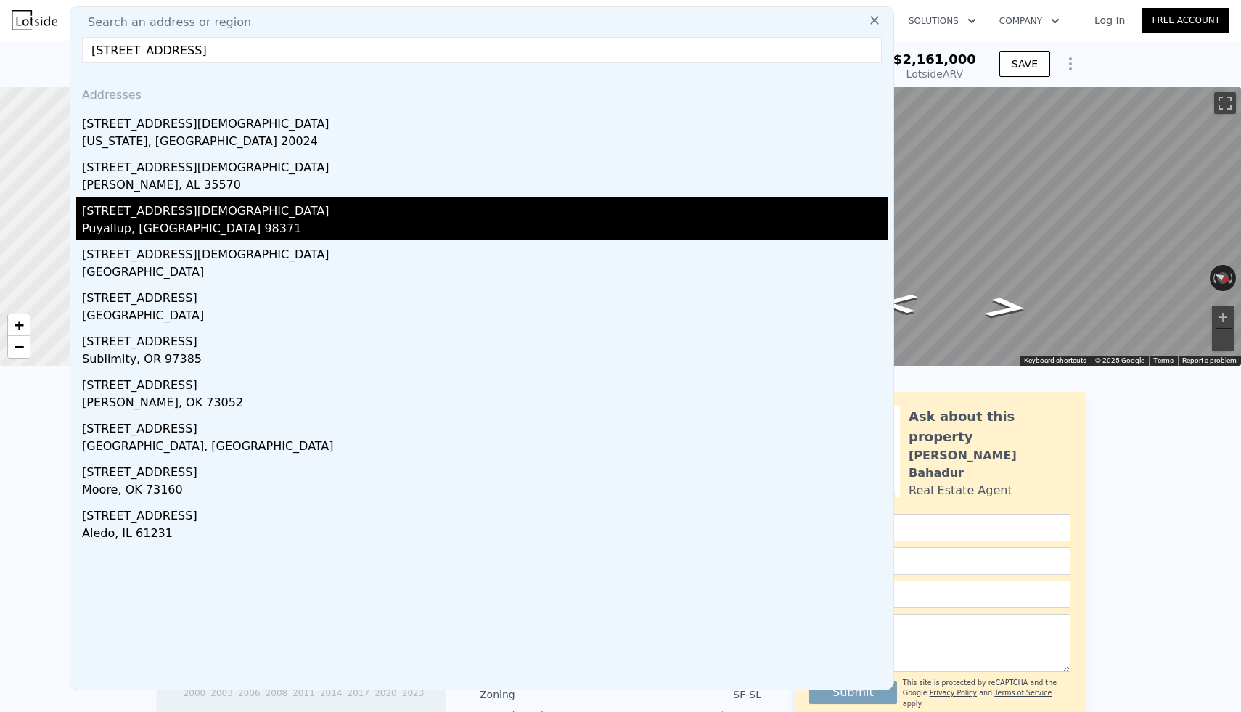
type input "[STREET_ADDRESS]"
click at [133, 218] on div "[STREET_ADDRESS][DEMOGRAPHIC_DATA]" at bounding box center [484, 208] width 805 height 23
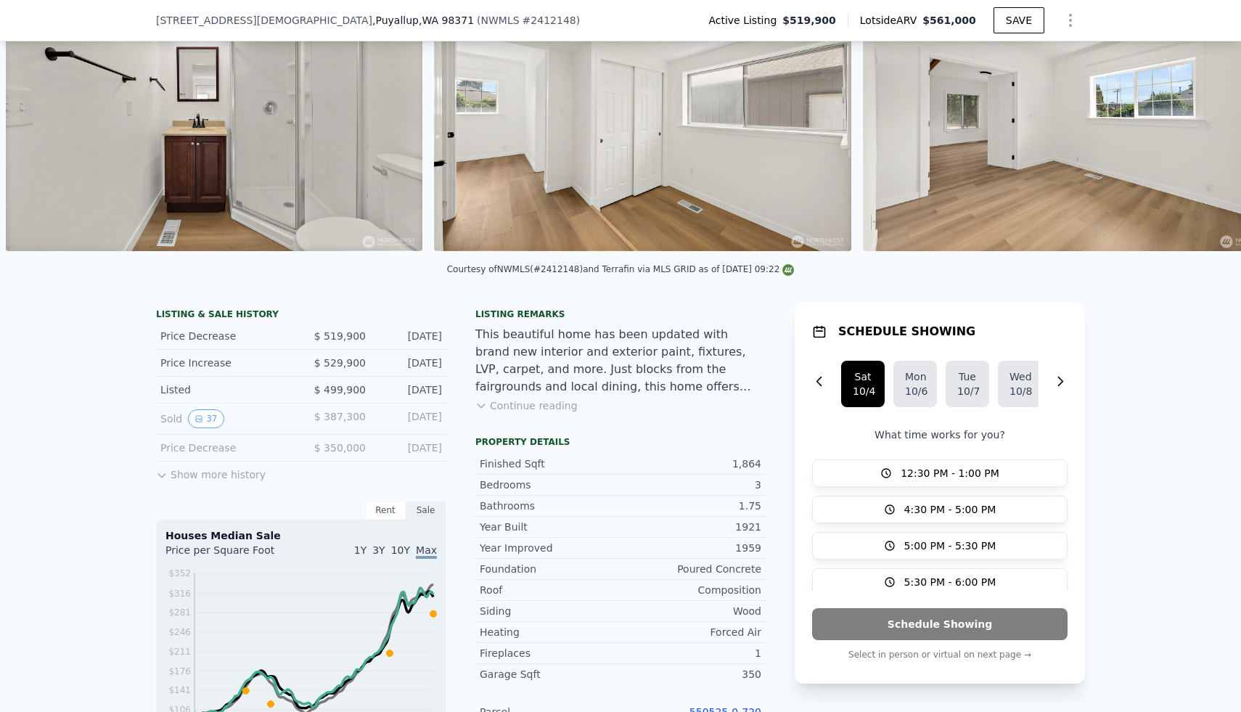
scroll to position [151, 0]
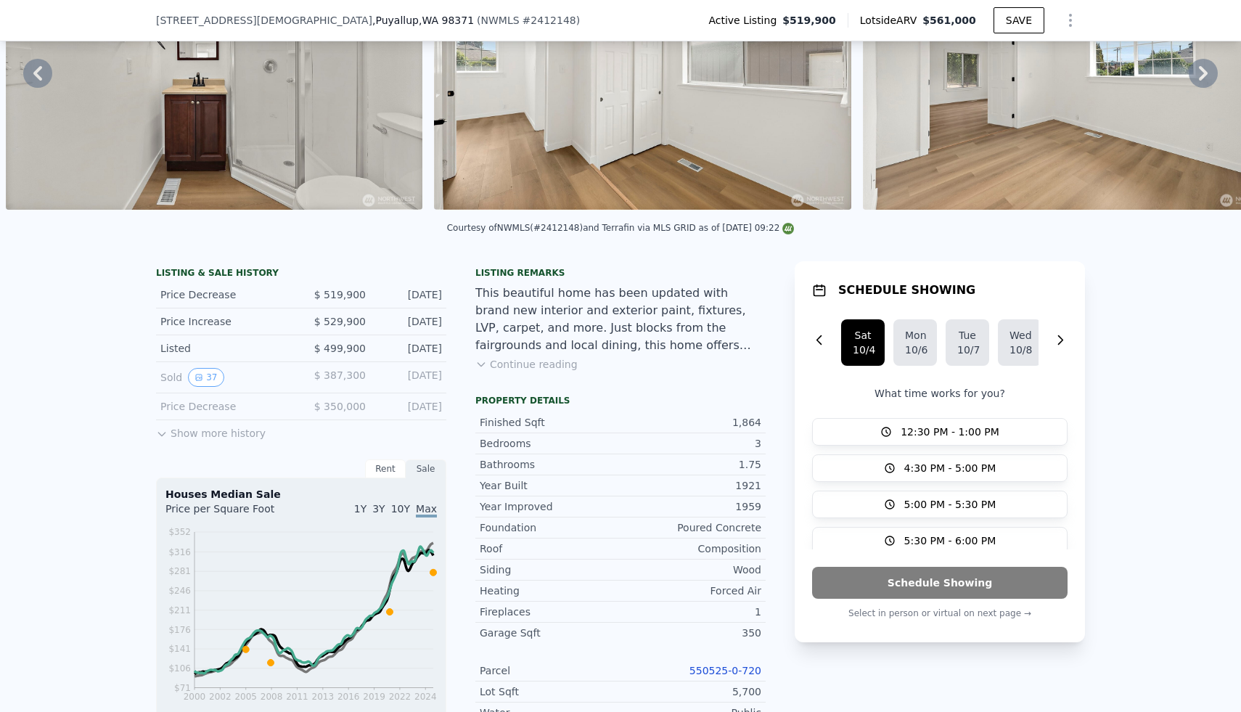
click at [527, 364] on button "Continue reading" at bounding box center [526, 364] width 102 height 15
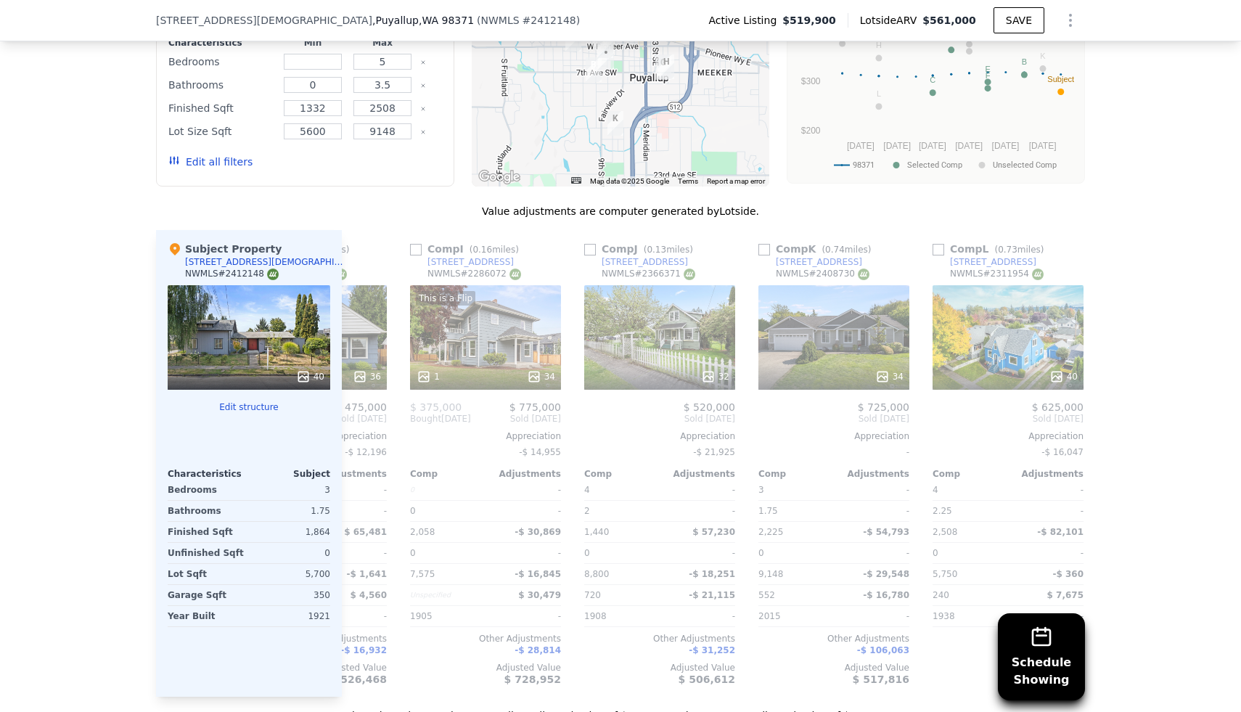
scroll to position [0, 1381]
